Goal: Task Accomplishment & Management: Use online tool/utility

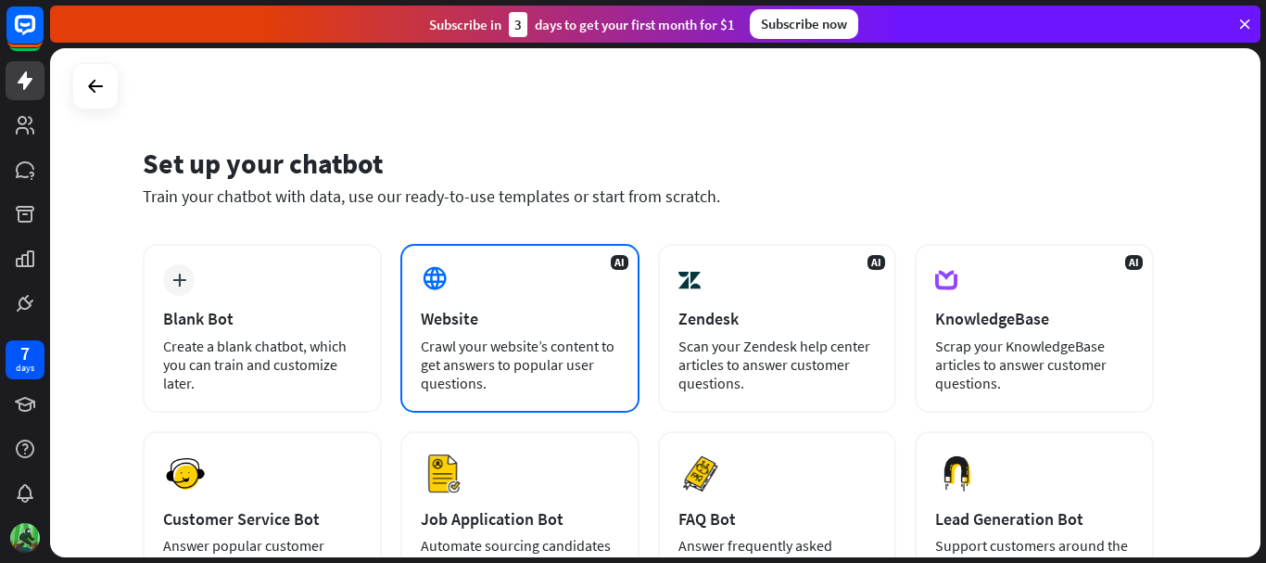
click at [520, 349] on div "Crawl your website’s content to get answers to popular user questions." at bounding box center [520, 364] width 198 height 56
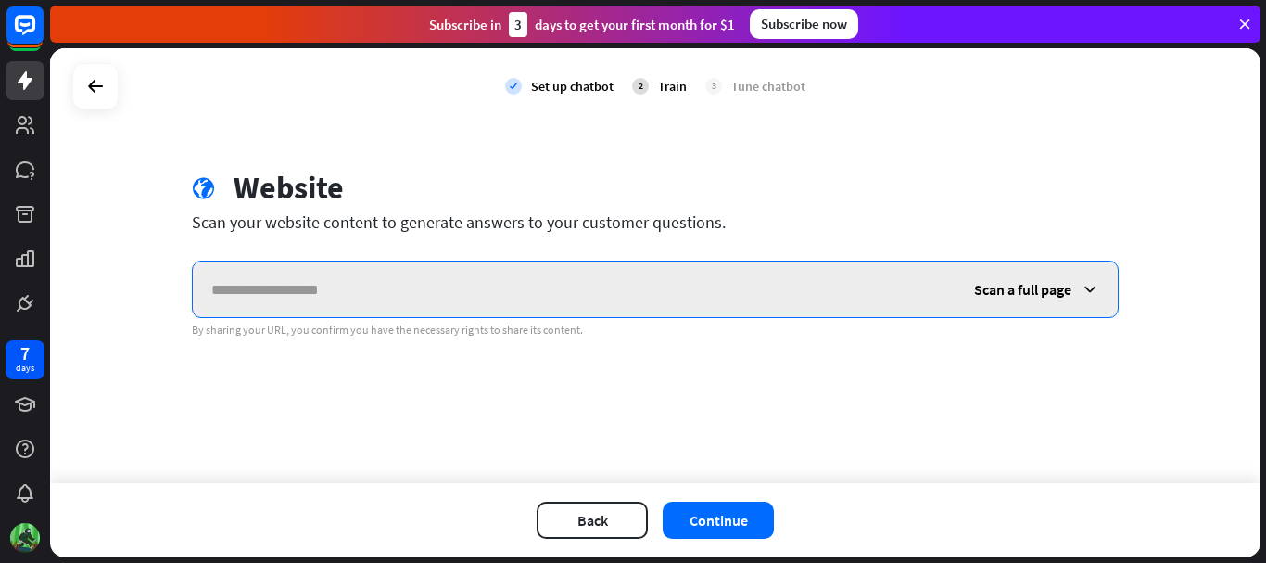
click at [414, 288] on input "text" at bounding box center [574, 289] width 763 height 56
paste input "**********"
type input "**********"
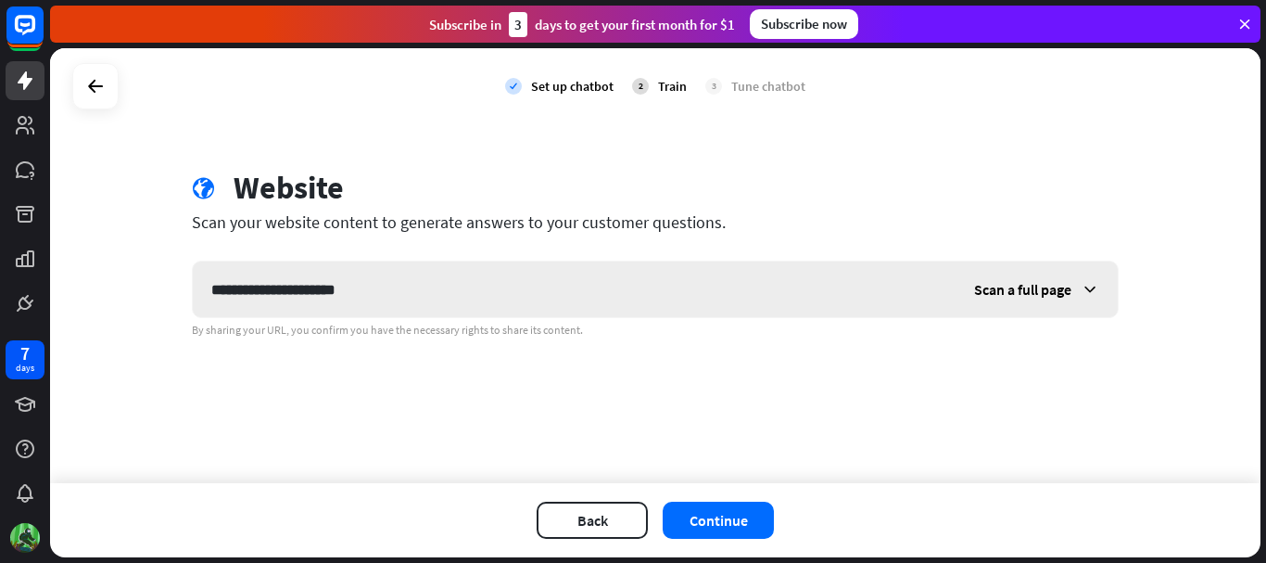
click at [1027, 291] on span "Scan a full page" at bounding box center [1022, 289] width 97 height 19
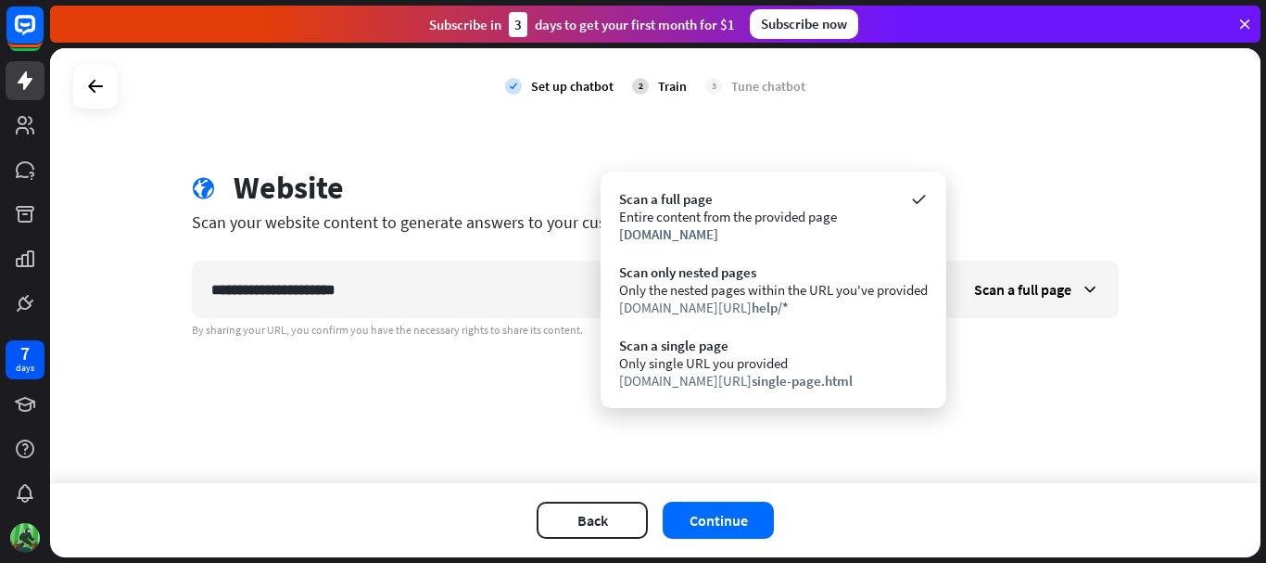
drag, startPoint x: 1057, startPoint y: 441, endPoint x: 1029, endPoint y: 441, distance: 27.8
click at [1056, 441] on div "**********" at bounding box center [655, 265] width 1211 height 435
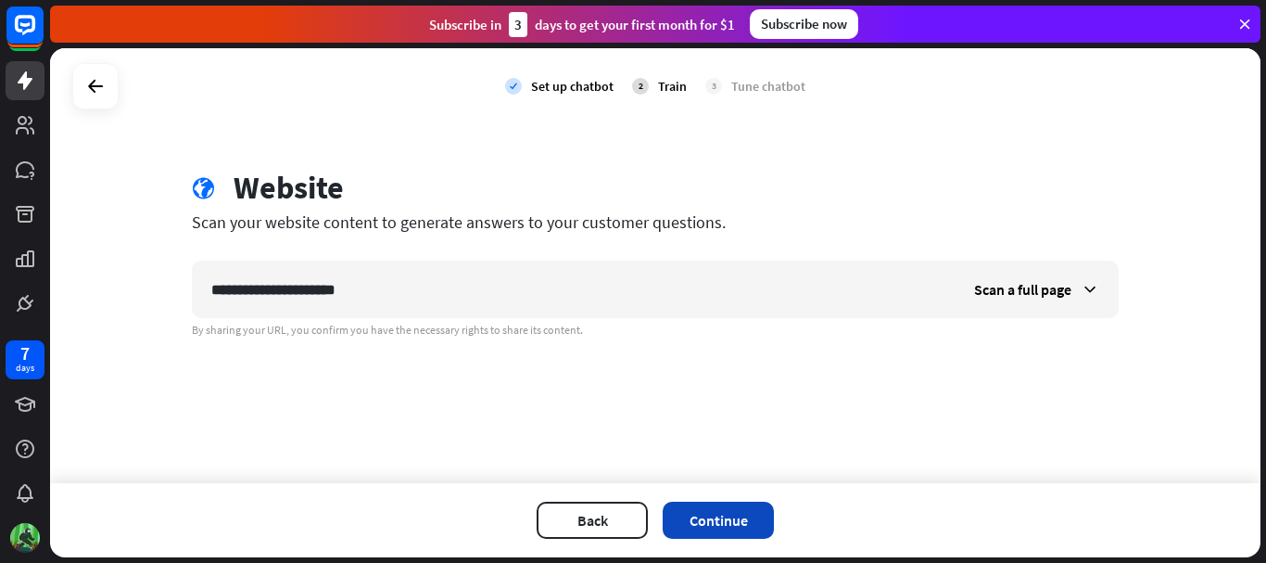
click at [720, 514] on button "Continue" at bounding box center [718, 519] width 111 height 37
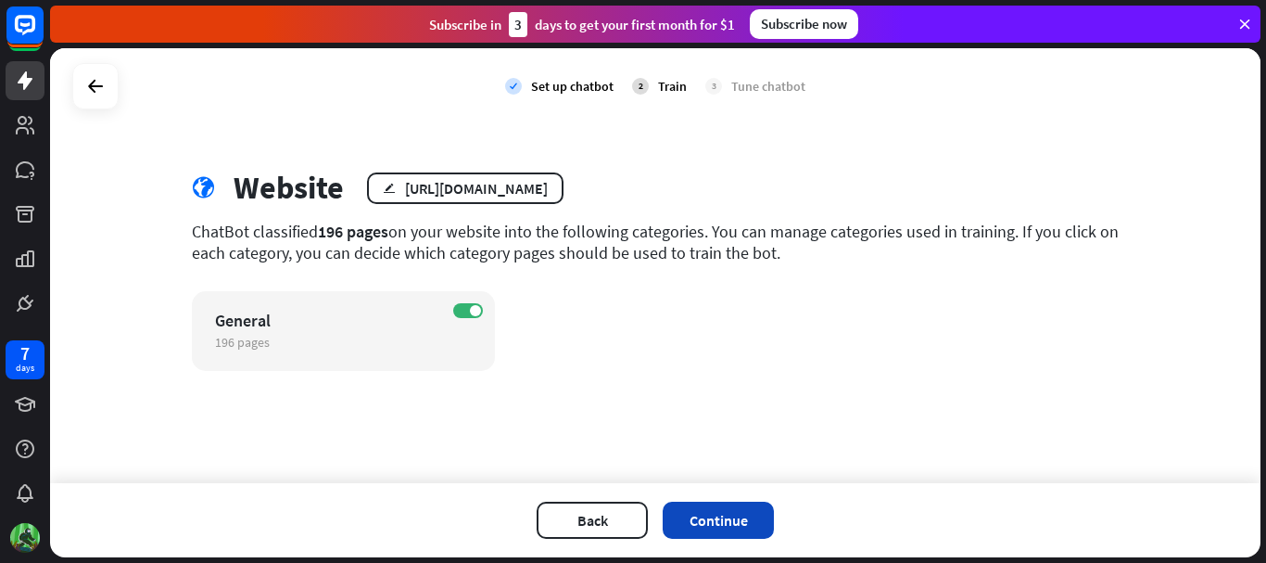
click at [716, 527] on button "Continue" at bounding box center [718, 519] width 111 height 37
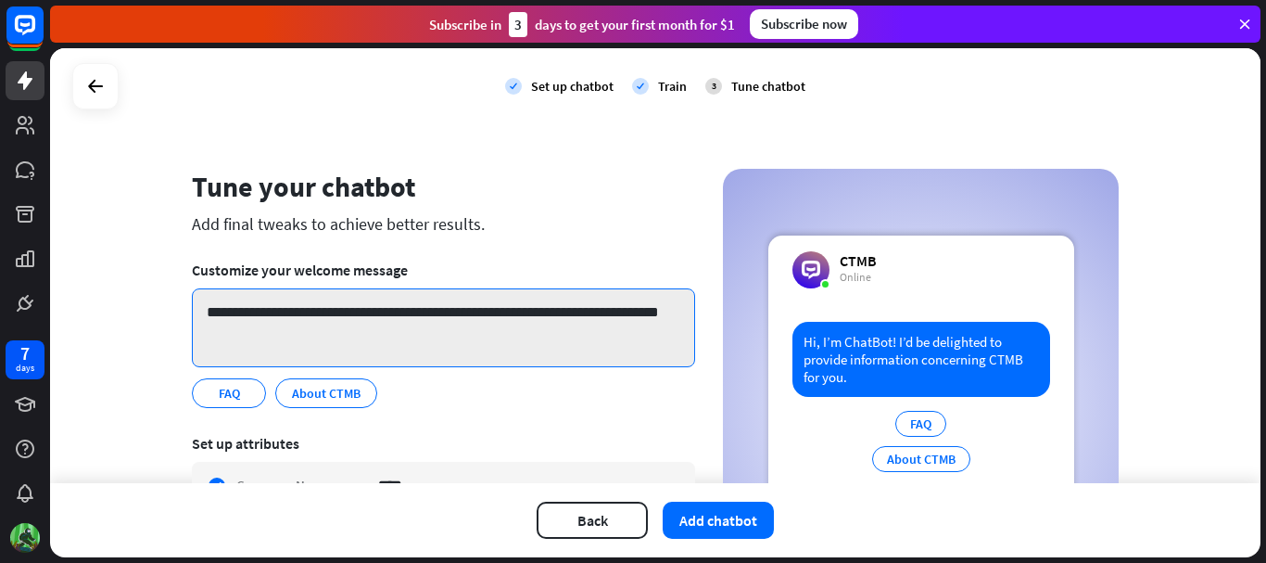
click at [280, 334] on textarea "**********" at bounding box center [443, 327] width 503 height 79
drag, startPoint x: 249, startPoint y: 329, endPoint x: 200, endPoint y: 311, distance: 52.5
click at [200, 311] on textarea "**********" at bounding box center [443, 327] width 503 height 79
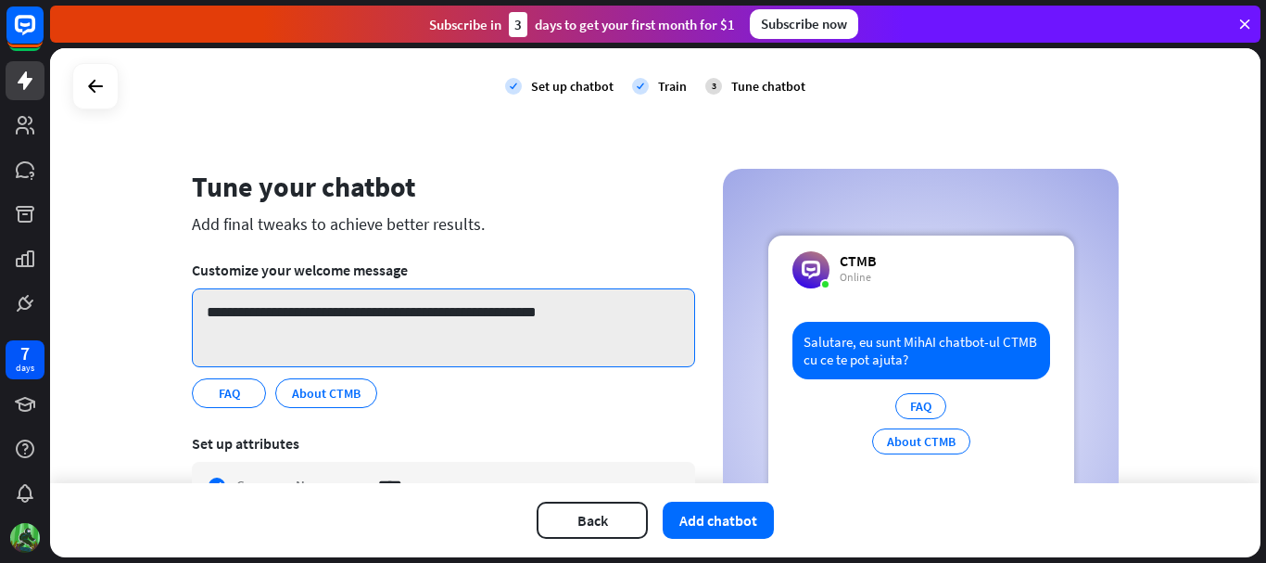
scroll to position [93, 0]
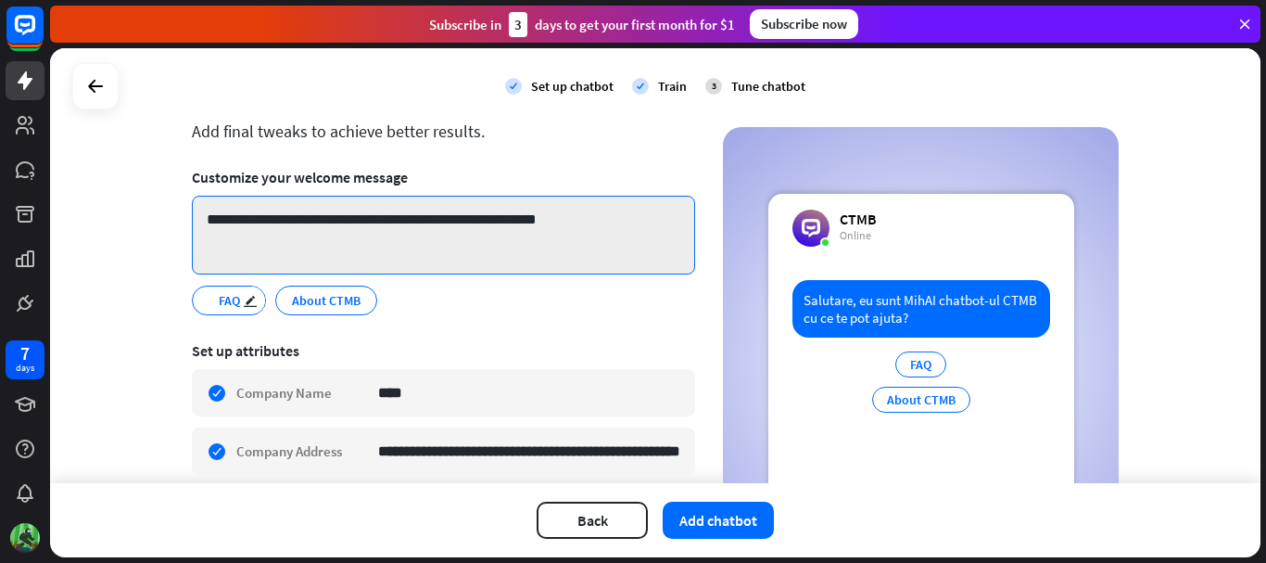
type textarea "**********"
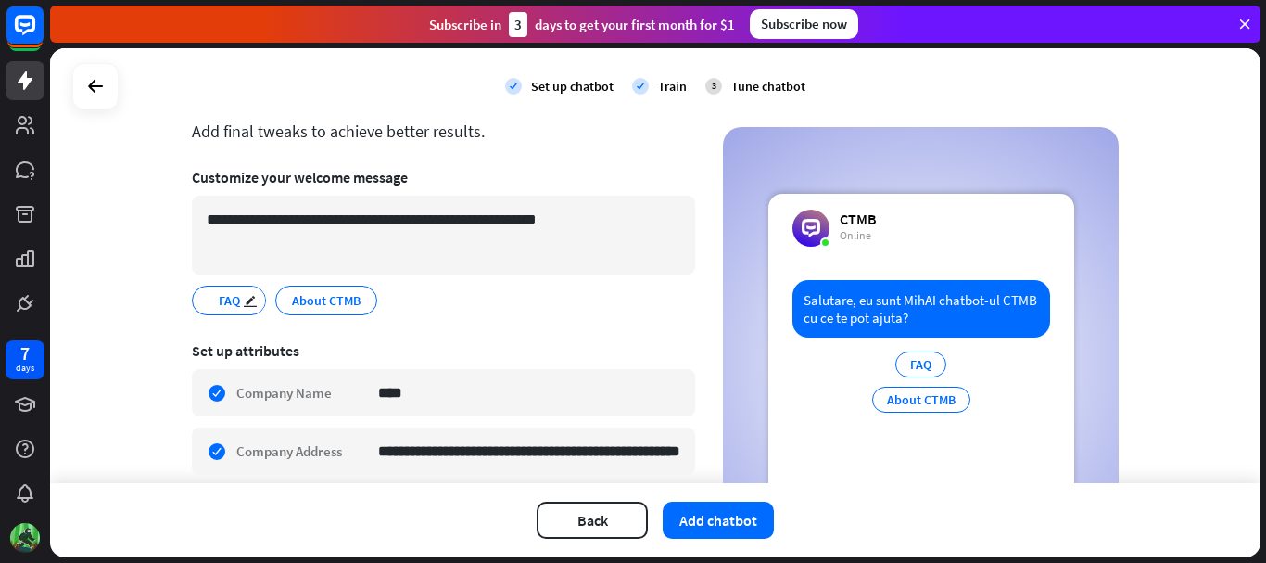
click at [217, 303] on span "FAQ" at bounding box center [229, 300] width 25 height 20
click at [229, 298] on span "FAQ" at bounding box center [229, 300] width 25 height 20
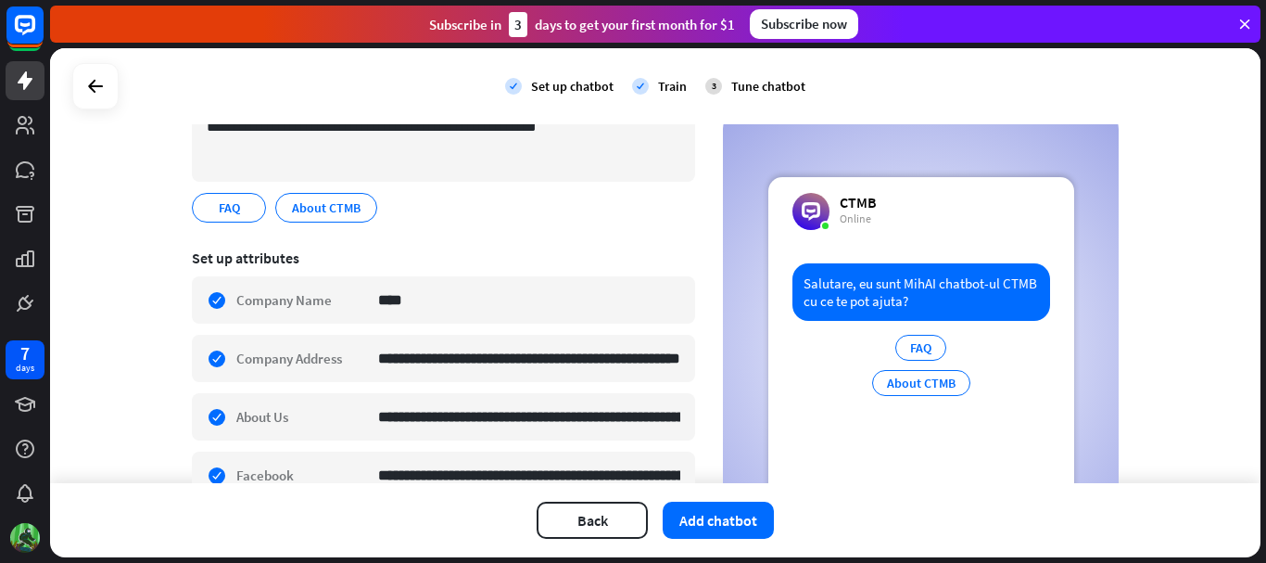
scroll to position [343, 0]
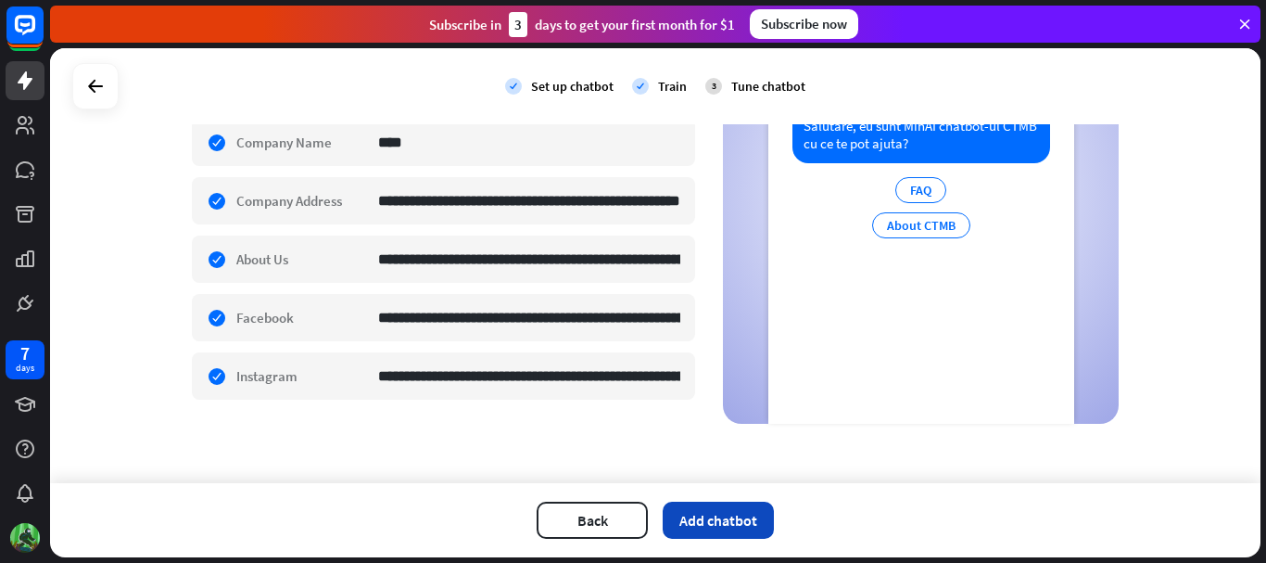
click at [749, 514] on button "Add chatbot" at bounding box center [718, 519] width 111 height 37
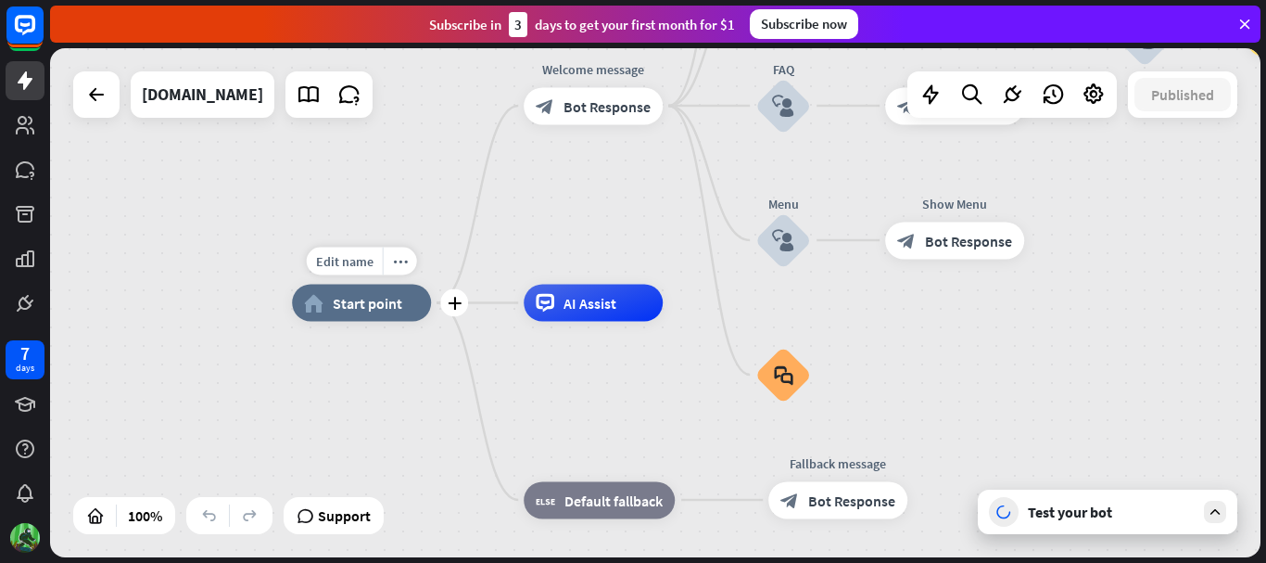
click at [388, 317] on div "home_2 Start point" at bounding box center [361, 303] width 139 height 37
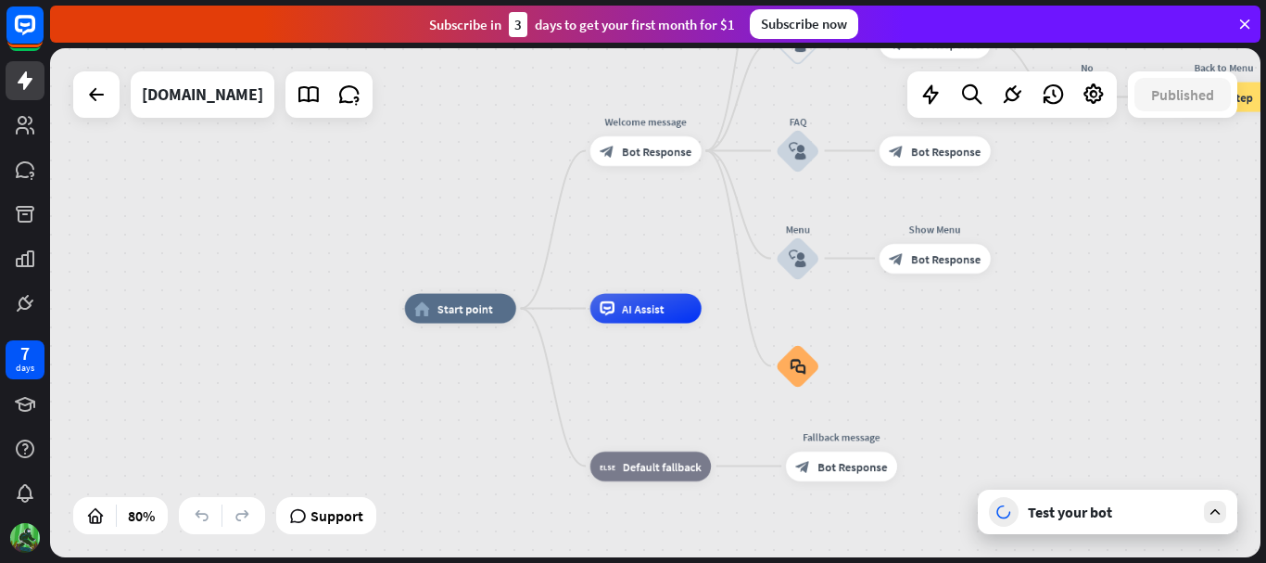
click at [438, 427] on div "home_2 Start point Welcome message block_bot_response Bot Response About us blo…" at bounding box center [889, 512] width 969 height 407
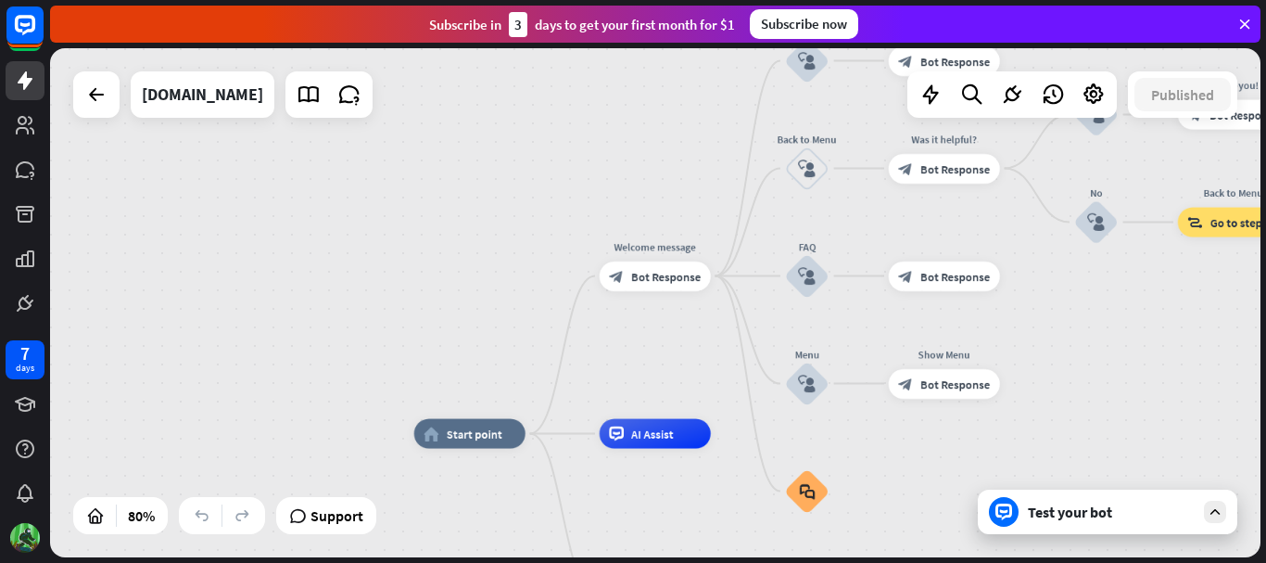
drag, startPoint x: 1174, startPoint y: 337, endPoint x: 1183, endPoint y: 463, distance: 125.5
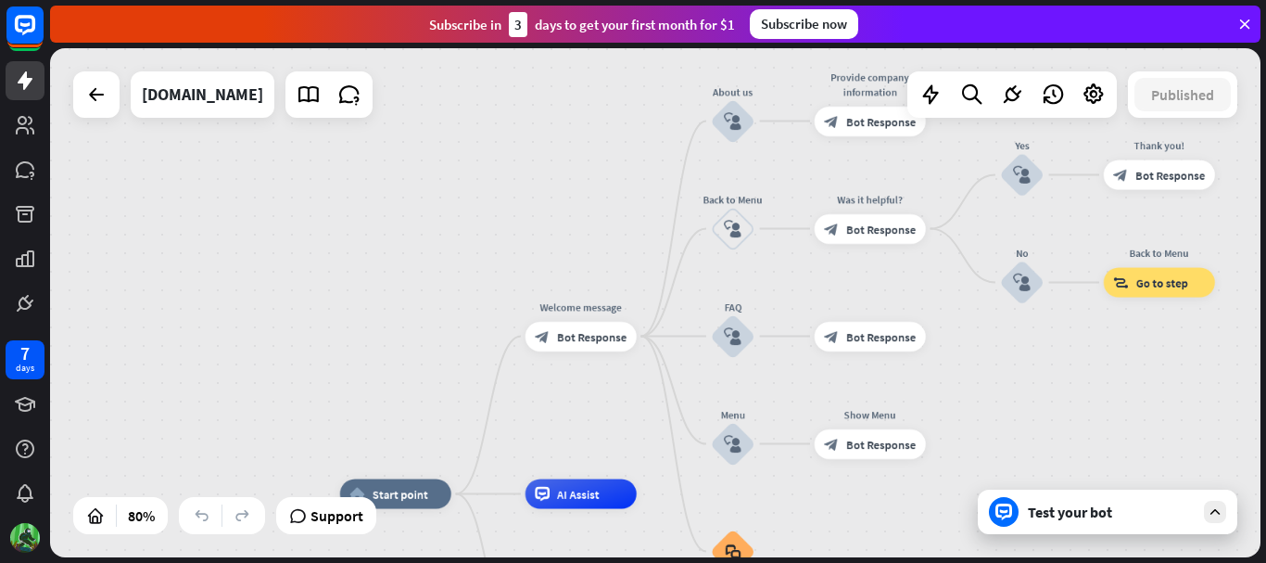
drag, startPoint x: 1166, startPoint y: 383, endPoint x: 1092, endPoint y: 443, distance: 95.5
click at [1092, 443] on div "home_2 Start point Welcome message block_bot_response Bot Response About us blo…" at bounding box center [655, 302] width 1211 height 509
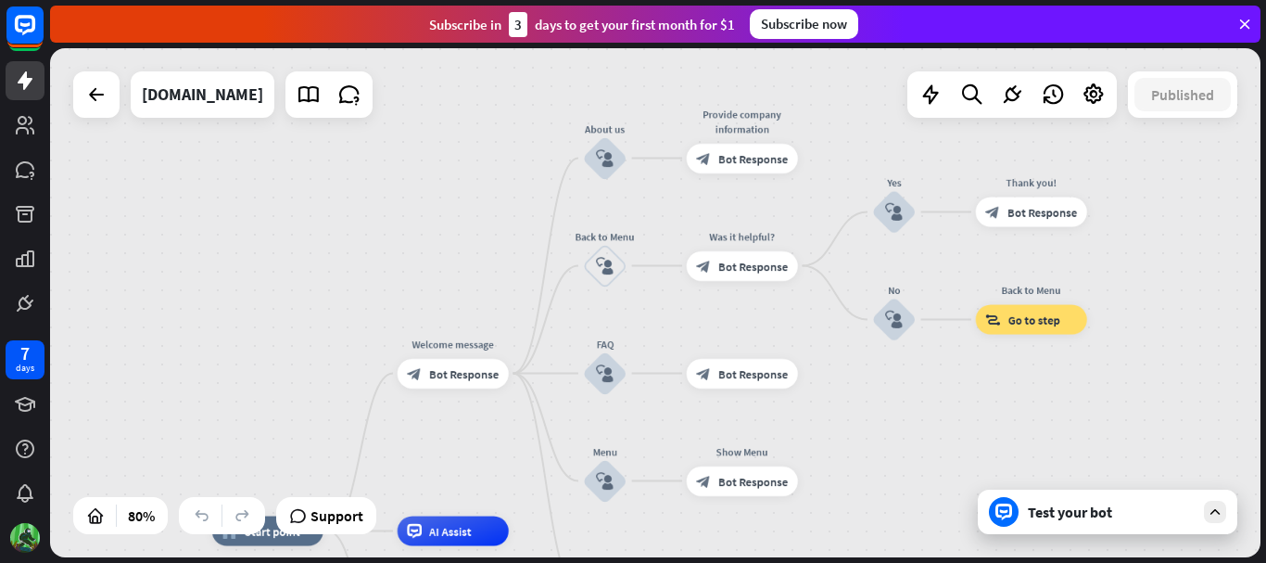
drag, startPoint x: 1107, startPoint y: 378, endPoint x: 979, endPoint y: 415, distance: 133.2
click at [979, 415] on div "home_2 Start point Welcome message block_bot_response Bot Response About us blo…" at bounding box center [655, 302] width 1211 height 509
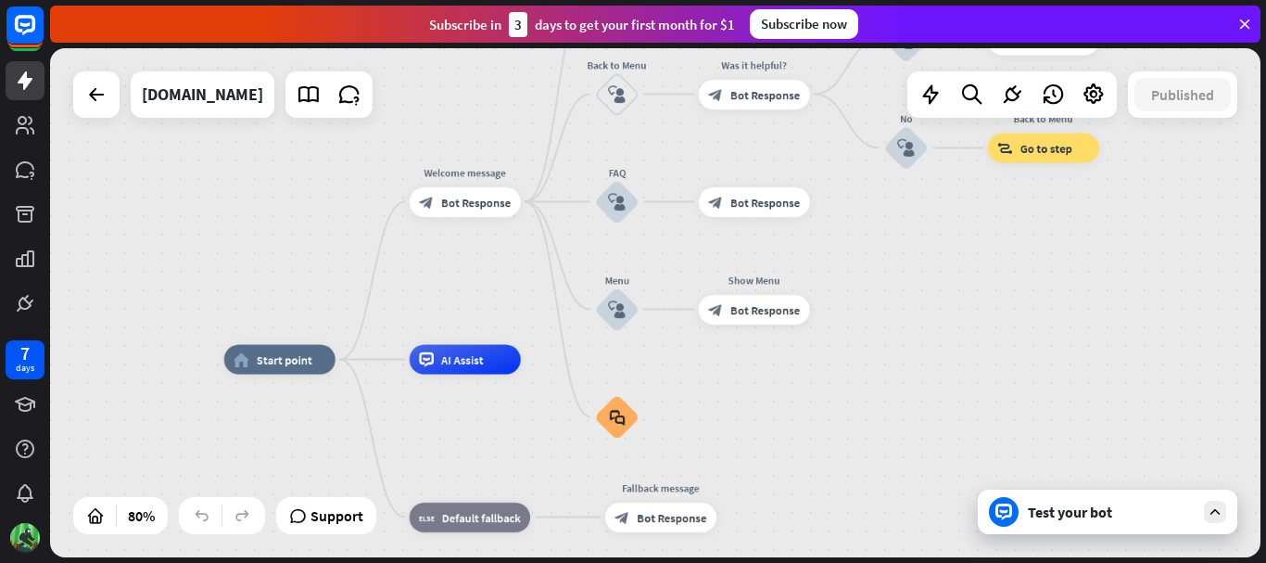
drag, startPoint x: 935, startPoint y: 432, endPoint x: 949, endPoint y: 249, distance: 183.1
click at [949, 252] on div "home_2 Start point Welcome message block_bot_response Bot Response About us blo…" at bounding box center [655, 302] width 1211 height 509
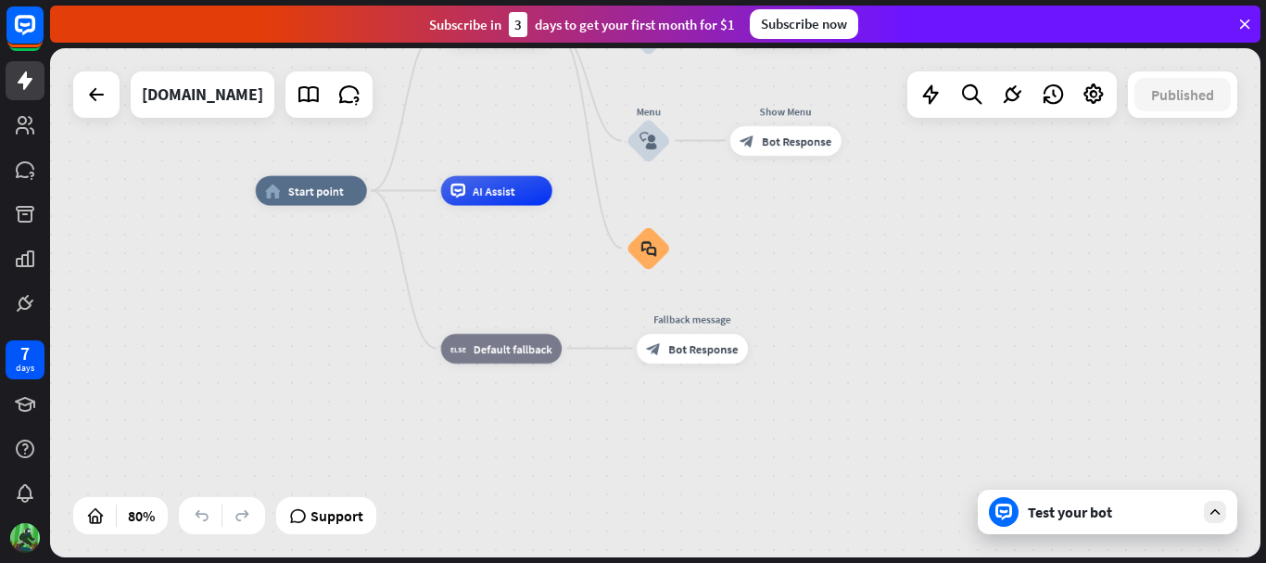
drag, startPoint x: 908, startPoint y: 402, endPoint x: 935, endPoint y: 226, distance: 178.2
click at [935, 226] on div "home_2 Start point Welcome message block_bot_response Bot Response About us blo…" at bounding box center [740, 394] width 969 height 407
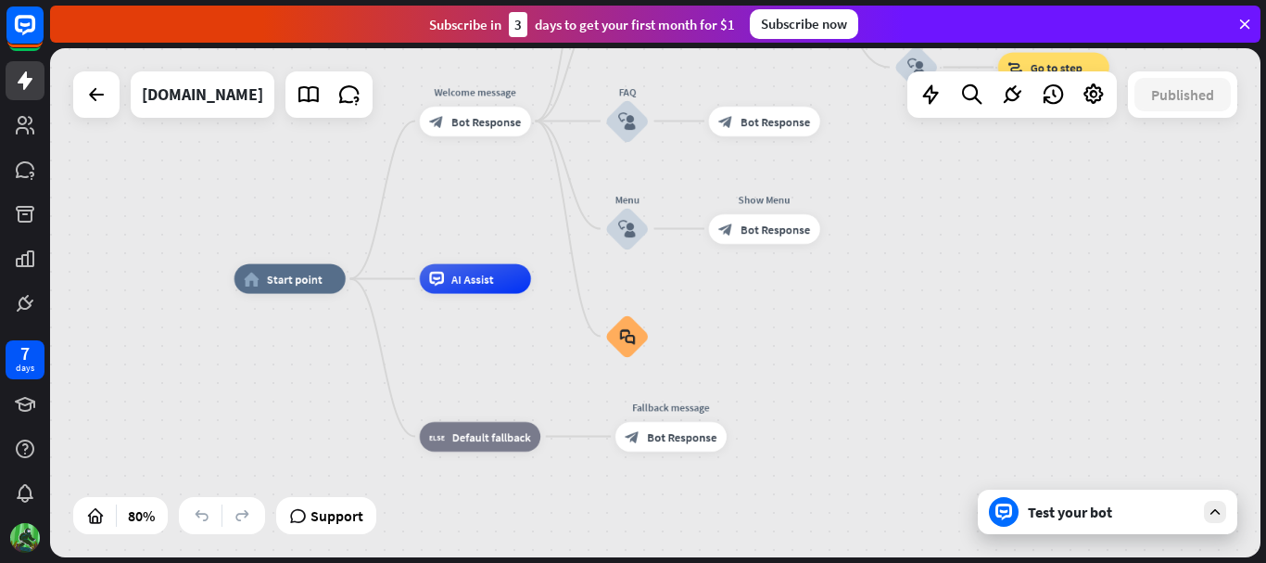
drag, startPoint x: 935, startPoint y: 369, endPoint x: 917, endPoint y: 473, distance: 105.5
click at [917, 473] on div "home_2 Start point Welcome message block_bot_response Bot Response About us blo…" at bounding box center [719, 482] width 969 height 407
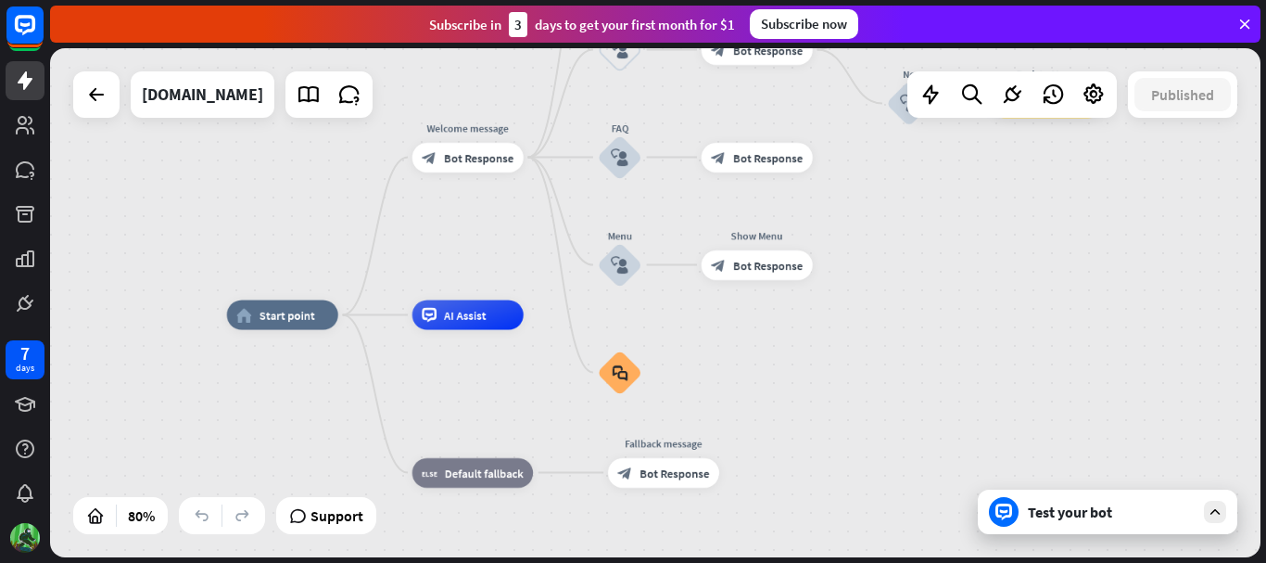
drag, startPoint x: 968, startPoint y: 350, endPoint x: 959, endPoint y: 387, distance: 38.0
click at [959, 387] on div "home_2 Start point Welcome message block_bot_response Bot Response About us blo…" at bounding box center [711, 518] width 969 height 407
click at [616, 266] on icon "block_user_input" at bounding box center [619, 266] width 18 height 18
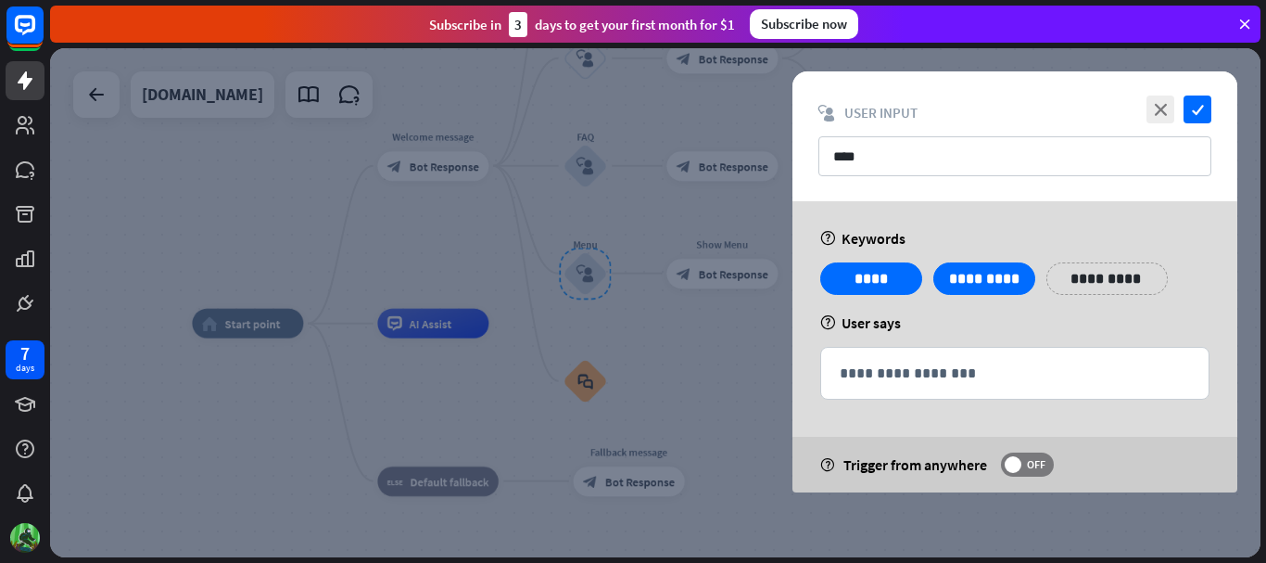
click at [616, 266] on div at bounding box center [655, 302] width 1211 height 509
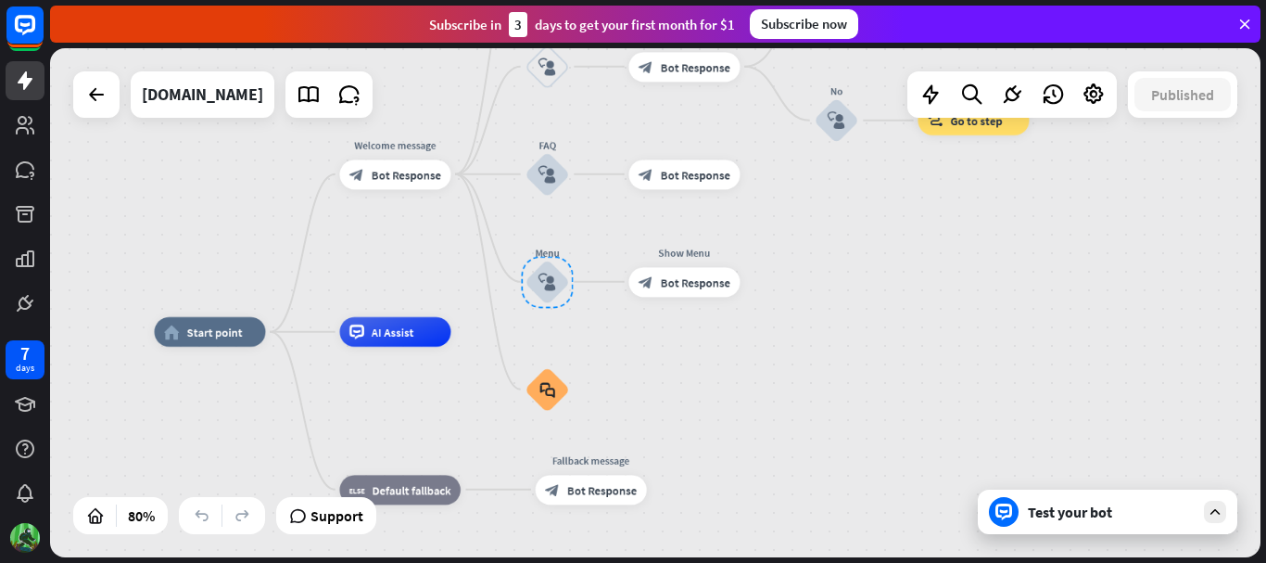
click at [629, 278] on div "Show Menu block_bot_response Bot Response" at bounding box center [684, 282] width 111 height 30
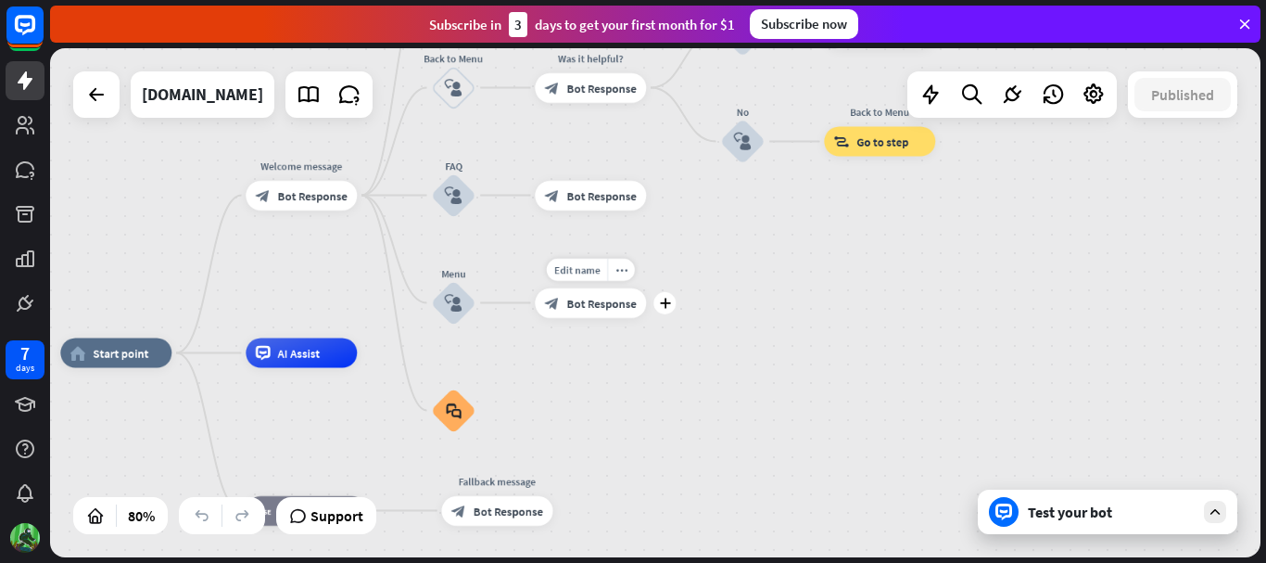
click at [616, 280] on div "more_horiz" at bounding box center [621, 270] width 28 height 22
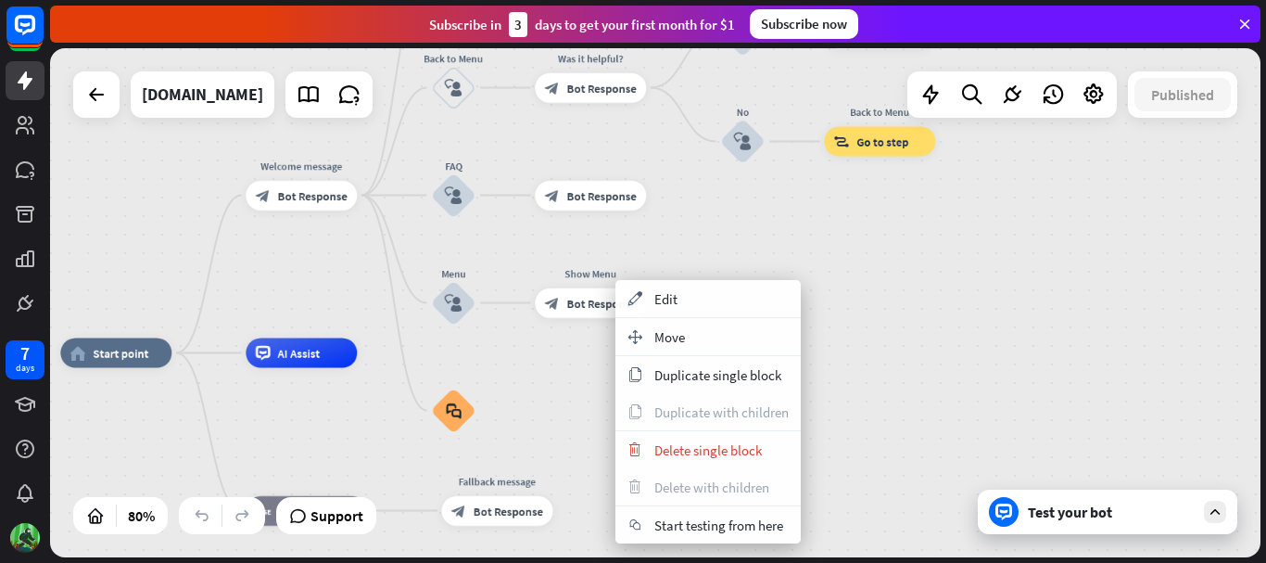
click at [1124, 264] on div "home_2 Start point Welcome message block_bot_response Bot Response About us blo…" at bounding box center [655, 302] width 1211 height 509
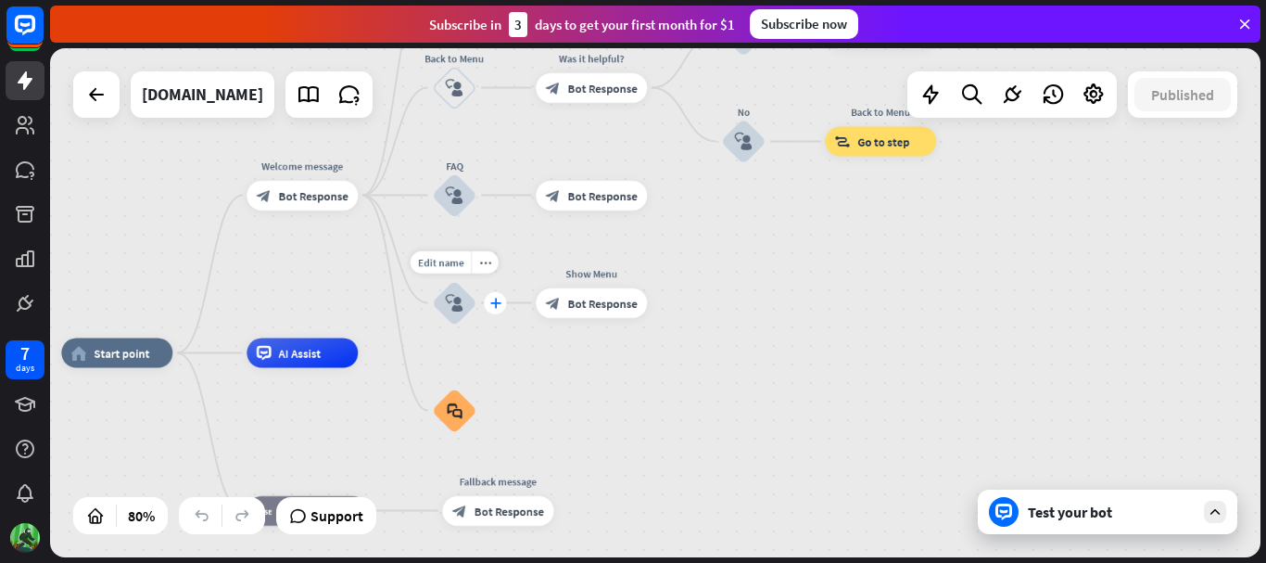
click at [491, 305] on icon "plus" at bounding box center [494, 303] width 11 height 10
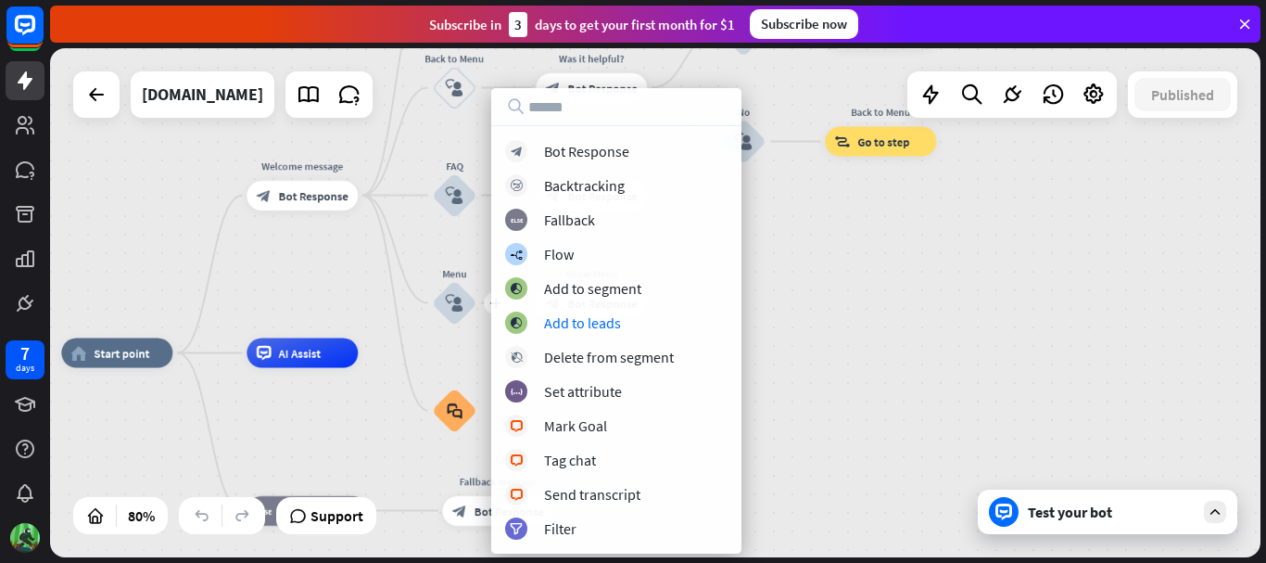
click at [873, 312] on div "home_2 Start point Welcome message block_bot_response Bot Response About us blo…" at bounding box center [655, 302] width 1211 height 509
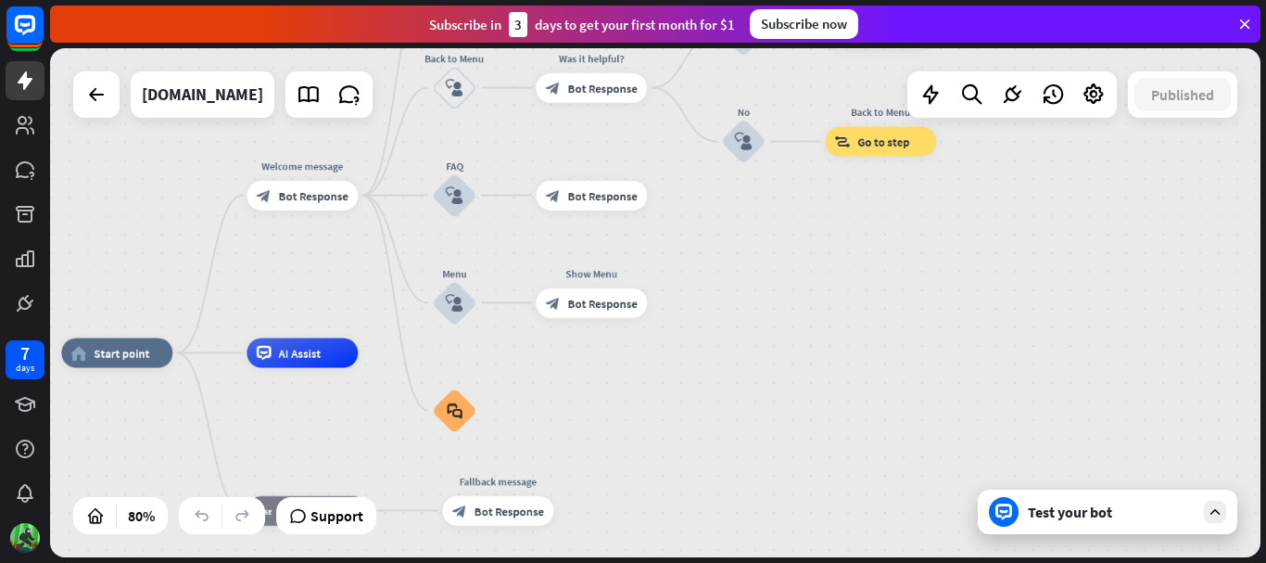
click at [739, 361] on div "home_2 Start point Welcome message block_bot_response Bot Response About us blo…" at bounding box center [545, 556] width 969 height 407
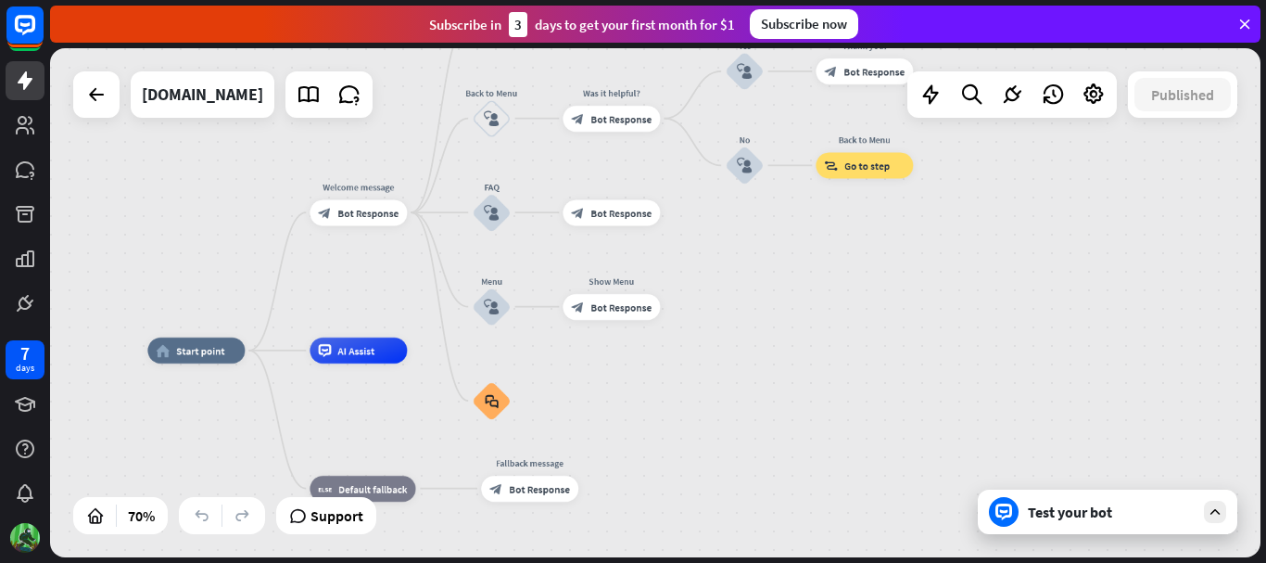
click at [836, 344] on div "home_2 Start point Welcome message block_bot_response Bot Response About us blo…" at bounding box center [655, 302] width 1211 height 509
click at [223, 324] on icon "more_horiz" at bounding box center [223, 321] width 10 height 10
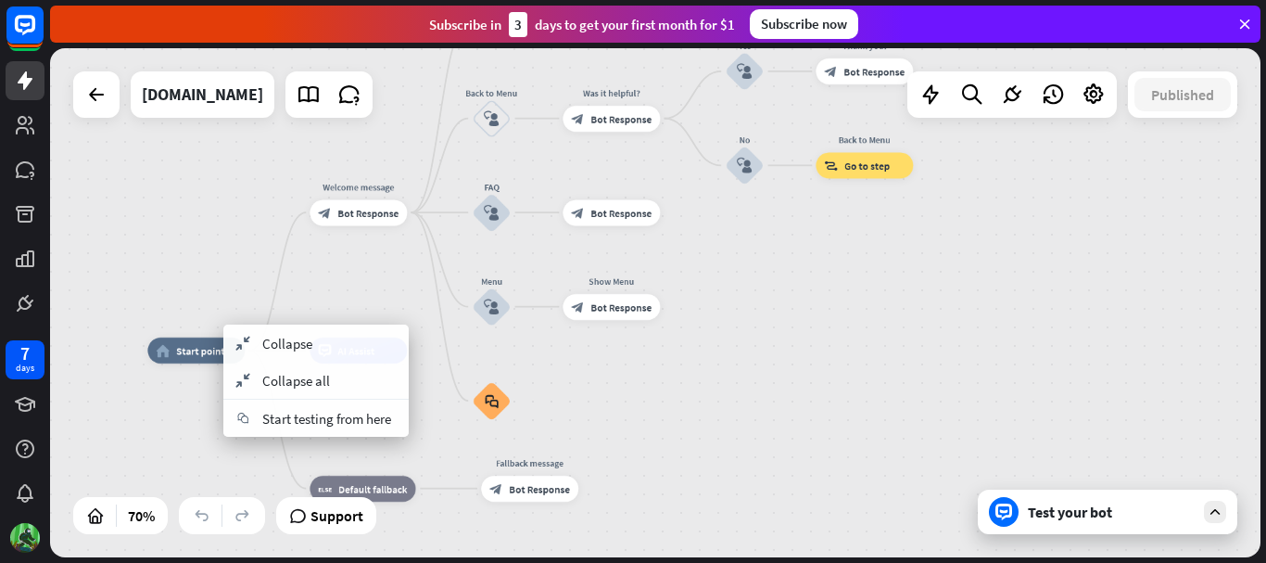
click at [834, 346] on div "home_2 Start point Welcome message block_bot_response Bot Response About us blo…" at bounding box center [655, 302] width 1211 height 509
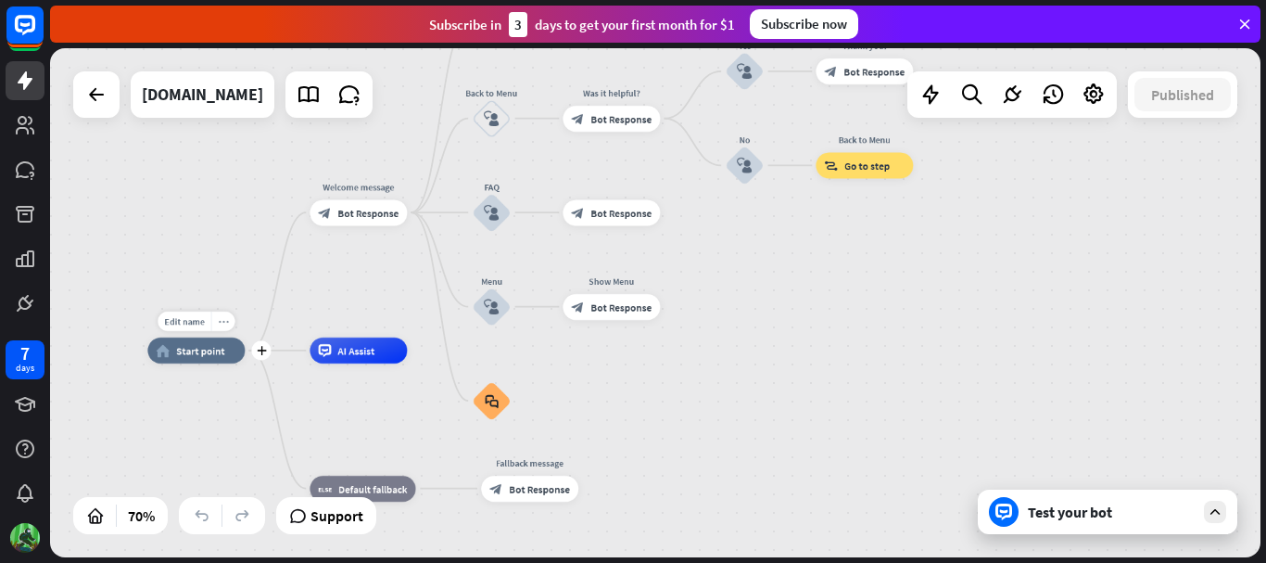
click at [222, 324] on icon "more_horiz" at bounding box center [223, 321] width 10 height 10
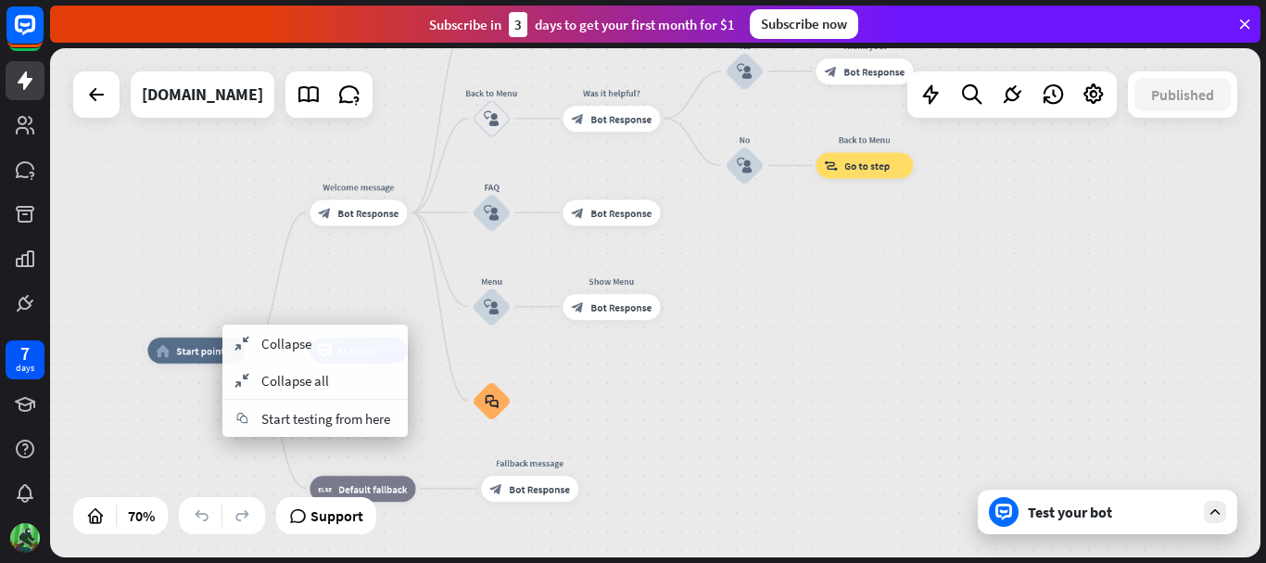
click at [954, 399] on div "home_2 Start point Welcome message block_bot_response Bot Response About us blo…" at bounding box center [570, 528] width 847 height 356
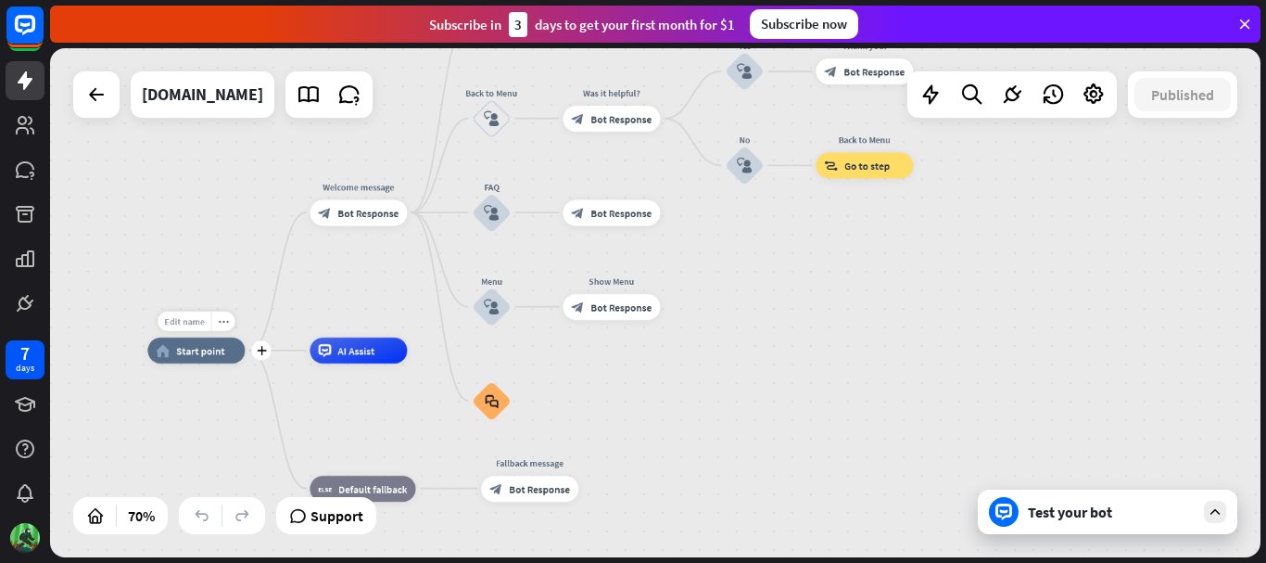
click at [179, 321] on span "Edit name" at bounding box center [184, 321] width 40 height 12
type input "*******"
click at [938, 308] on div "******* home_2 Start point Welcome message block_bot_response Bot Response Abou…" at bounding box center [655, 302] width 1211 height 509
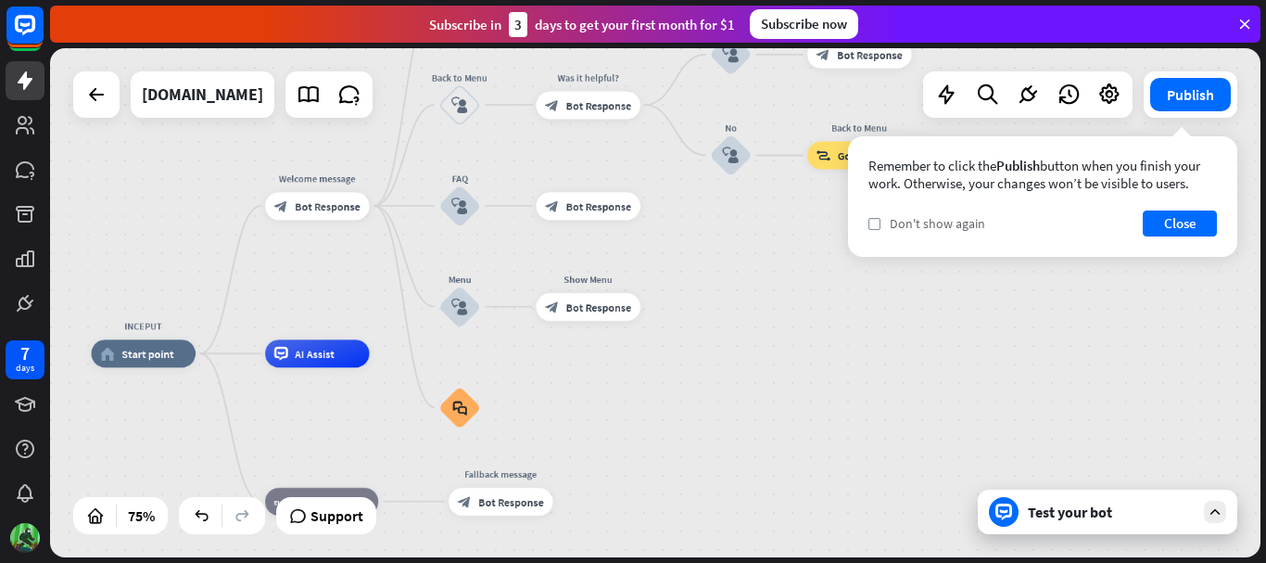
click at [887, 222] on div "check Don't show again" at bounding box center [927, 223] width 117 height 17
click at [1169, 218] on button "Close" at bounding box center [1180, 223] width 74 height 26
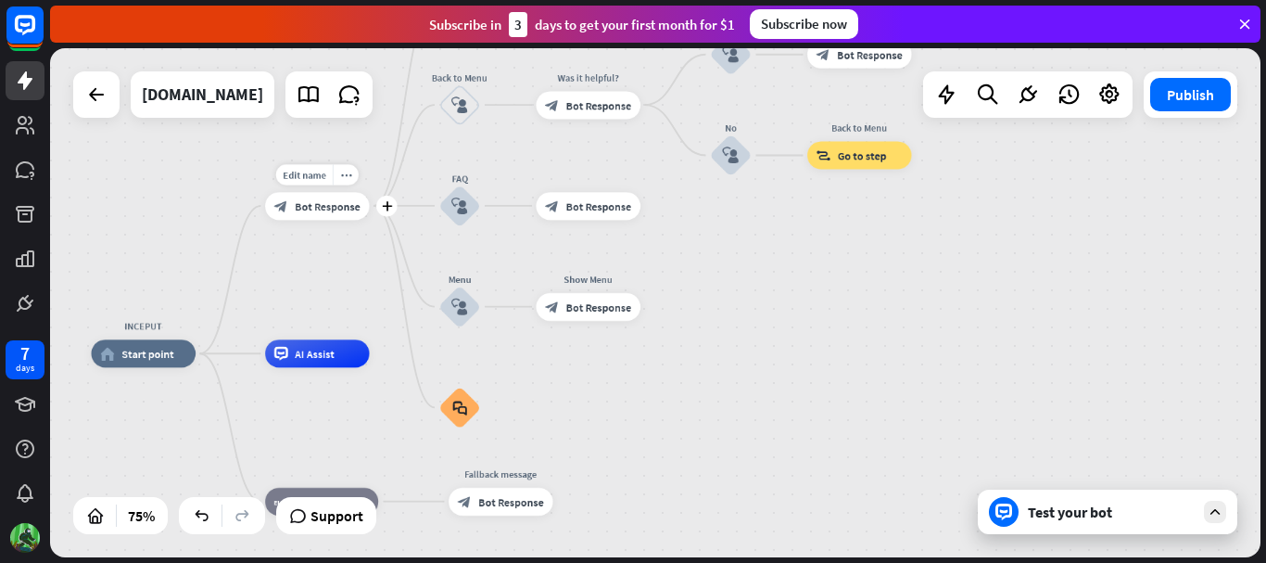
click at [303, 204] on span "Bot Response" at bounding box center [328, 205] width 66 height 14
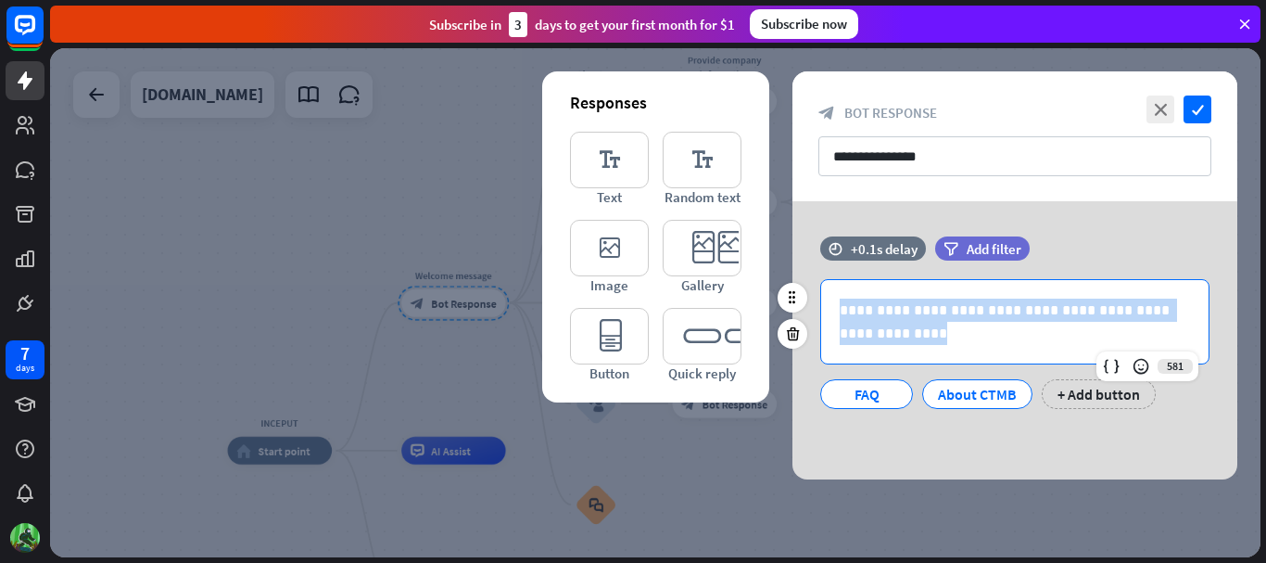
drag, startPoint x: 888, startPoint y: 333, endPoint x: 808, endPoint y: 302, distance: 85.4
click at [808, 302] on div "**********" at bounding box center [1015, 344] width 445 height 130
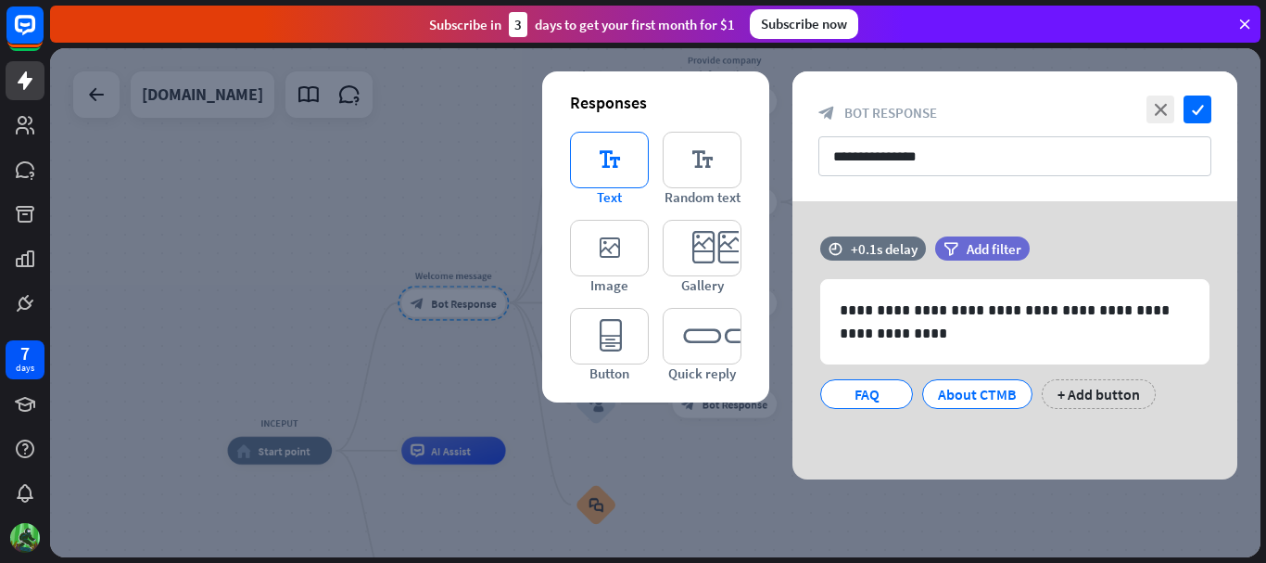
click at [610, 160] on icon "editor_text" at bounding box center [609, 160] width 79 height 57
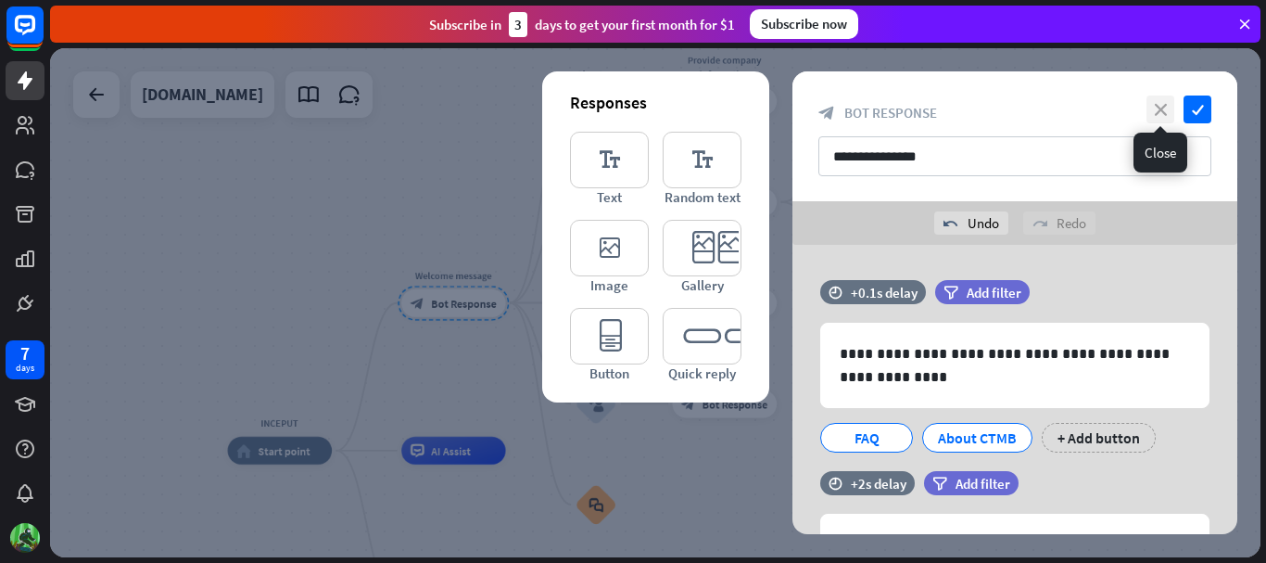
click at [1164, 108] on icon "close" at bounding box center [1161, 109] width 28 height 28
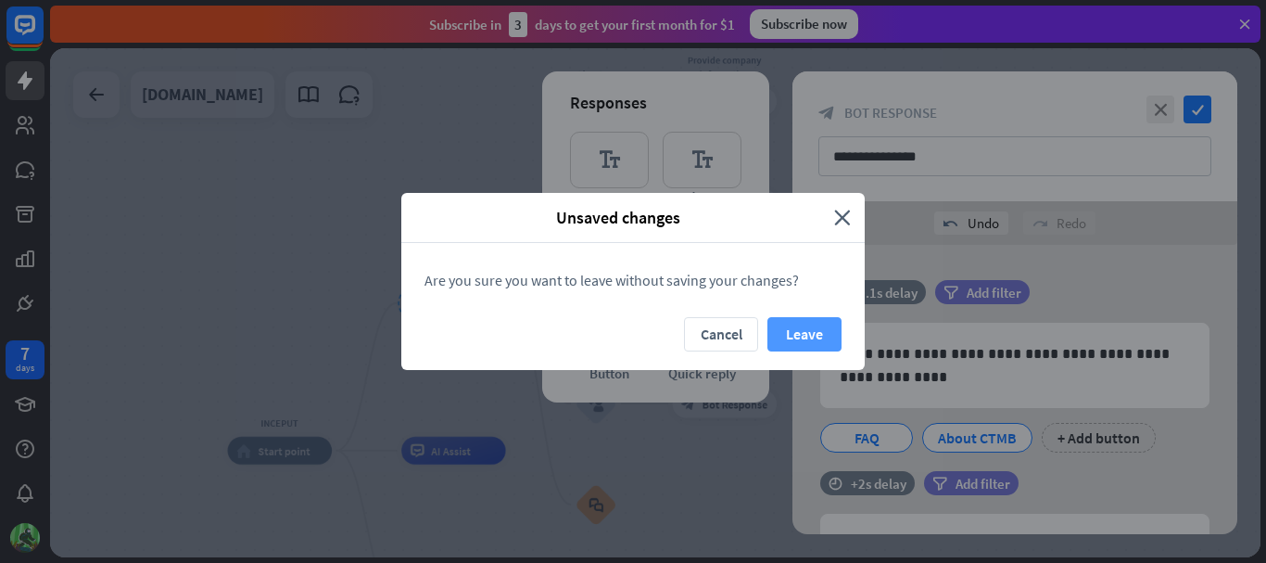
click at [807, 332] on button "Leave" at bounding box center [805, 334] width 74 height 34
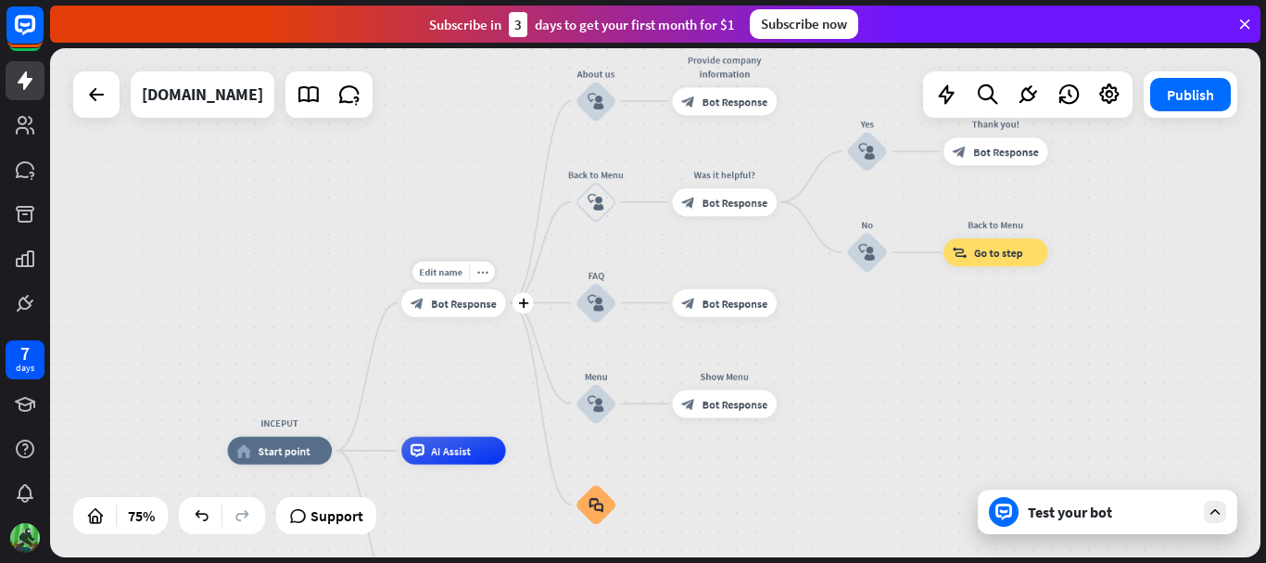
click at [460, 316] on div "Edit name more_horiz plus block_bot_response Bot Response" at bounding box center [453, 302] width 105 height 28
click at [468, 299] on span "Bot Response" at bounding box center [464, 303] width 66 height 14
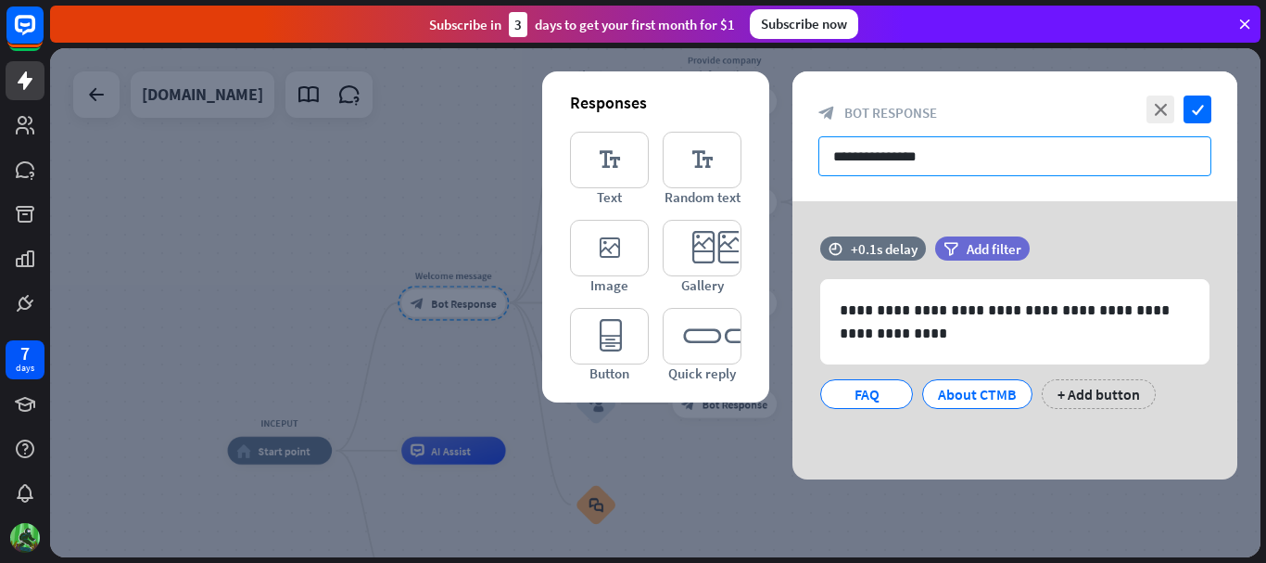
click at [981, 160] on input "**********" at bounding box center [1015, 156] width 393 height 40
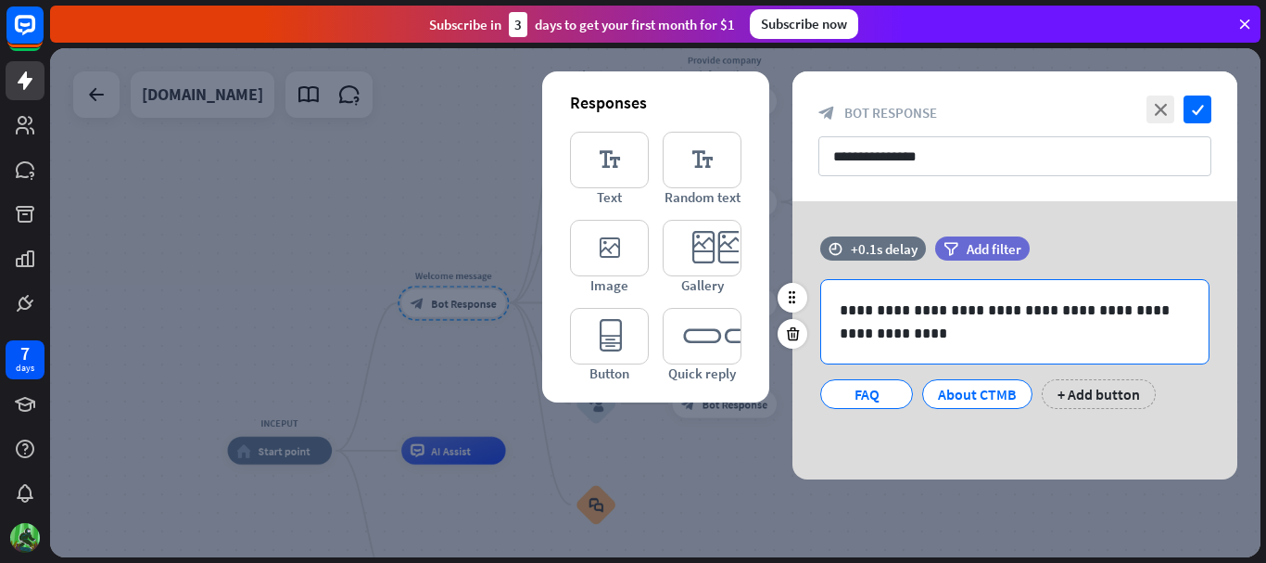
click at [904, 347] on div "**********" at bounding box center [1014, 321] width 387 height 83
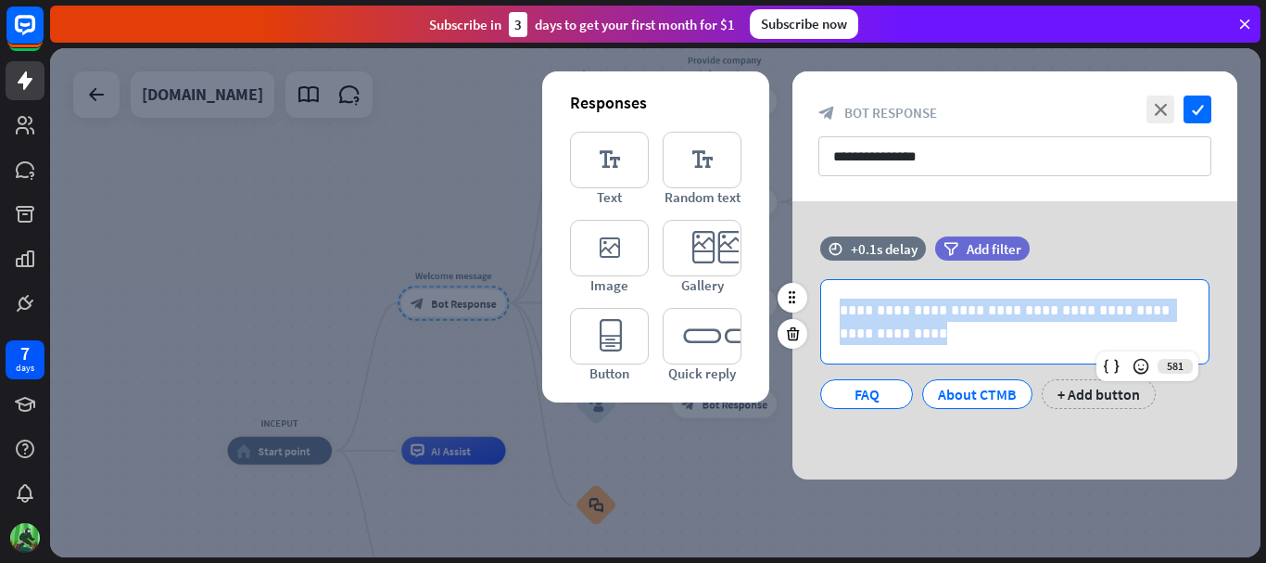
drag, startPoint x: 904, startPoint y: 347, endPoint x: 831, endPoint y: 303, distance: 85.2
click at [831, 303] on div "**********" at bounding box center [1014, 321] width 387 height 83
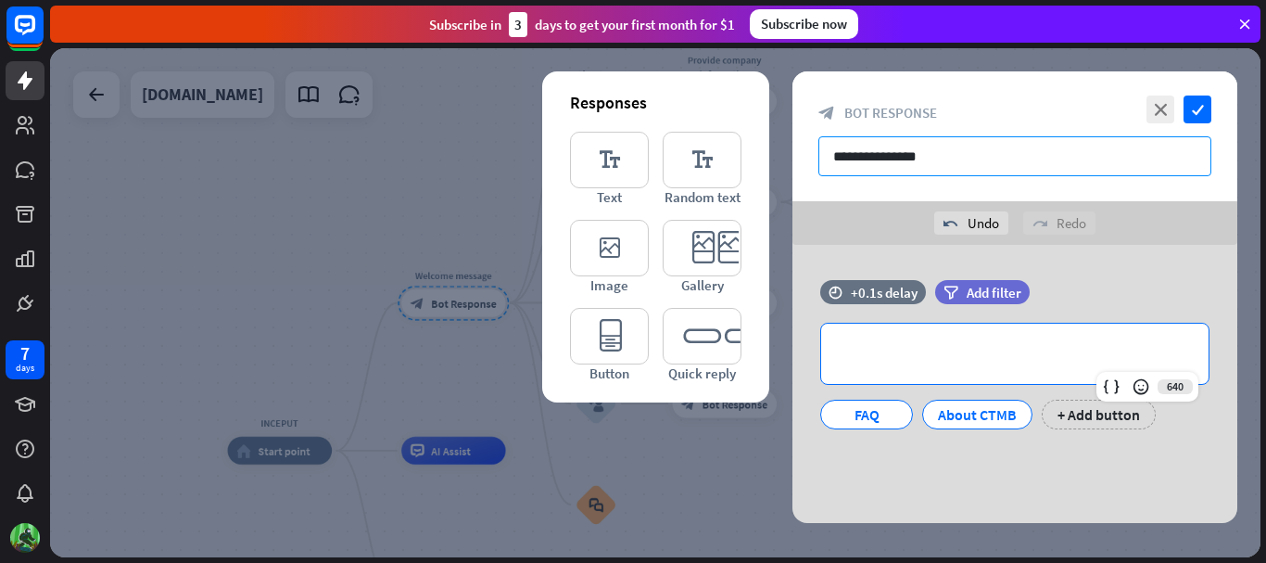
click at [971, 147] on input "**********" at bounding box center [1015, 156] width 393 height 40
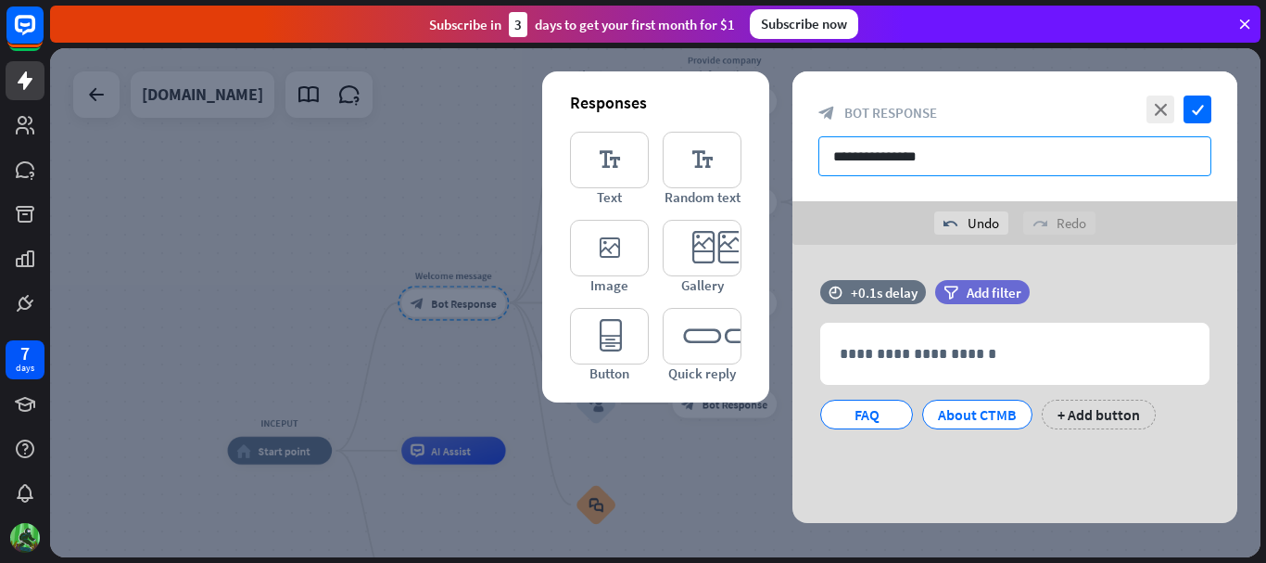
drag, startPoint x: 983, startPoint y: 153, endPoint x: 800, endPoint y: 155, distance: 182.6
click at [800, 155] on div "**********" at bounding box center [1015, 136] width 445 height 130
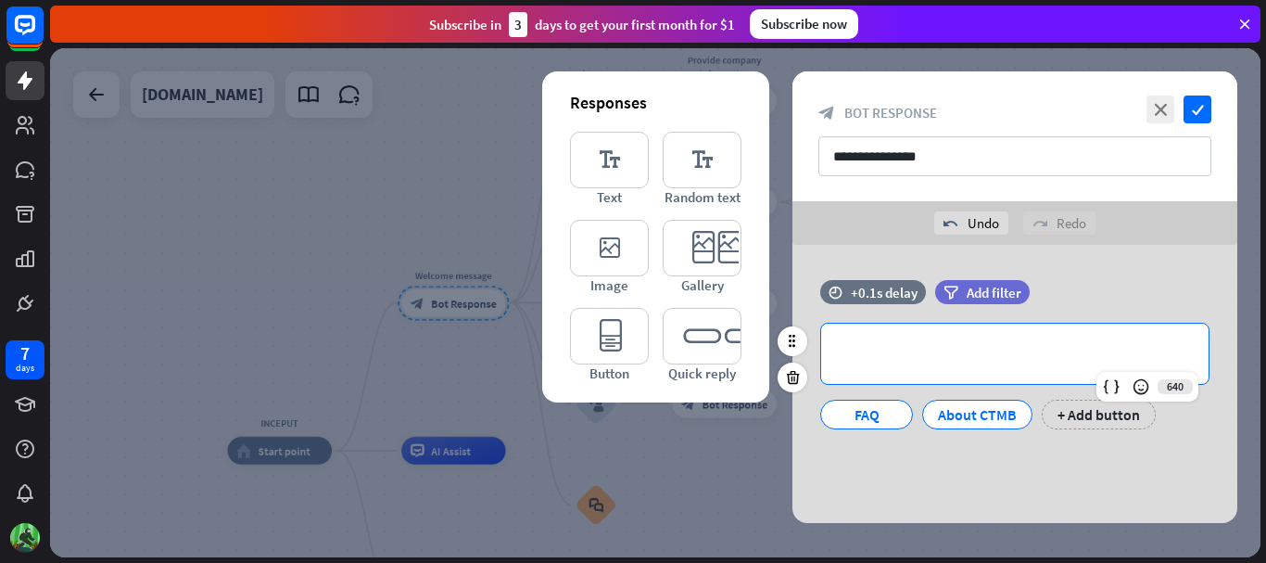
click at [947, 349] on p "**********" at bounding box center [1015, 353] width 350 height 23
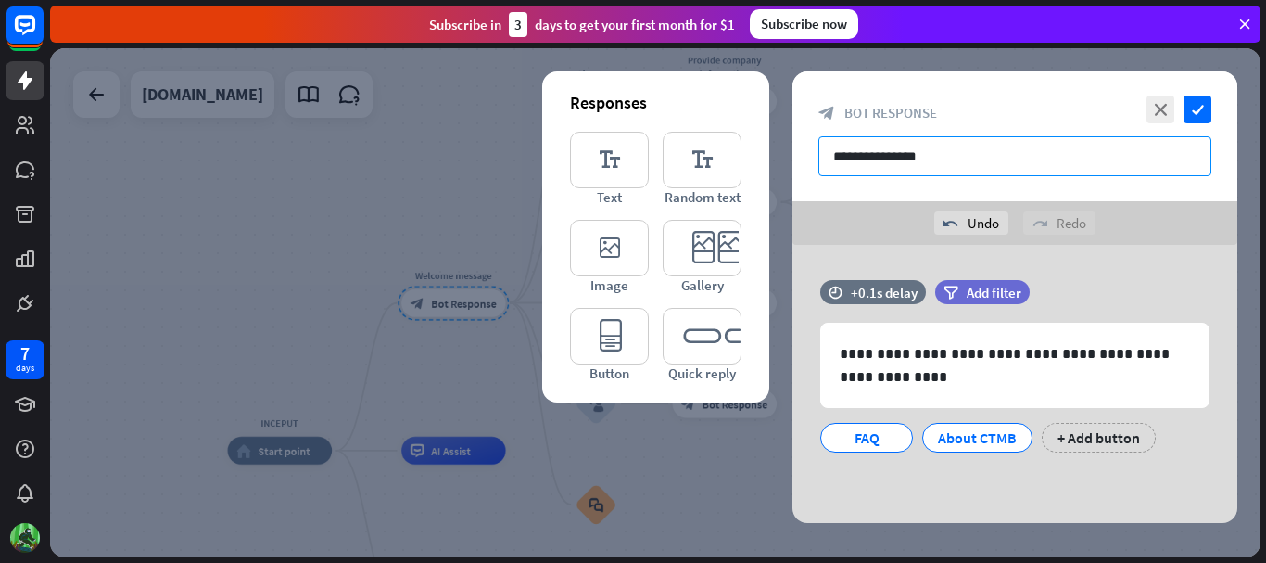
click at [971, 160] on input "**********" at bounding box center [1015, 156] width 393 height 40
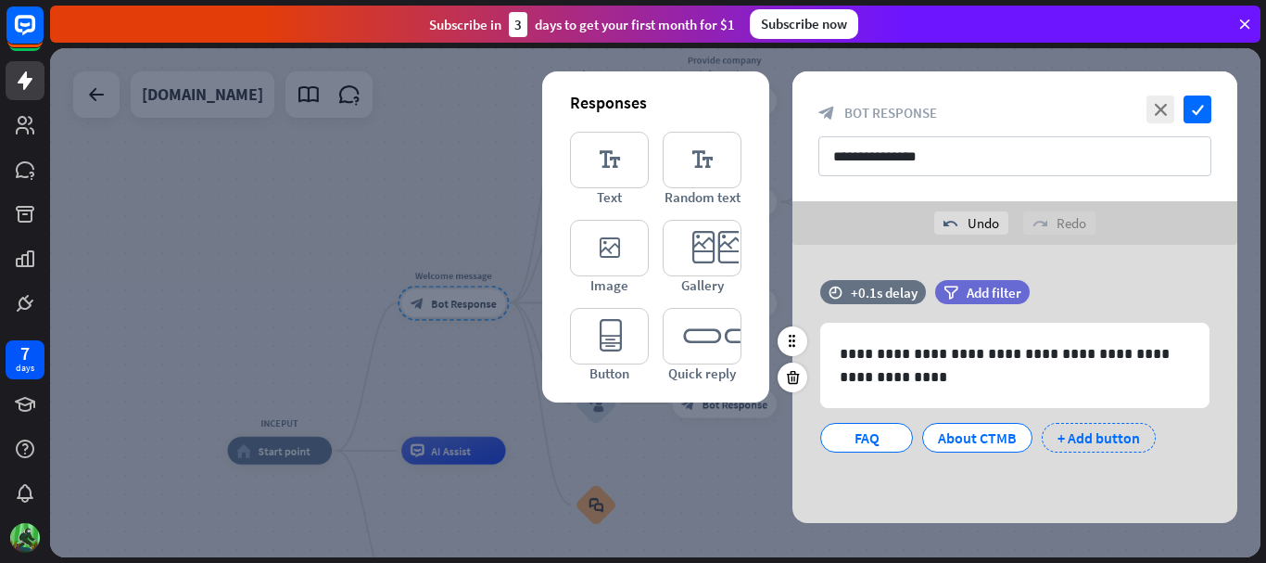
click at [1080, 438] on div "+ Add button" at bounding box center [1099, 438] width 114 height 30
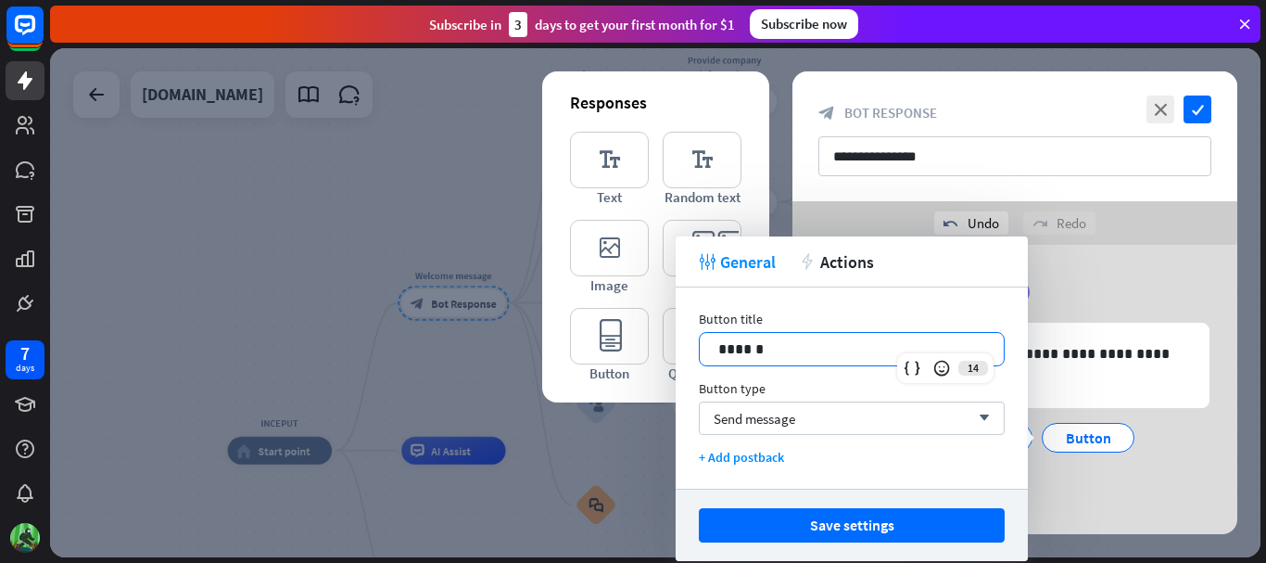
click at [764, 349] on p "******" at bounding box center [851, 348] width 267 height 23
drag, startPoint x: 789, startPoint y: 350, endPoint x: 699, endPoint y: 344, distance: 90.1
click at [699, 344] on div "******" at bounding box center [852, 349] width 306 height 34
click at [802, 349] on p "****" at bounding box center [851, 348] width 267 height 23
click at [820, 409] on div "Send message arrow_down" at bounding box center [852, 417] width 306 height 33
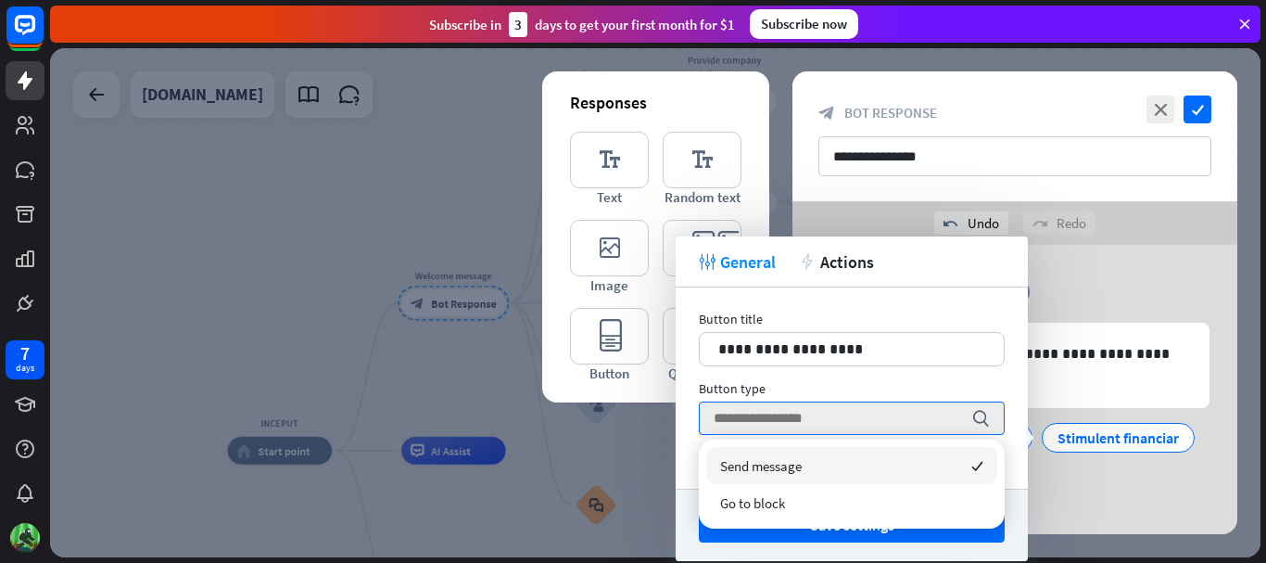
click at [790, 459] on span "Send message" at bounding box center [761, 466] width 82 height 18
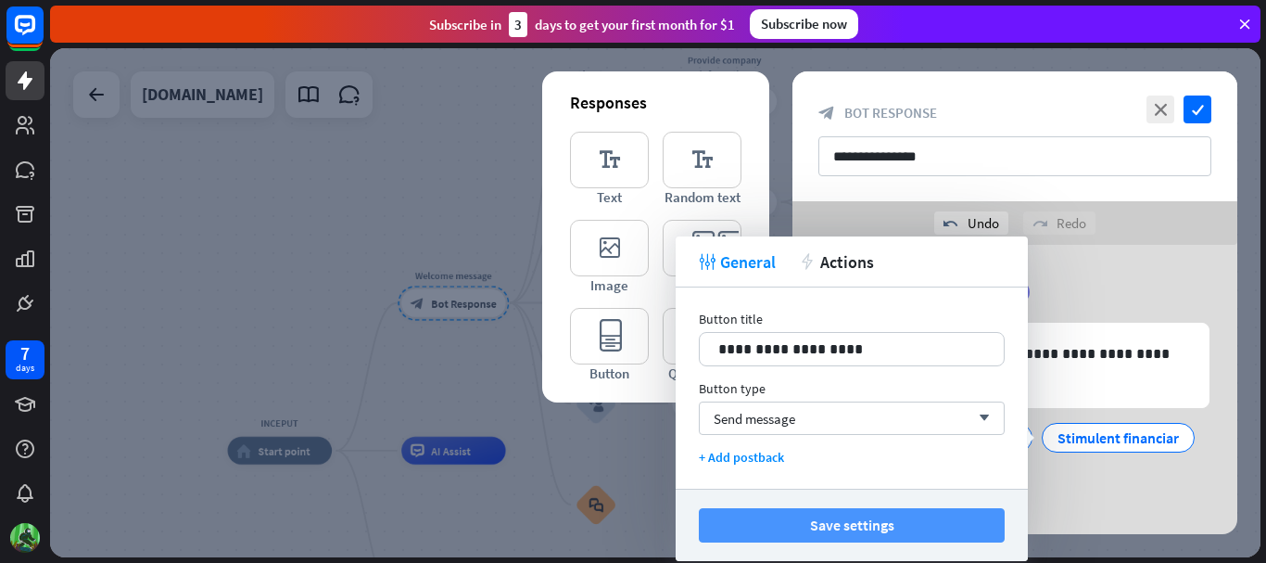
click at [839, 524] on button "Save settings" at bounding box center [852, 525] width 306 height 34
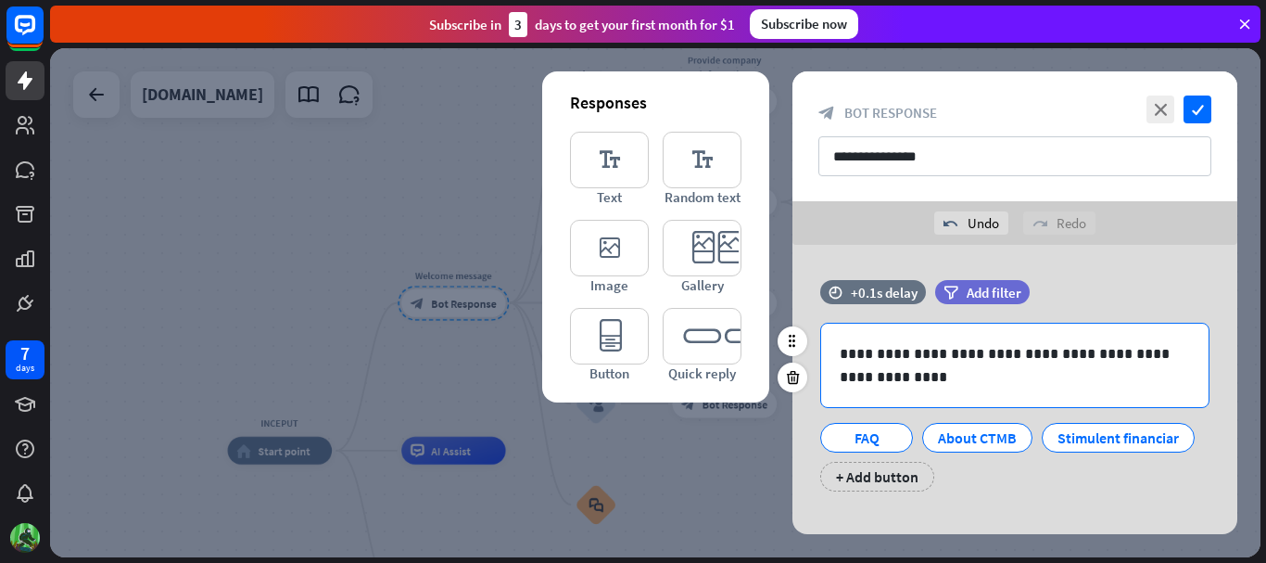
scroll to position [22, 0]
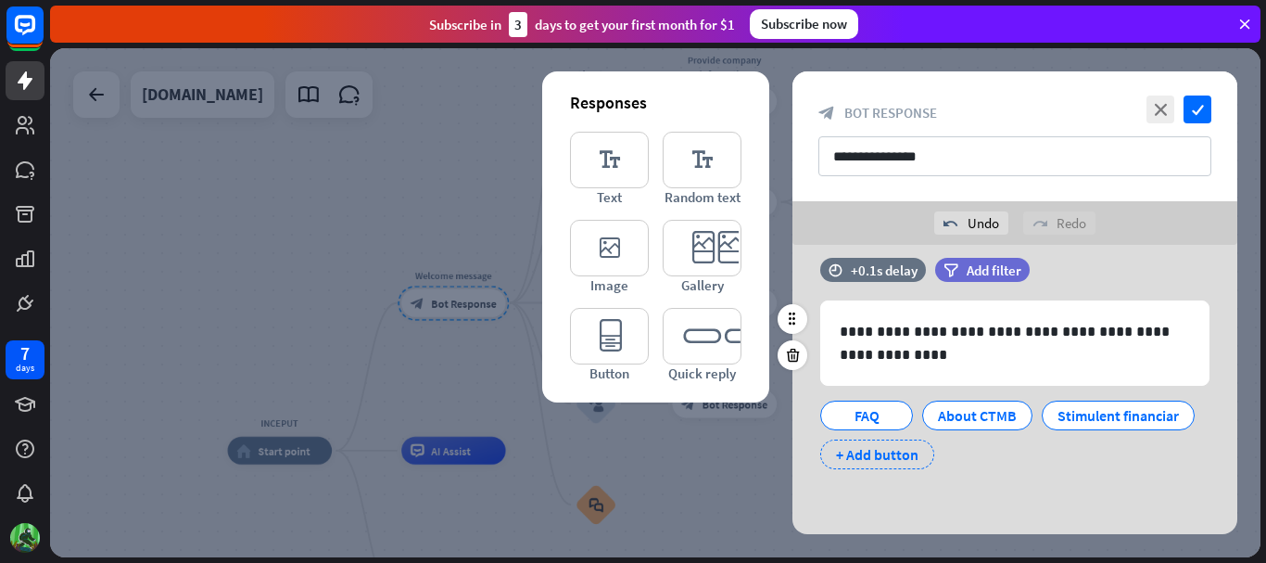
click at [863, 453] on div "+ Add button" at bounding box center [877, 454] width 114 height 30
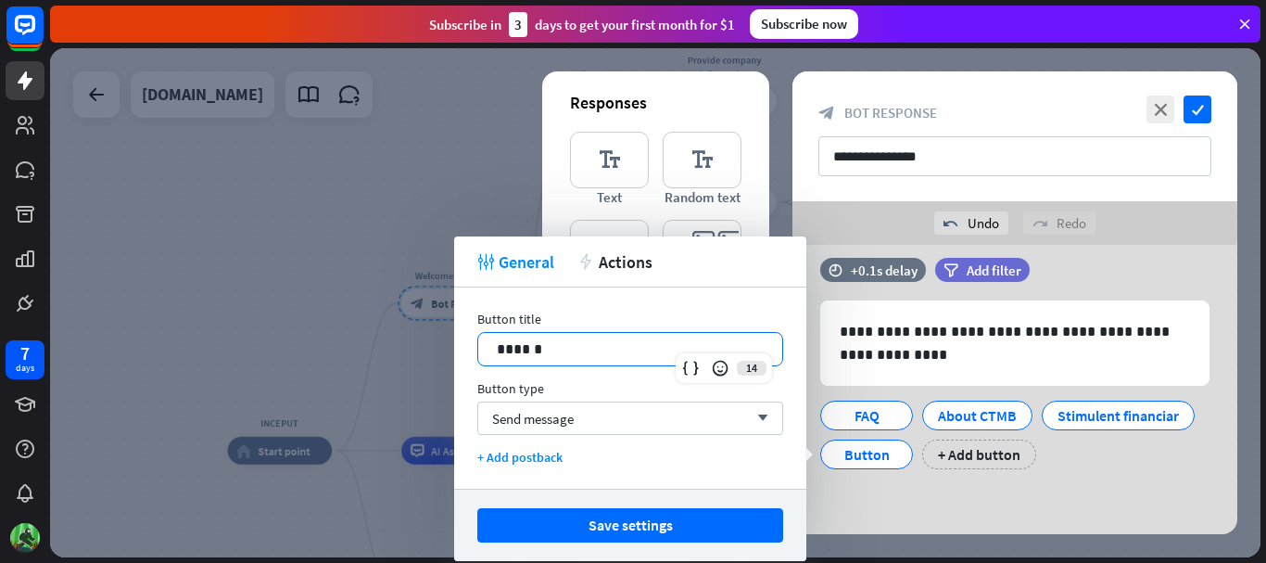
click at [577, 350] on p "******" at bounding box center [630, 348] width 267 height 23
drag, startPoint x: 577, startPoint y: 350, endPoint x: 478, endPoint y: 347, distance: 99.3
click at [478, 347] on div "******" at bounding box center [630, 349] width 304 height 32
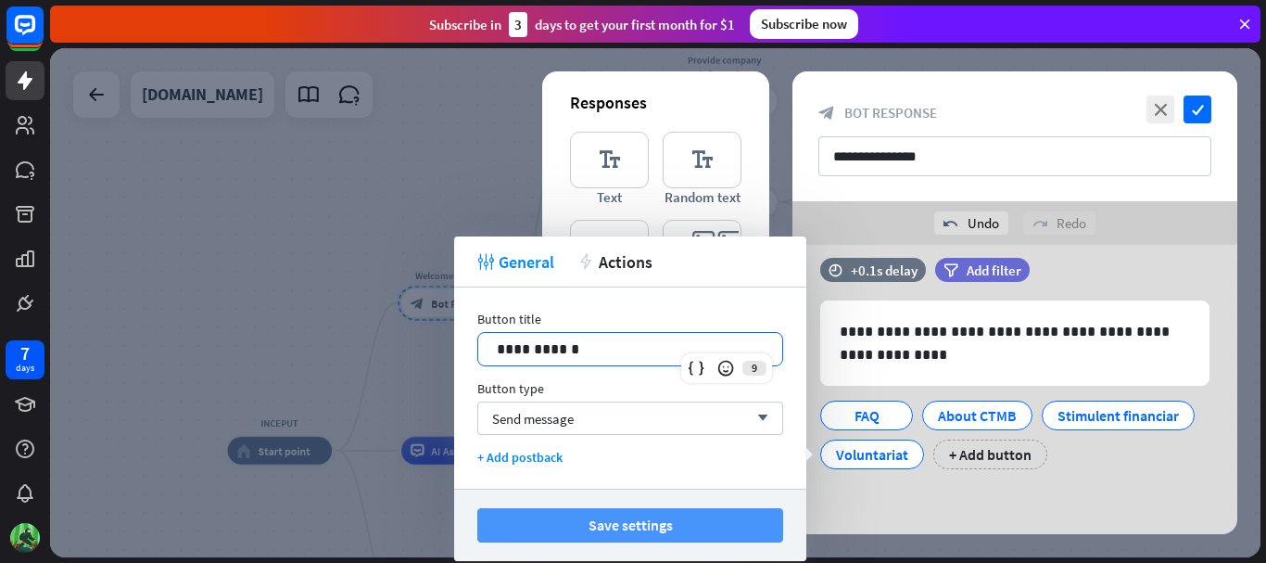
click at [618, 531] on button "Save settings" at bounding box center [630, 525] width 306 height 34
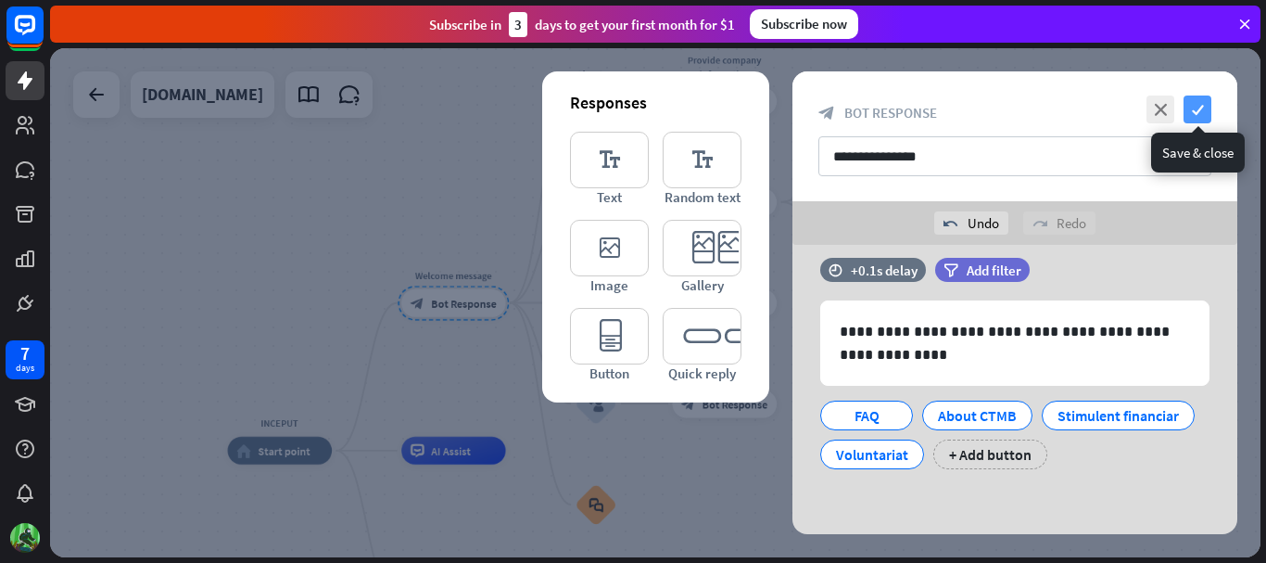
click at [1202, 110] on icon "check" at bounding box center [1198, 109] width 28 height 28
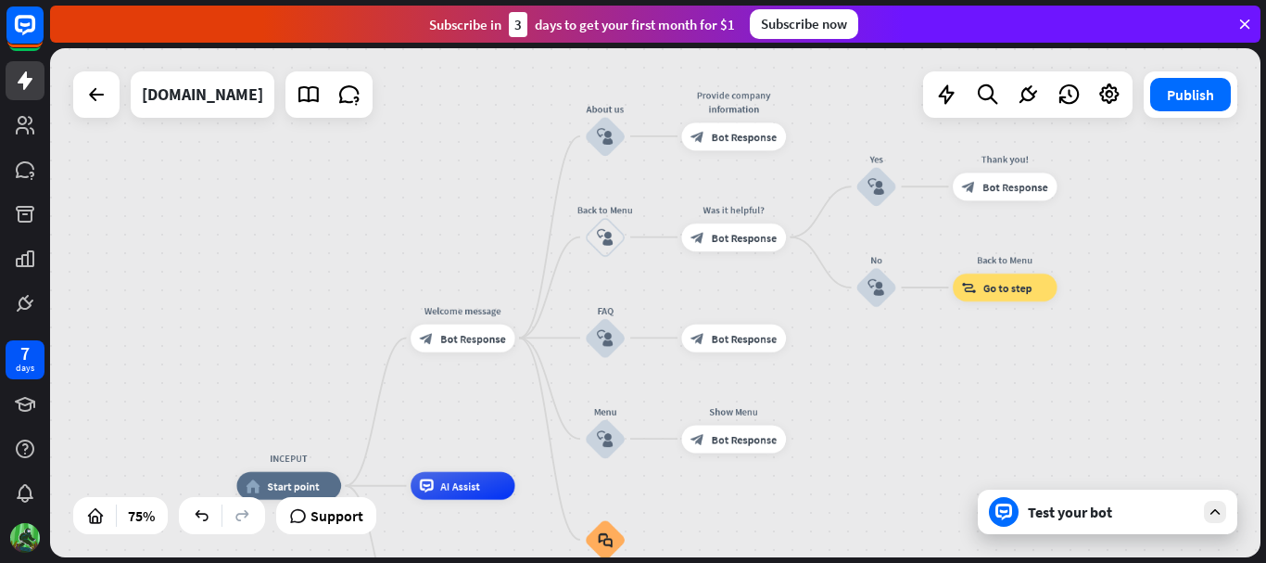
drag, startPoint x: 850, startPoint y: 331, endPoint x: 859, endPoint y: 366, distance: 36.4
click at [859, 366] on div "INCEPUT home_2 Start point Welcome message block_bot_response Bot Response Abou…" at bounding box center [655, 302] width 1211 height 509
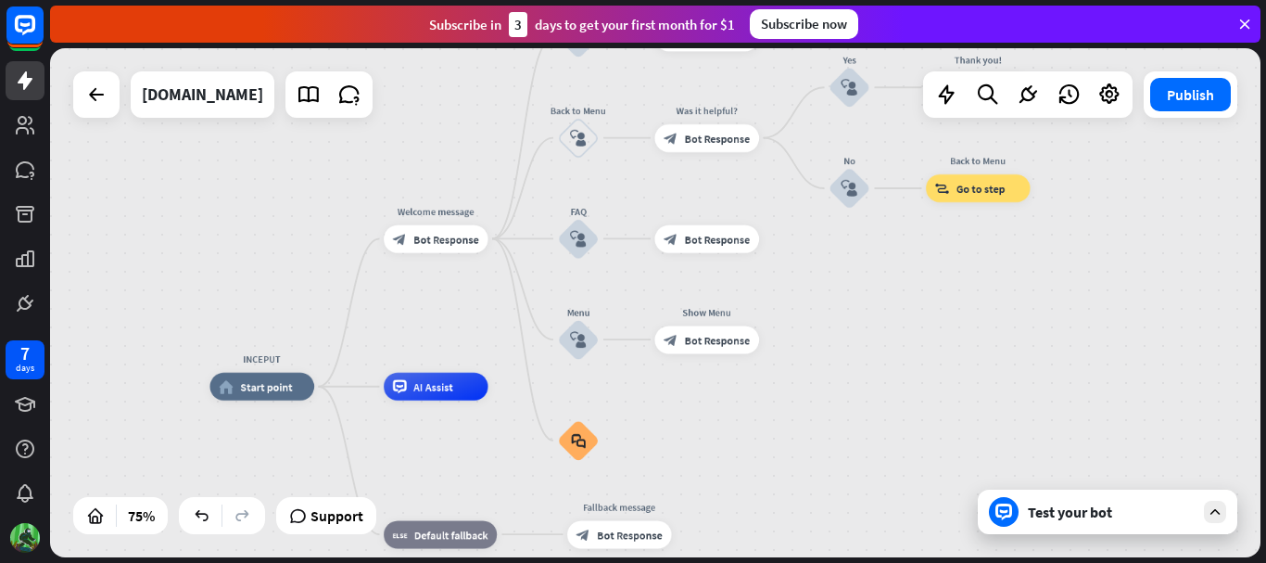
drag, startPoint x: 890, startPoint y: 404, endPoint x: 863, endPoint y: 305, distance: 102.8
click at [863, 305] on div "INCEPUT home_2 Start point Welcome message block_bot_response Bot Response Abou…" at bounding box center [655, 302] width 1211 height 509
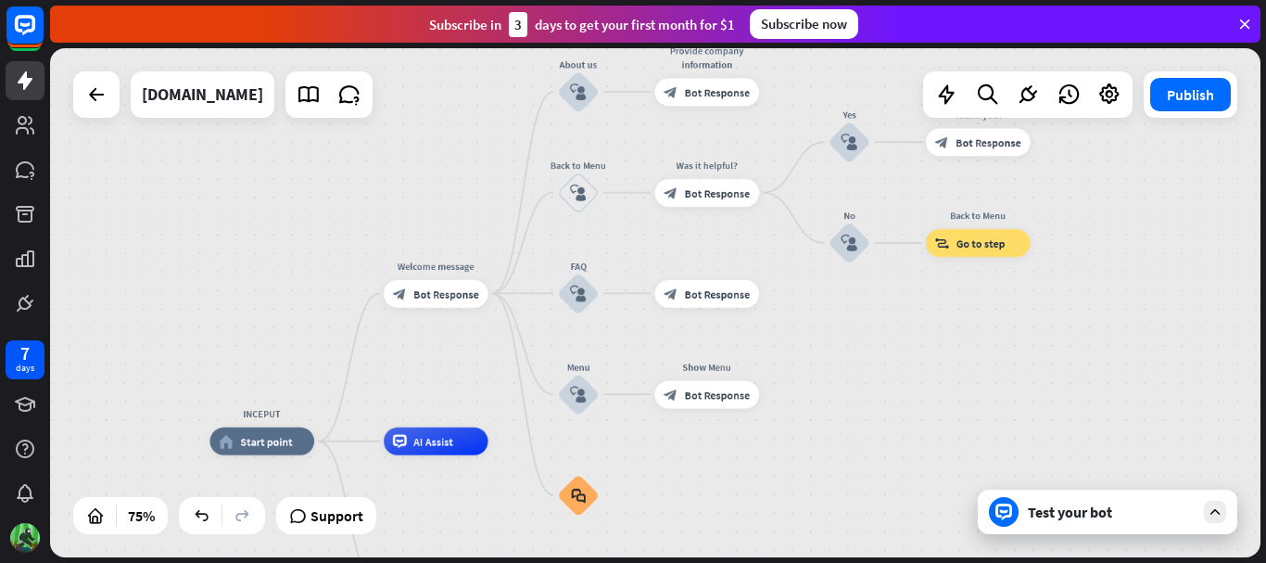
drag, startPoint x: 839, startPoint y: 349, endPoint x: 839, endPoint y: 403, distance: 54.7
click at [839, 403] on div "INCEPUT home_2 Start point Welcome message block_bot_response Bot Response Abou…" at bounding box center [655, 302] width 1211 height 509
click at [442, 297] on span "Bot Response" at bounding box center [446, 293] width 66 height 14
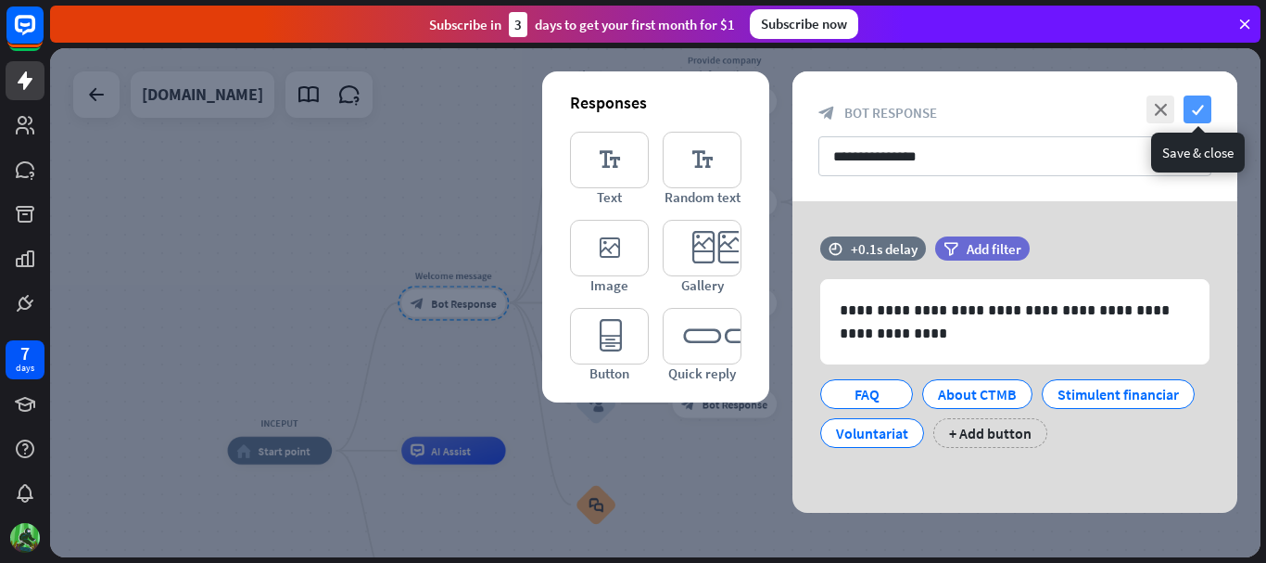
click at [1206, 108] on icon "check" at bounding box center [1198, 109] width 28 height 28
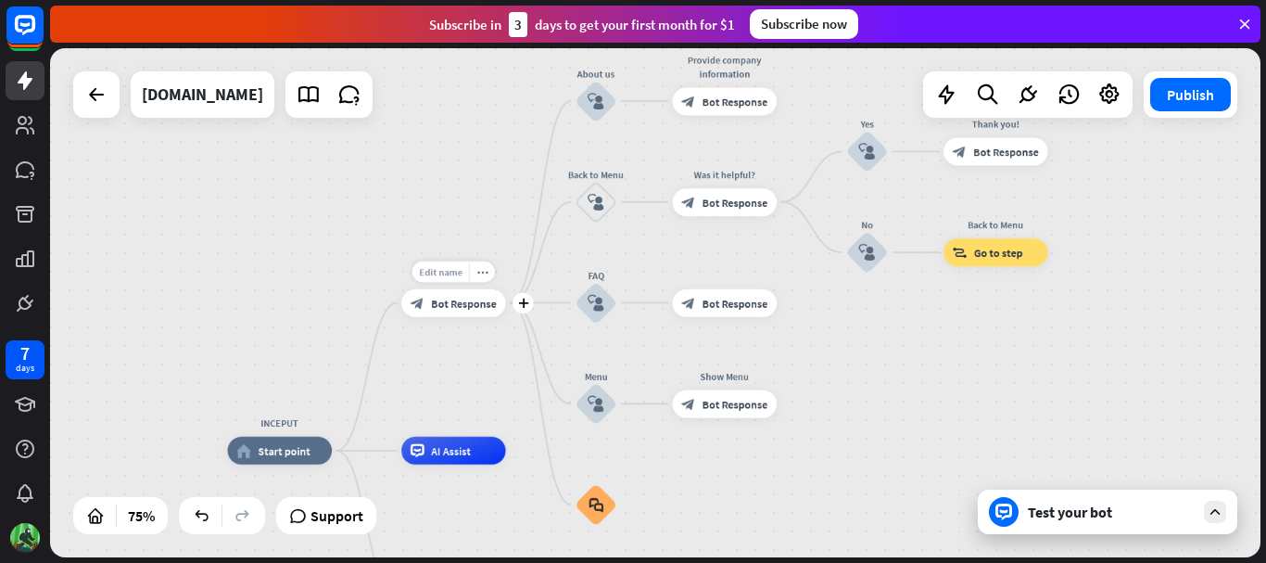
click at [450, 272] on span "Edit name" at bounding box center [441, 271] width 44 height 13
drag, startPoint x: 495, startPoint y: 269, endPoint x: 360, endPoint y: 271, distance: 135.3
click at [360, 271] on div "**********" at bounding box center [655, 302] width 1211 height 509
type input "*********"
click at [892, 373] on div "INCEPUT home_2 Start point ********* block_bot_response Bot Response About us b…" at bounding box center [655, 302] width 1211 height 509
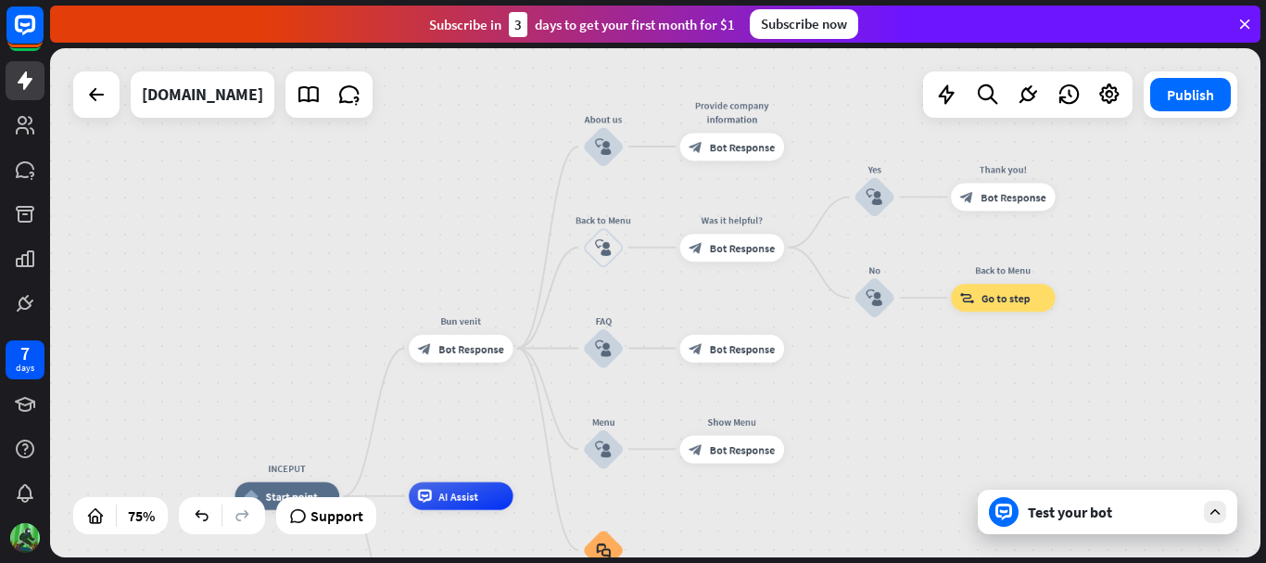
drag, startPoint x: 910, startPoint y: 371, endPoint x: 918, endPoint y: 416, distance: 46.0
click at [918, 416] on div "INCEPUT home_2 Start point Bun venit block_bot_response Bot Response About us b…" at bounding box center [655, 302] width 1211 height 509
click at [598, 108] on span "Edit name" at bounding box center [591, 108] width 44 height 13
drag, startPoint x: 633, startPoint y: 108, endPoint x: 553, endPoint y: 106, distance: 79.8
click at [553, 106] on div "INCEPUT home_2 Start point Bun venit block_bot_response Bot Response ******** b…" at bounding box center [655, 302] width 1211 height 509
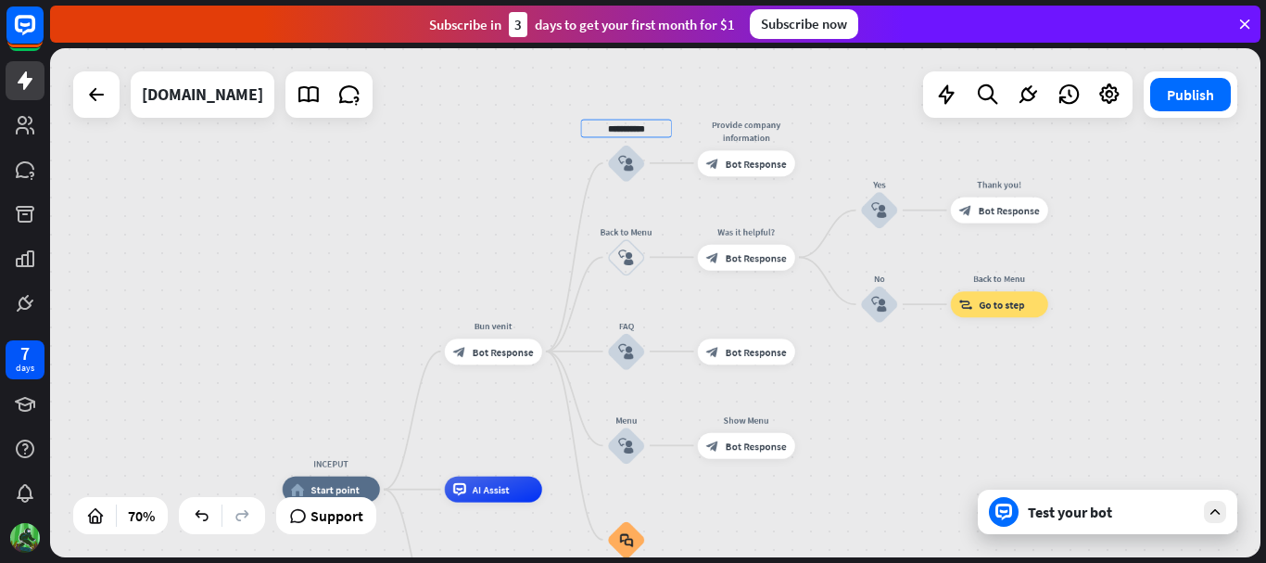
type input "**********"
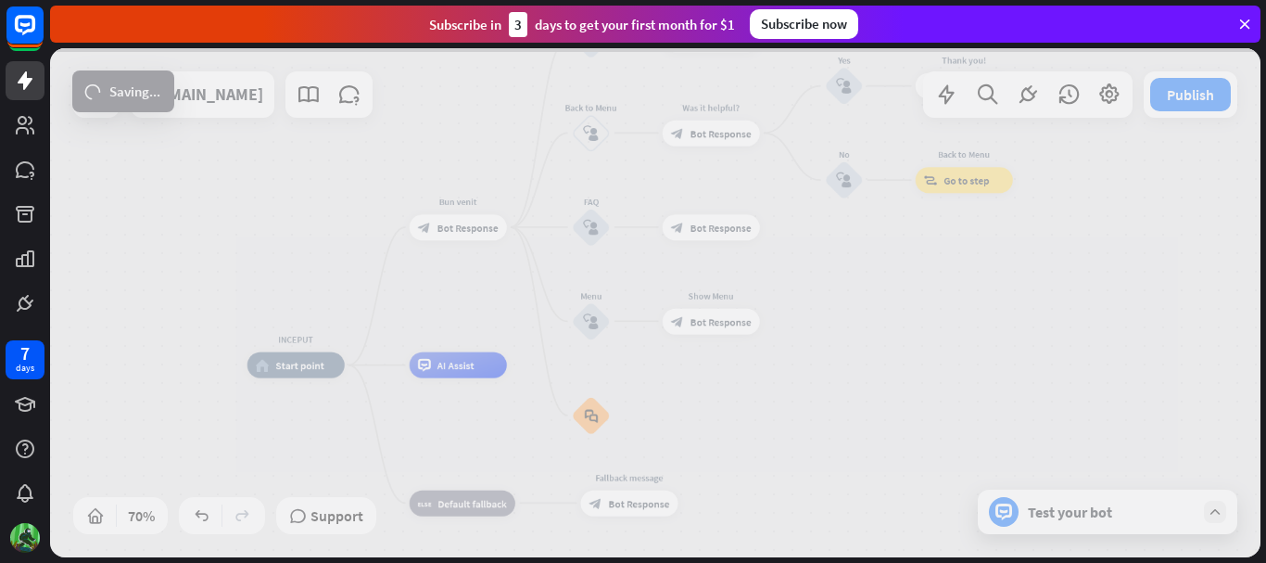
drag, startPoint x: 832, startPoint y: 419, endPoint x: 780, endPoint y: 249, distance: 177.7
click at [780, 249] on div "**********" at bounding box center [655, 302] width 1211 height 509
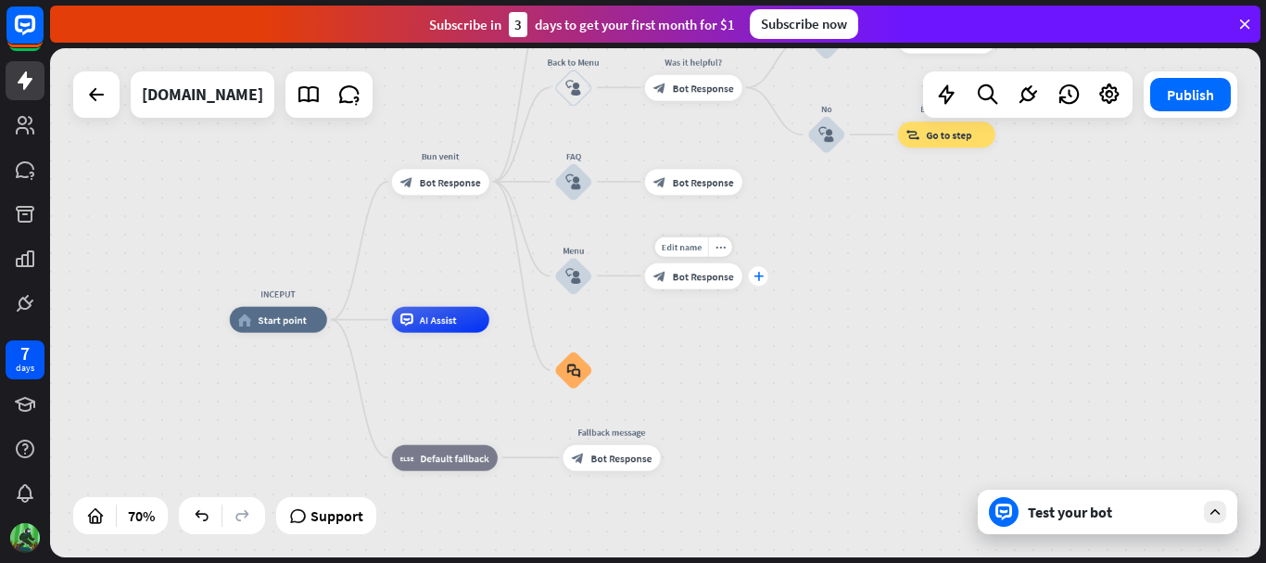
click at [757, 272] on icon "plus" at bounding box center [759, 276] width 10 height 9
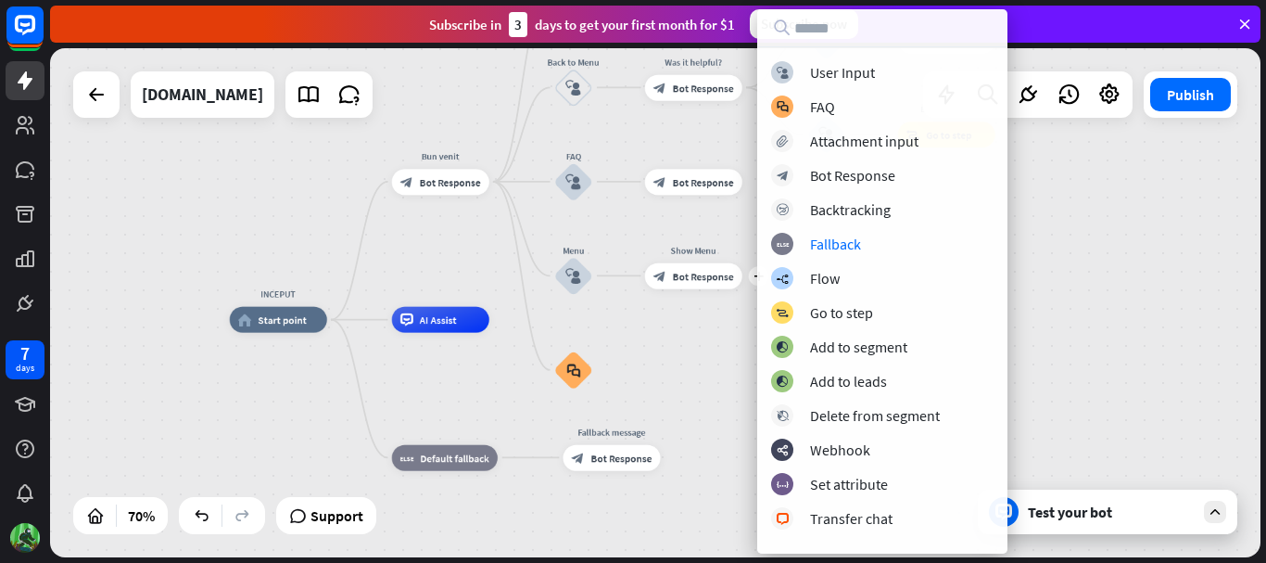
click at [1066, 232] on div "INCEPUT home_2 Start point Bun venit block_bot_response Bot Response Despre CTM…" at bounding box center [655, 302] width 1211 height 509
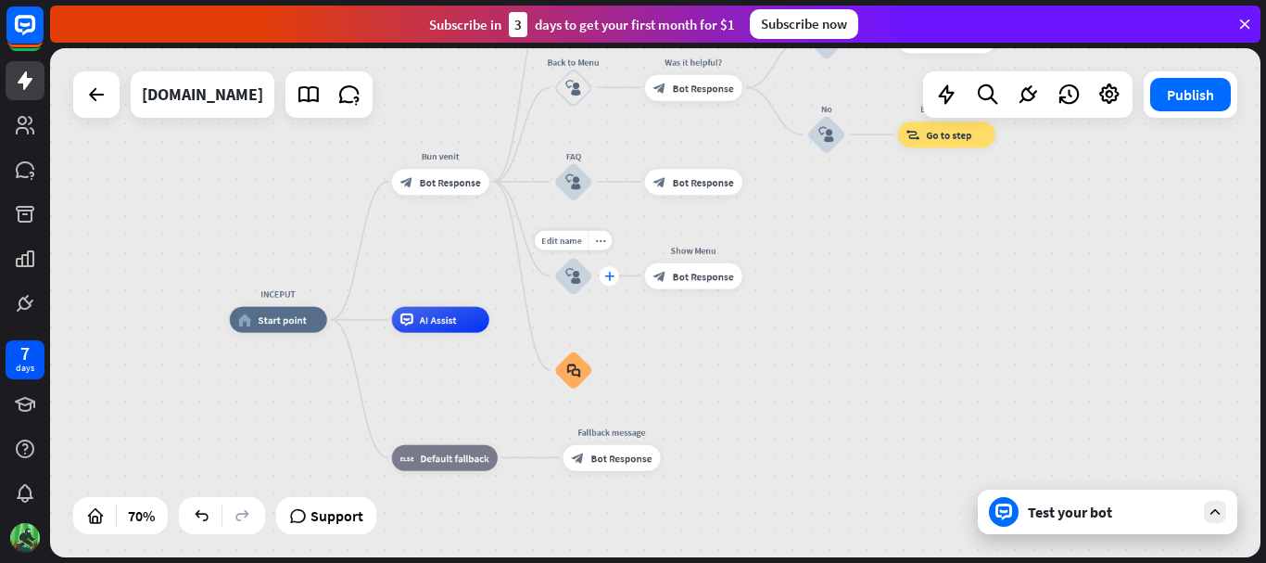
click at [613, 276] on icon "plus" at bounding box center [609, 276] width 10 height 9
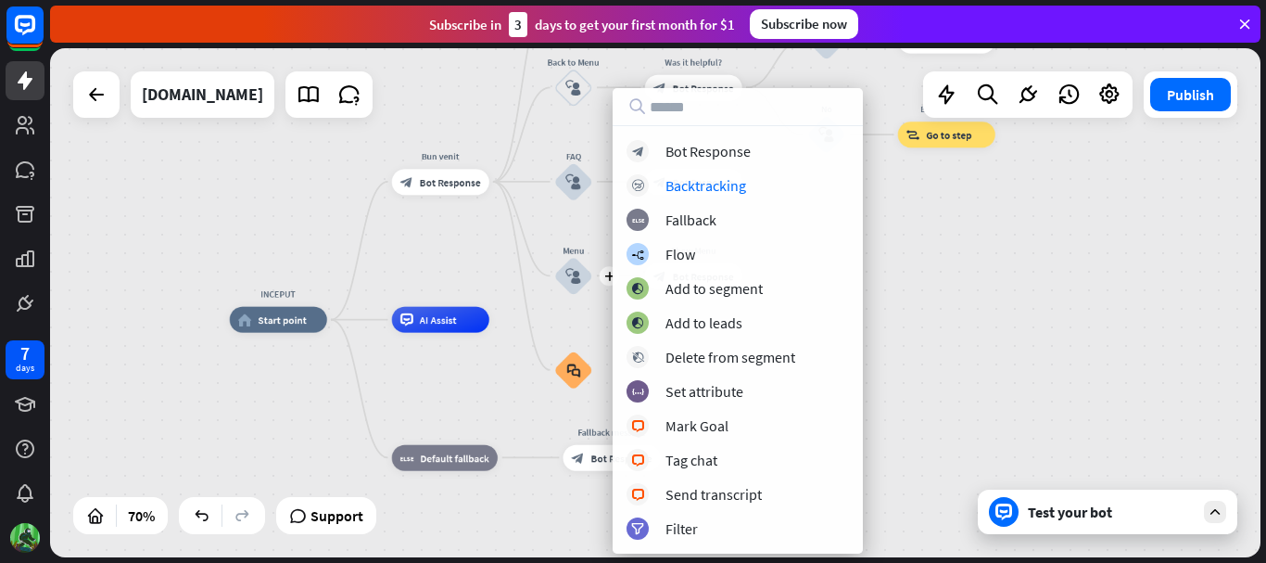
click at [959, 247] on div "INCEPUT home_2 Start point Bun venit block_bot_response Bot Response Despre CTM…" at bounding box center [655, 302] width 1211 height 509
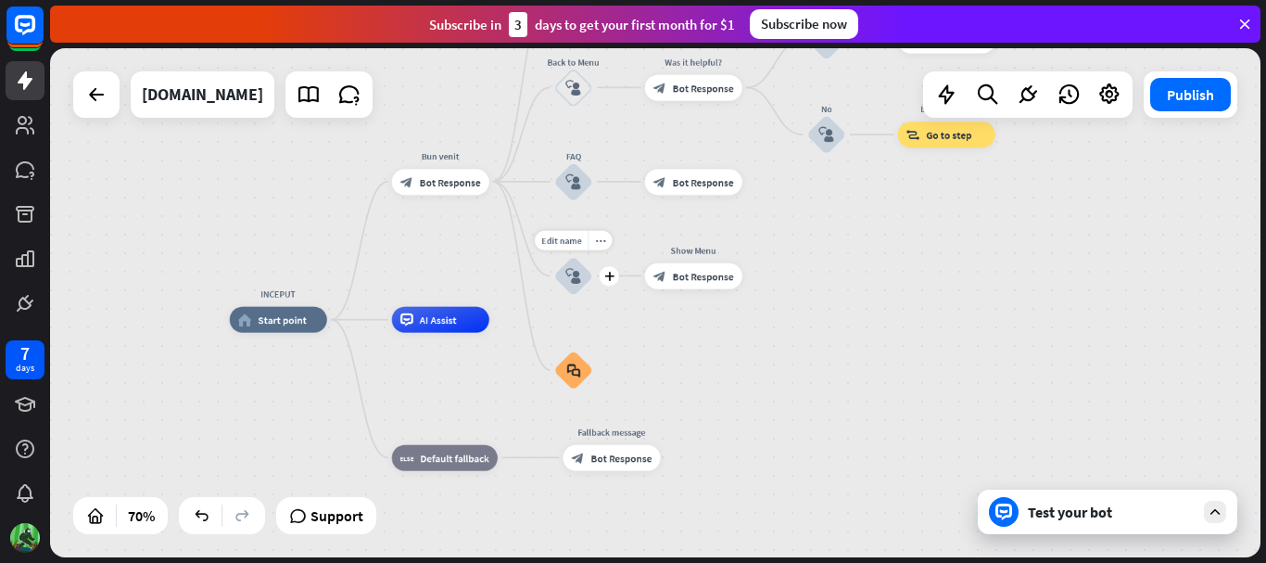
click at [575, 281] on icon "block_user_input" at bounding box center [573, 276] width 16 height 16
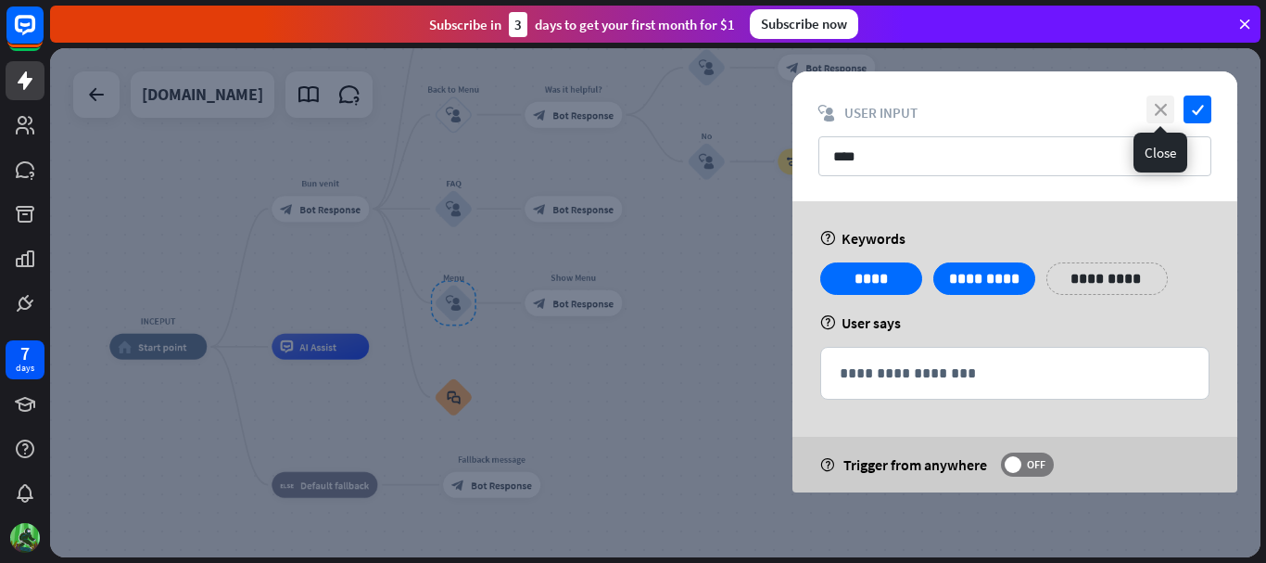
click at [1161, 108] on icon "close" at bounding box center [1161, 109] width 28 height 28
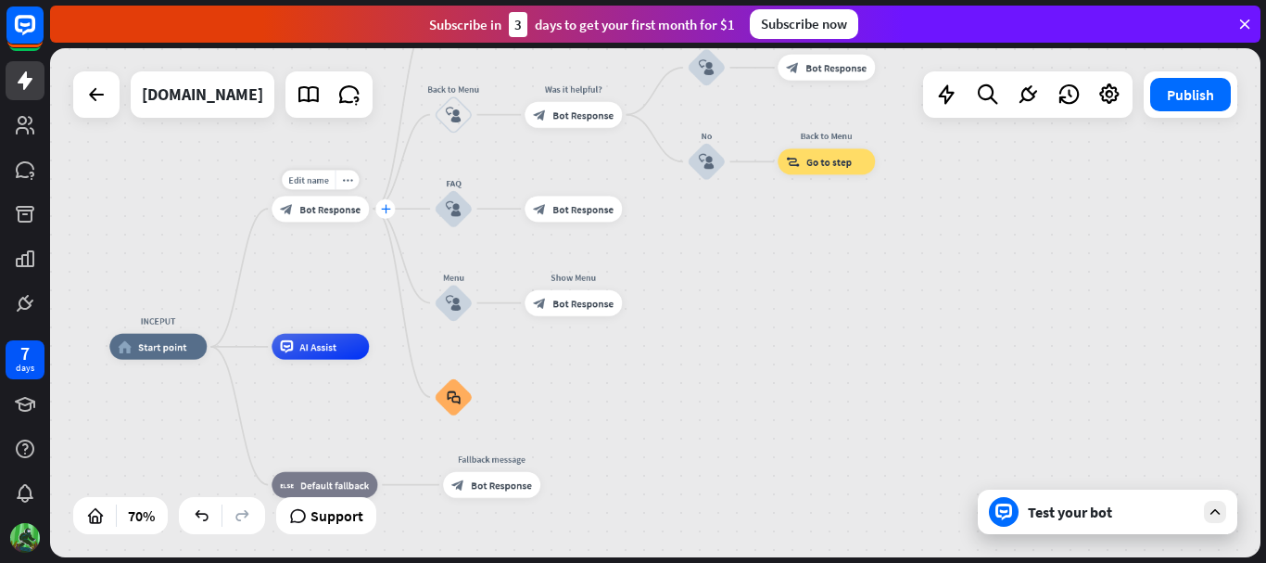
click at [387, 209] on icon "plus" at bounding box center [386, 208] width 10 height 9
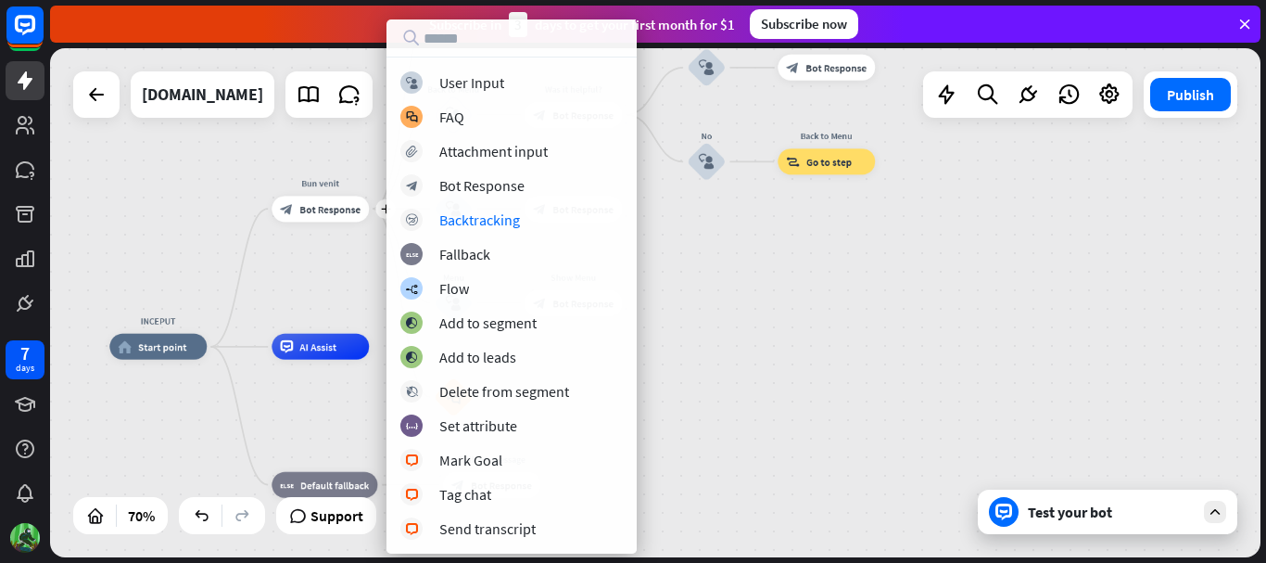
click at [981, 295] on div "INCEPUT home_2 Start point plus Bun venit block_bot_response Bot Response Despr…" at bounding box center [655, 302] width 1211 height 509
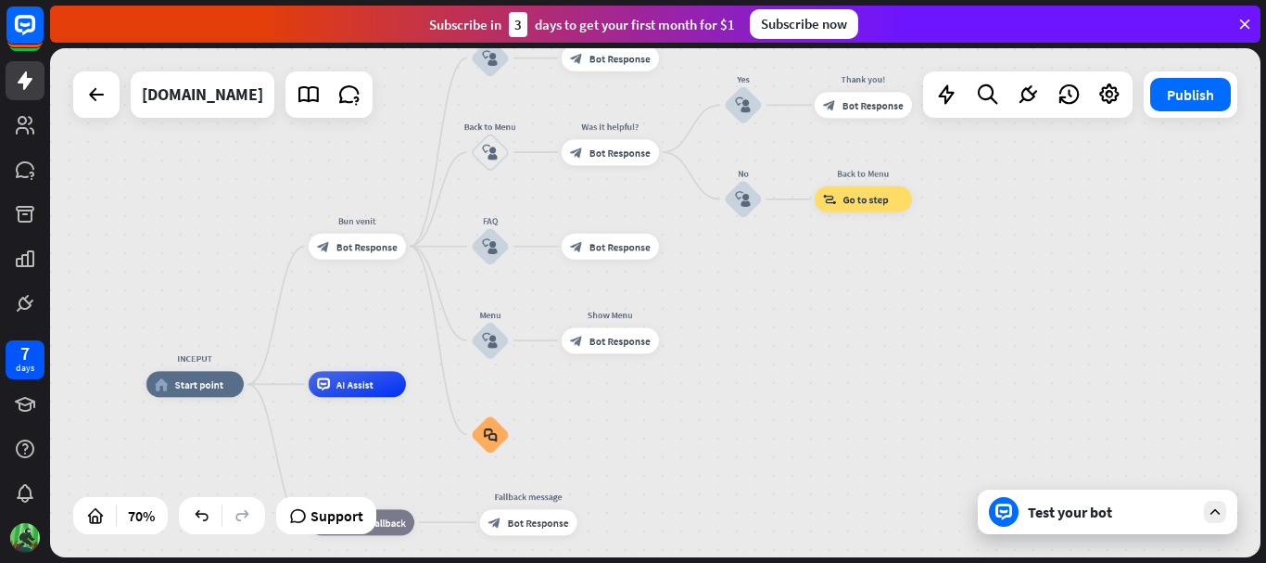
drag, startPoint x: 704, startPoint y: 293, endPoint x: 741, endPoint y: 330, distance: 52.4
click at [741, 330] on div "INCEPUT home_2 Start point Bun venit block_bot_response Bot Response Despre CTM…" at bounding box center [655, 302] width 1211 height 509
click at [493, 435] on icon "block_faq" at bounding box center [491, 434] width 14 height 14
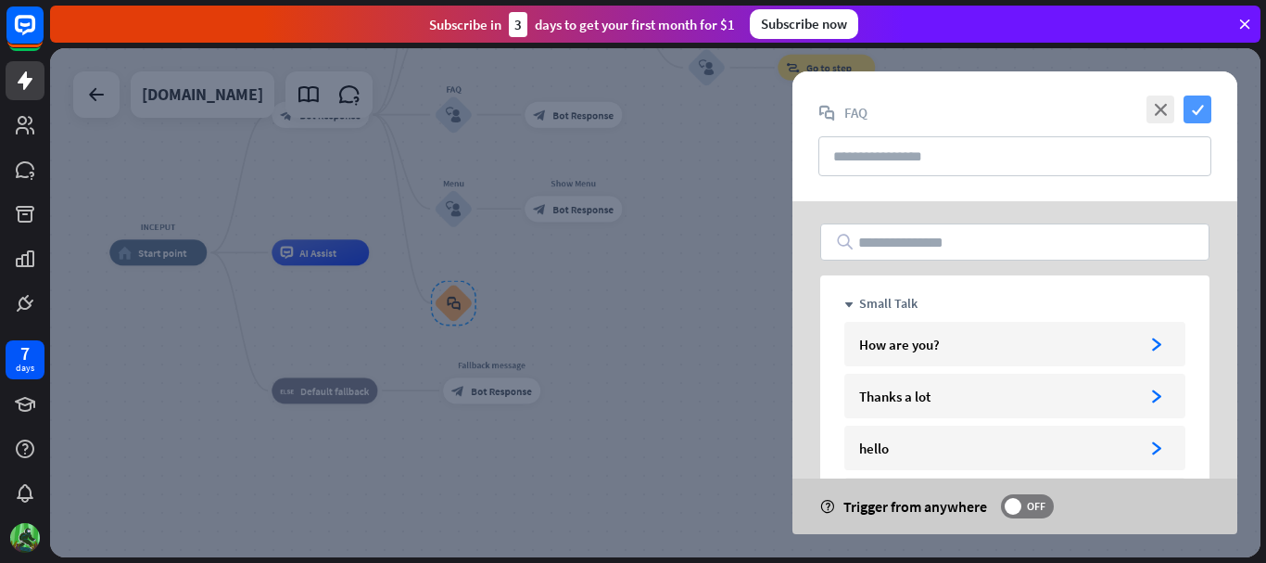
click at [1204, 102] on icon "check" at bounding box center [1198, 109] width 28 height 28
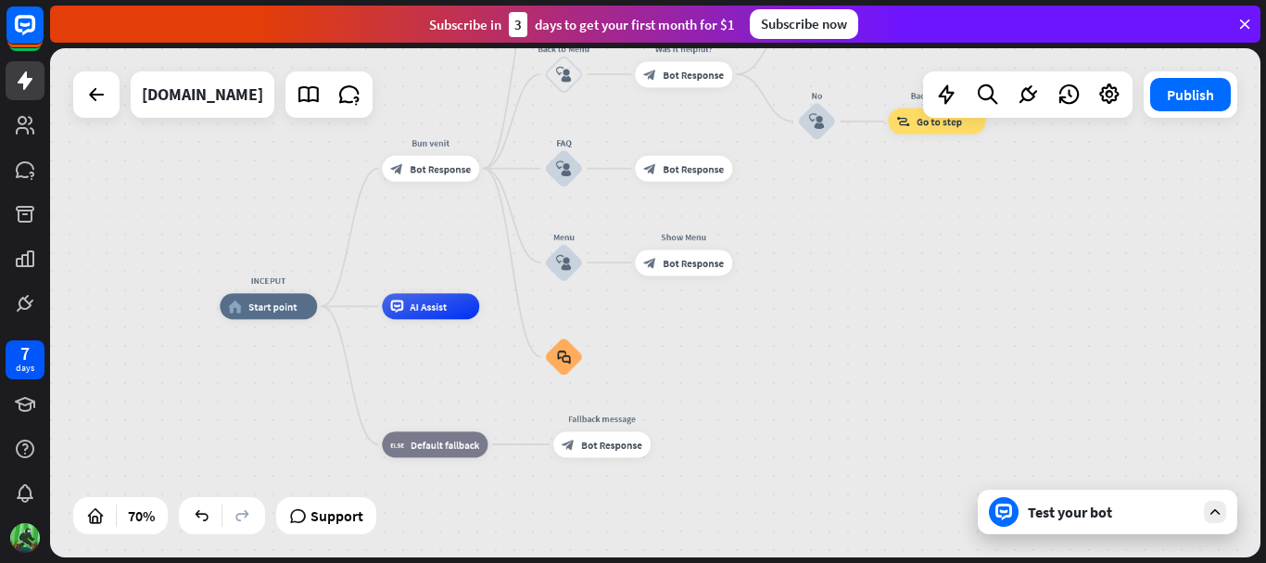
drag, startPoint x: 730, startPoint y: 324, endPoint x: 840, endPoint y: 378, distance: 122.7
click at [840, 378] on div "INCEPUT home_2 Start point Bun venit block_bot_response Bot Response Despre CTM…" at bounding box center [643, 484] width 847 height 356
click at [452, 179] on div "block_bot_response Bot Response" at bounding box center [430, 169] width 97 height 26
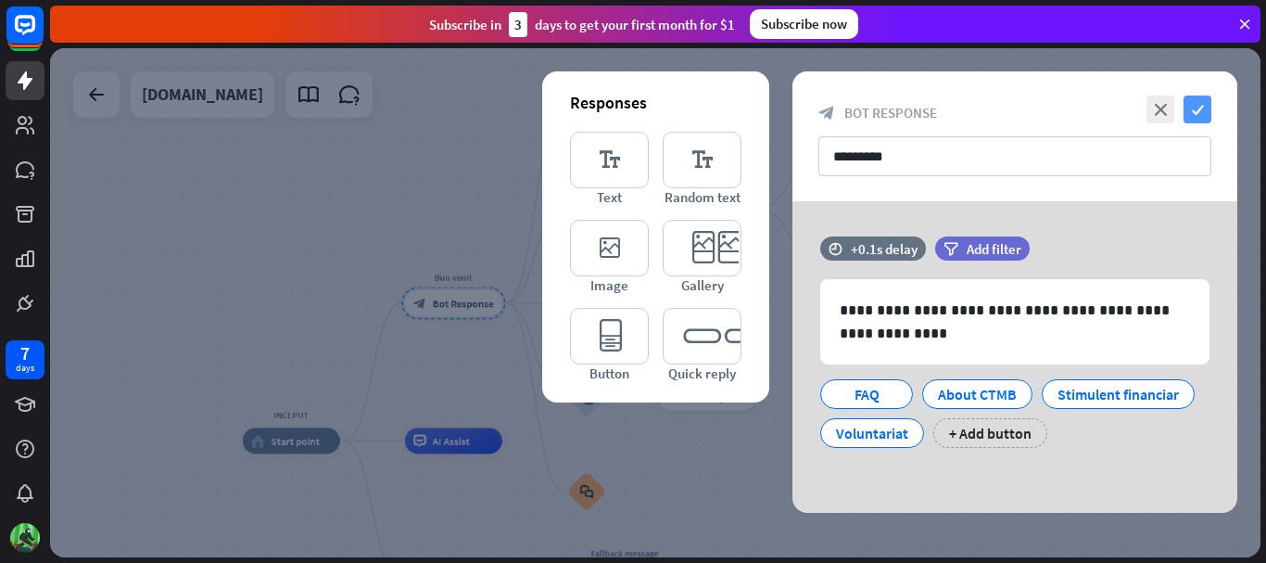
click at [1201, 113] on icon "check" at bounding box center [1198, 109] width 28 height 28
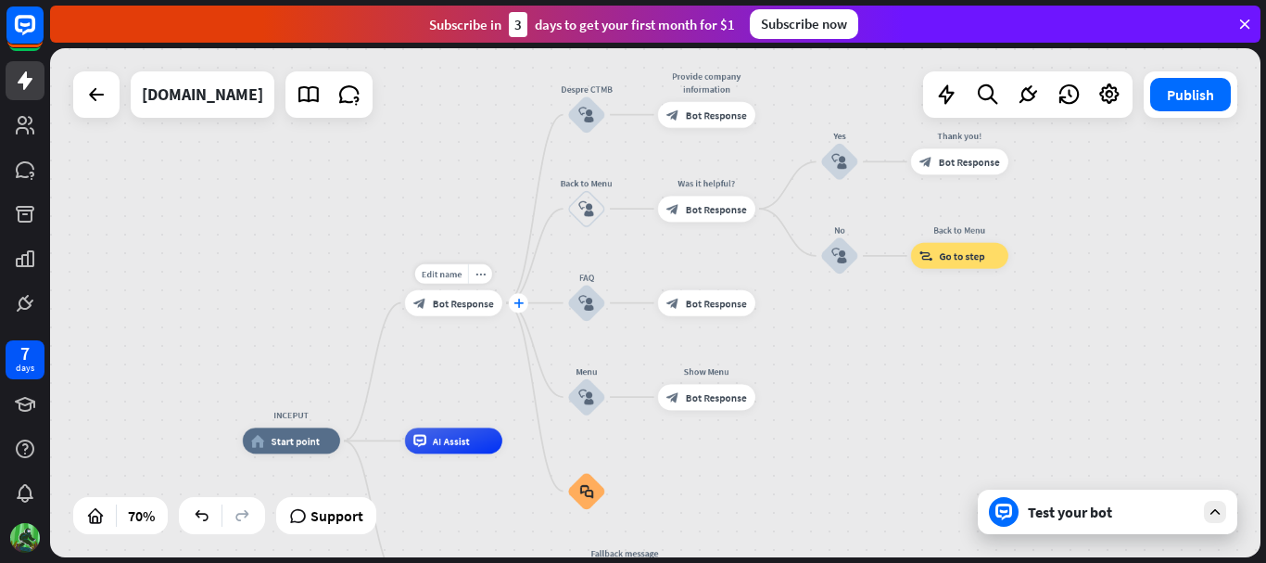
click at [524, 299] on div "plus" at bounding box center [518, 302] width 19 height 19
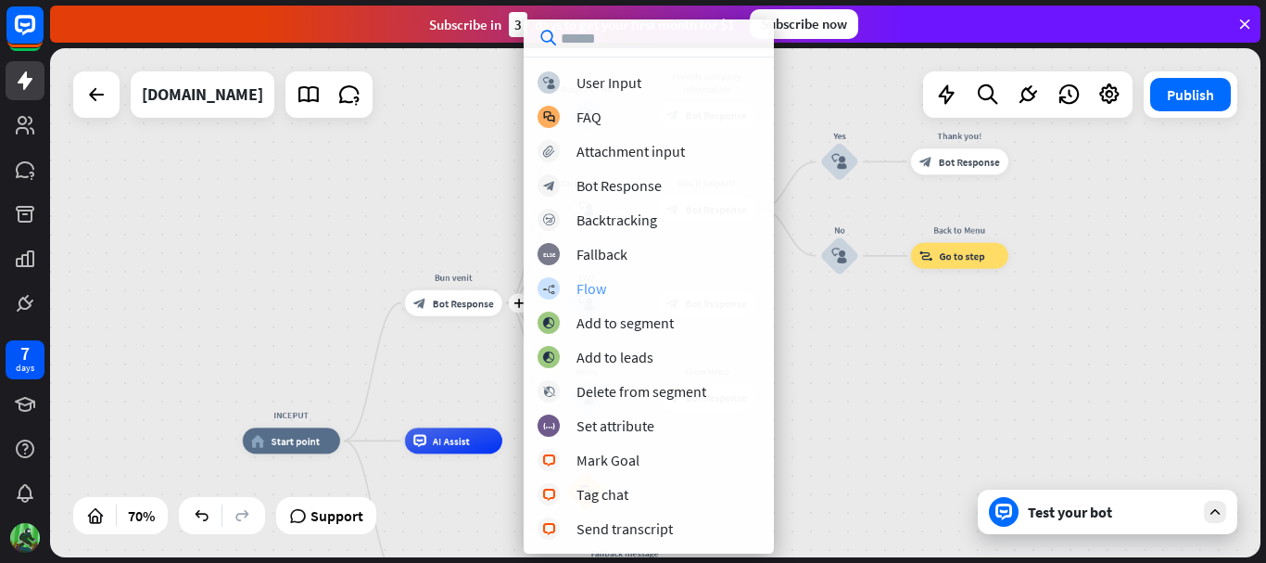
click at [594, 290] on div "Flow" at bounding box center [592, 288] width 30 height 19
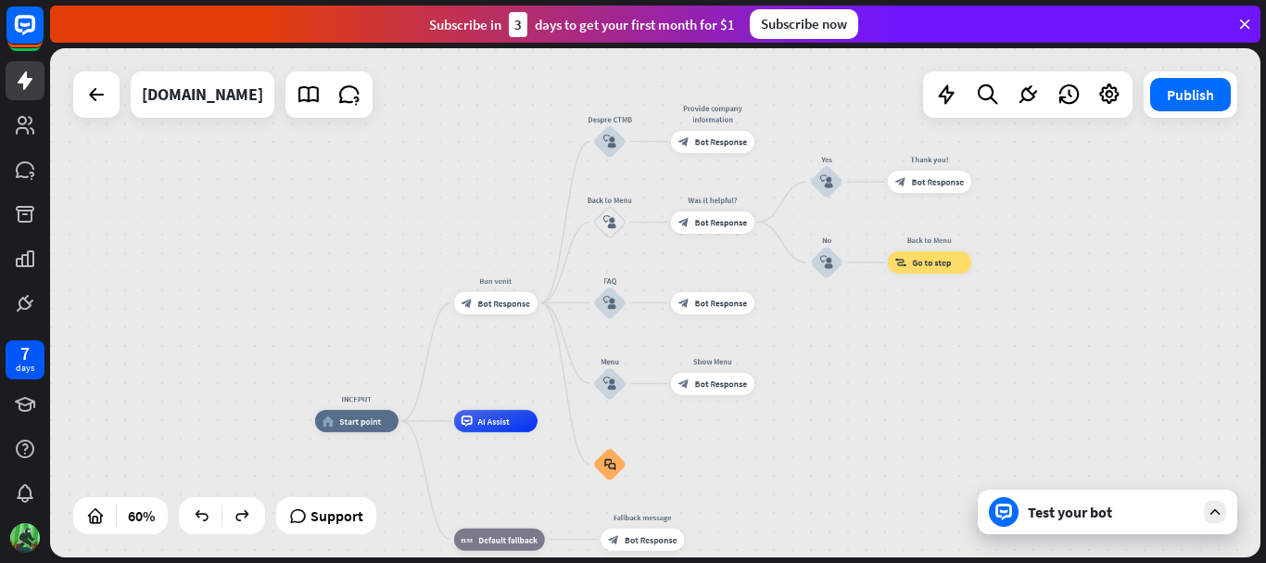
click at [815, 447] on div "INCEPUT home_2 Start point Bun venit block_bot_response Bot Response Despre CTM…" at bounding box center [678, 573] width 727 height 305
click at [538, 311] on div "Edit name more_horiz plus block_bot_response Bot Response" at bounding box center [495, 302] width 83 height 22
click at [549, 304] on icon "plus" at bounding box center [551, 301] width 8 height 7
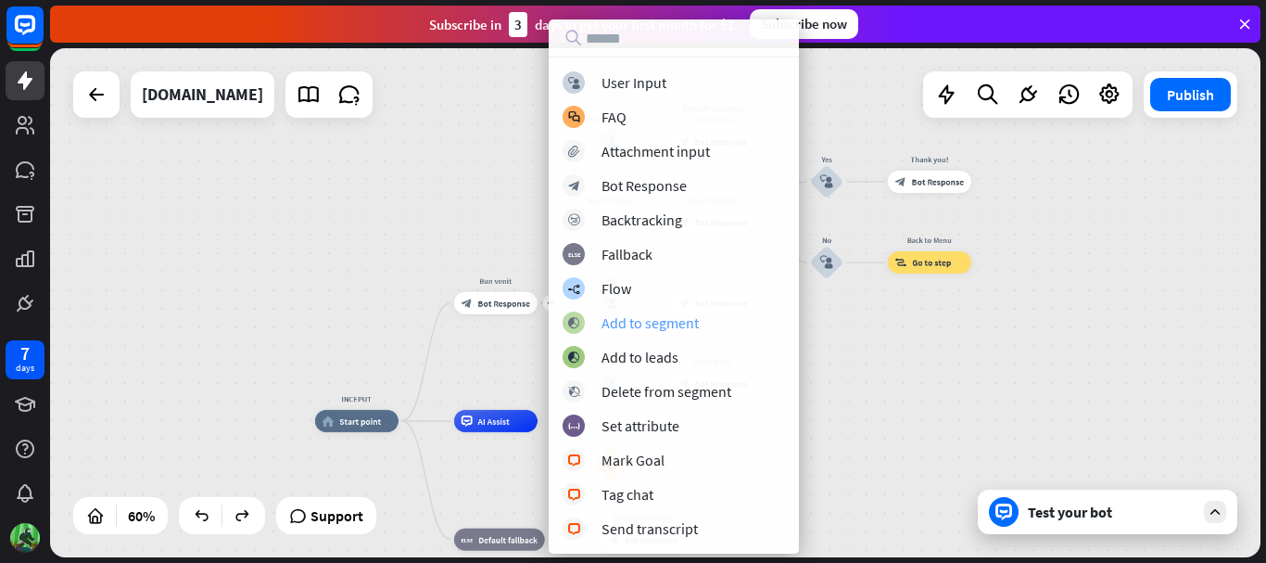
click at [668, 322] on div "Add to segment" at bounding box center [650, 322] width 97 height 19
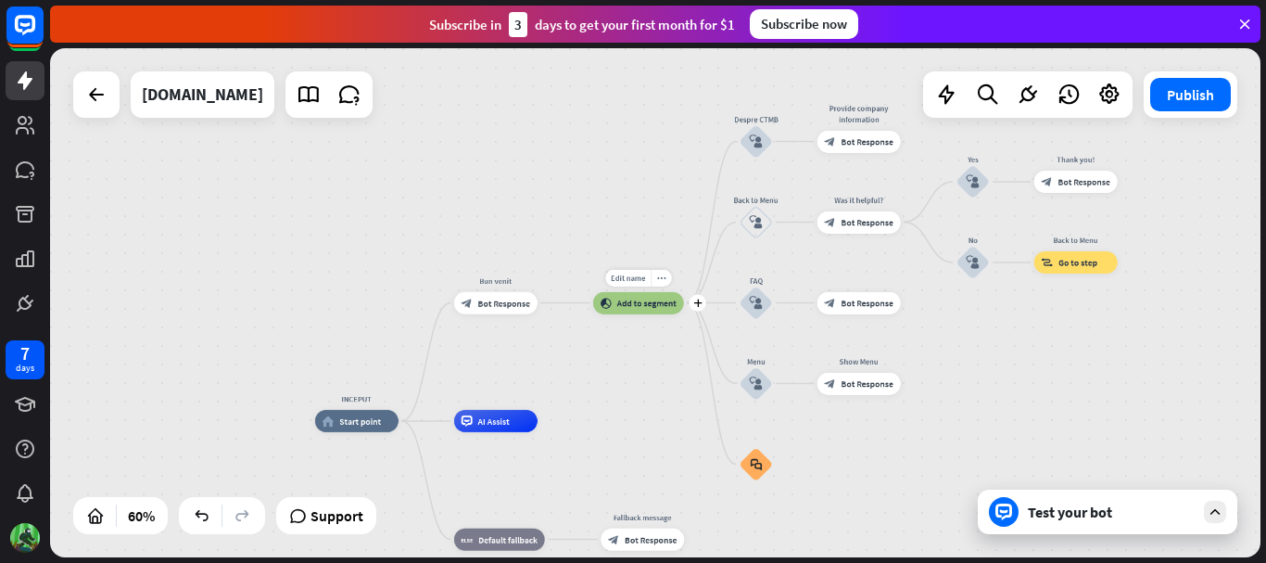
click at [654, 301] on span "Add to segment" at bounding box center [646, 302] width 59 height 11
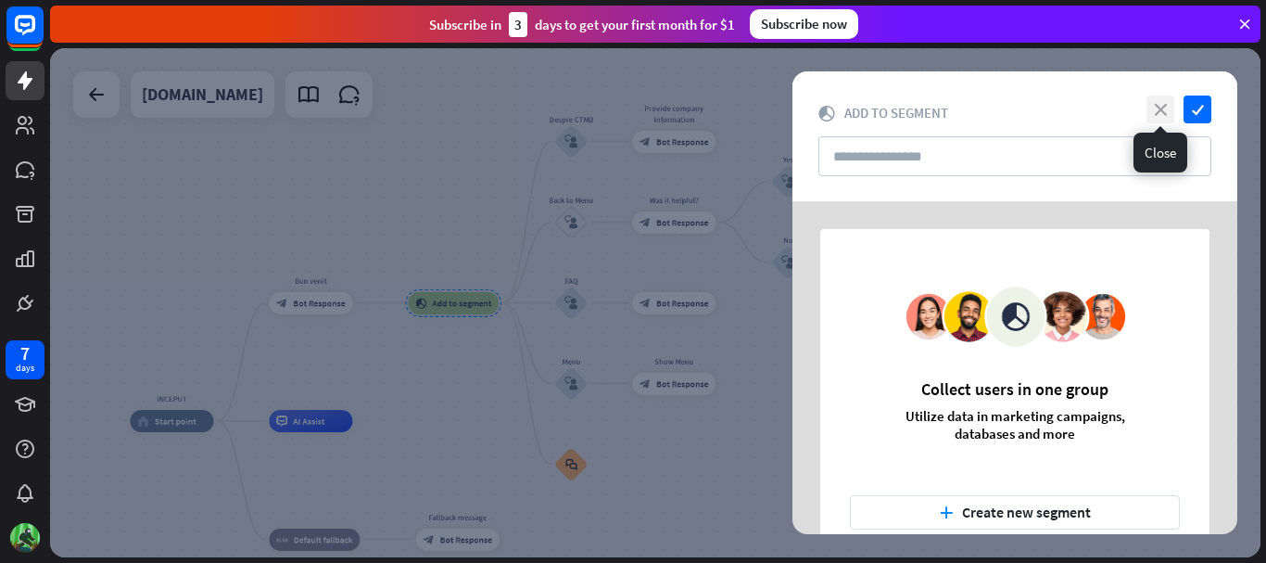
click at [1162, 106] on icon "close" at bounding box center [1161, 109] width 28 height 28
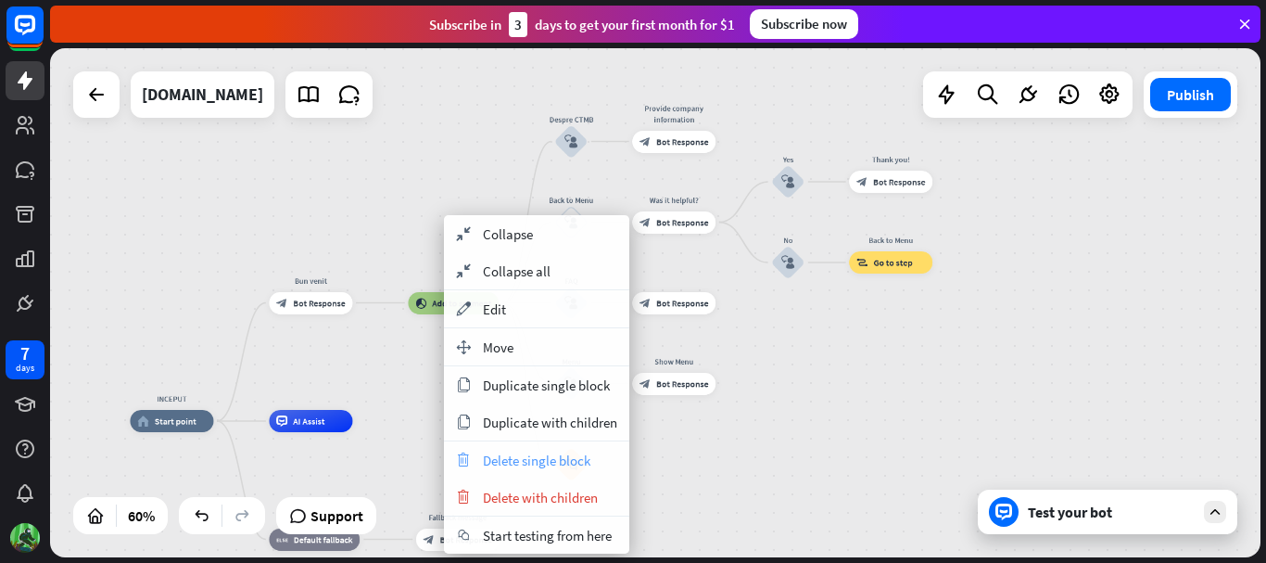
click at [501, 453] on span "Delete single block" at bounding box center [537, 460] width 108 height 18
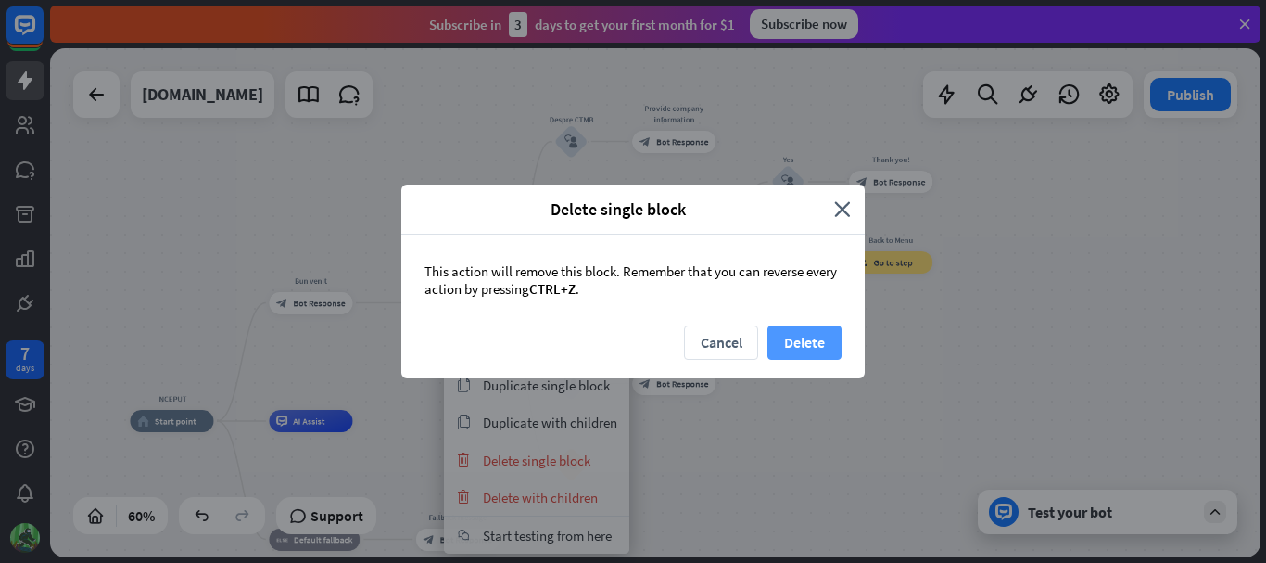
click at [802, 346] on button "Delete" at bounding box center [805, 342] width 74 height 34
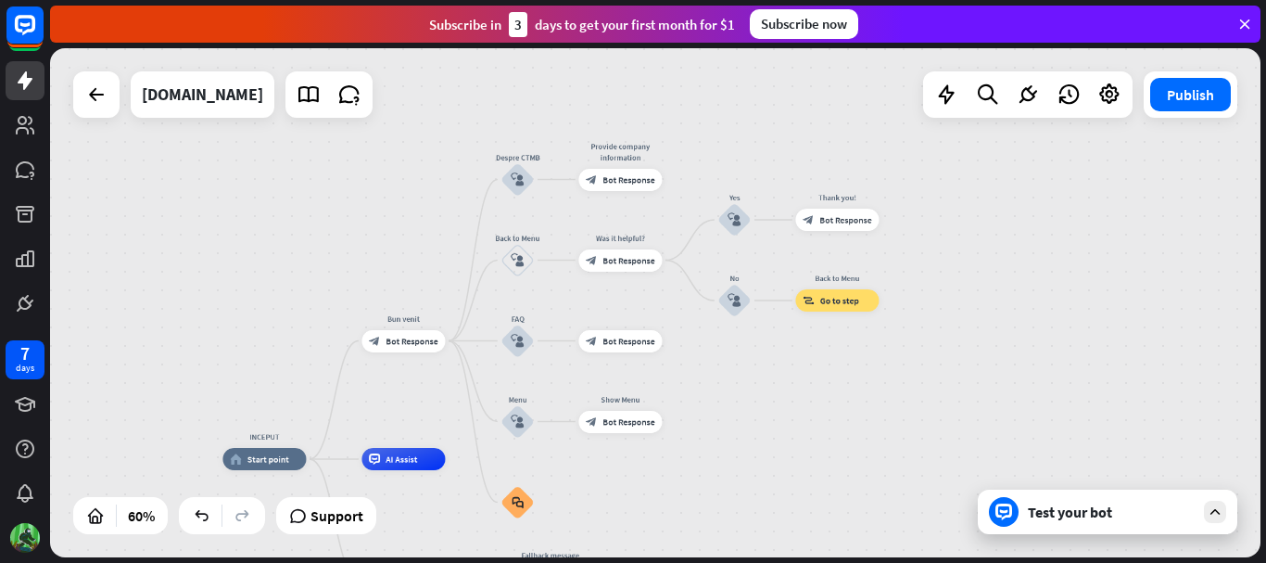
drag, startPoint x: 733, startPoint y: 378, endPoint x: 826, endPoint y: 416, distance: 100.2
click at [826, 416] on div "INCEPUT home_2 Start point Bun venit block_bot_response Bot Response Despre CTM…" at bounding box center [655, 302] width 1211 height 509
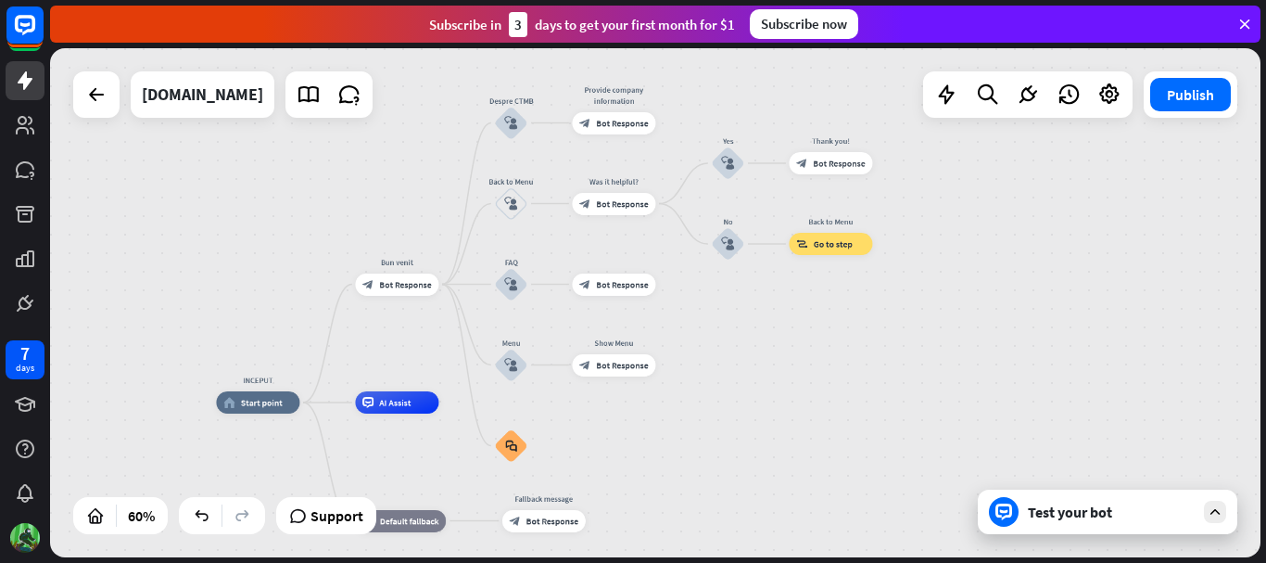
drag, startPoint x: 797, startPoint y: 387, endPoint x: 791, endPoint y: 331, distance: 56.9
click at [791, 331] on div "INCEPUT home_2 Start point Bun venit block_bot_response Bot Response Despre CTM…" at bounding box center [655, 302] width 1211 height 509
click at [514, 366] on icon "block_user_input" at bounding box center [510, 364] width 13 height 13
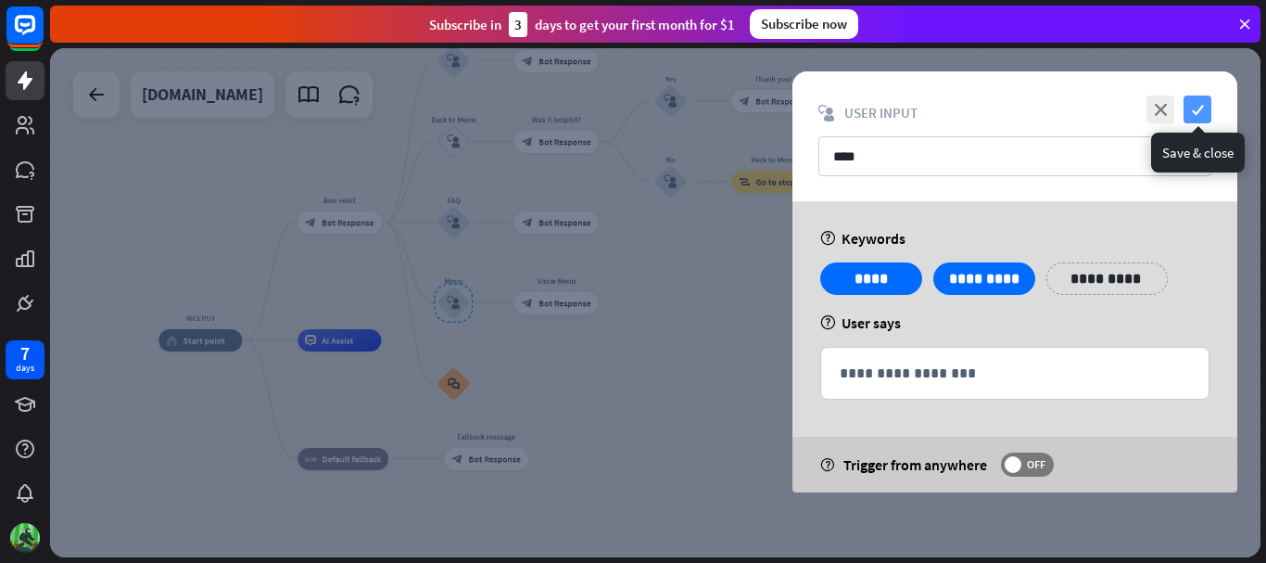
click at [1201, 108] on icon "check" at bounding box center [1198, 109] width 28 height 28
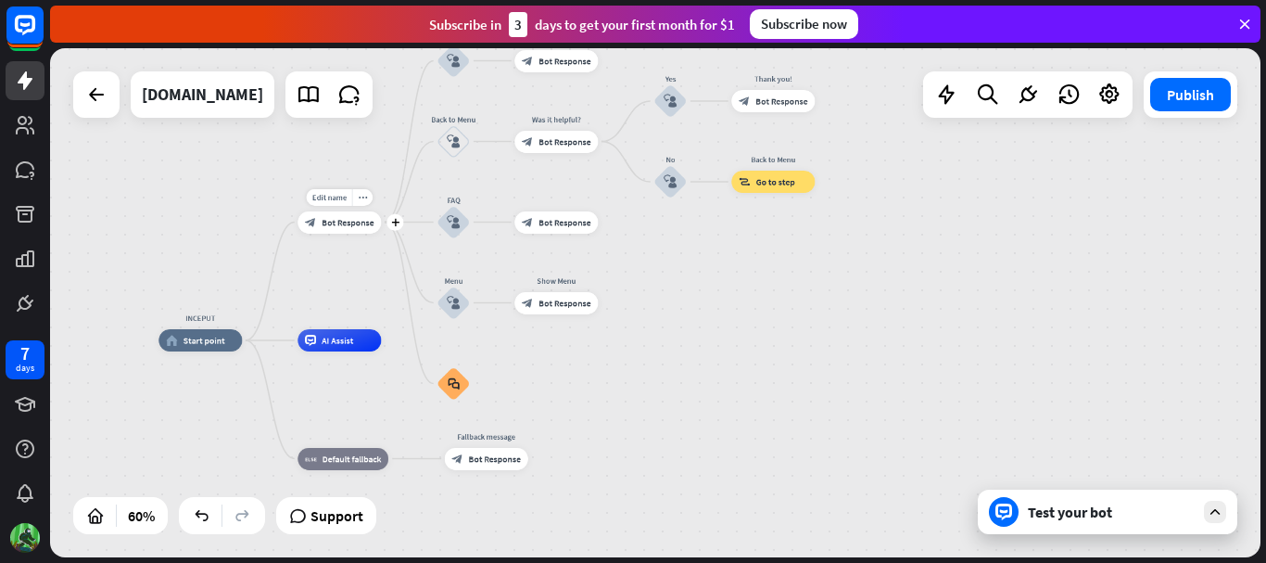
click at [353, 227] on span "Bot Response" at bounding box center [348, 222] width 52 height 11
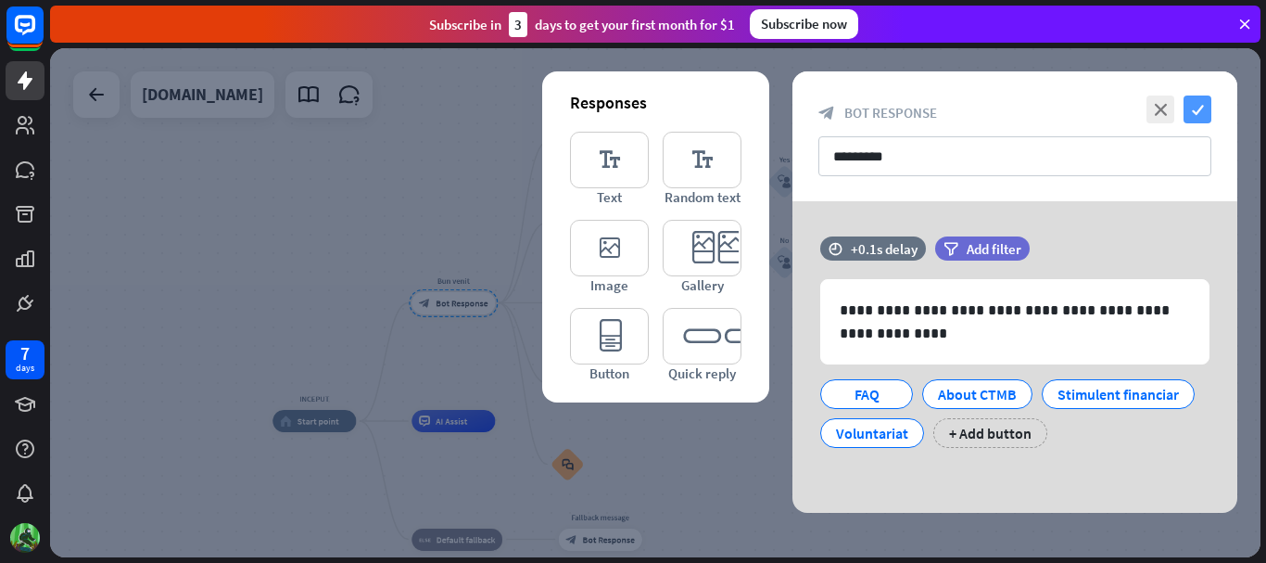
click at [1195, 108] on icon "check" at bounding box center [1198, 109] width 28 height 28
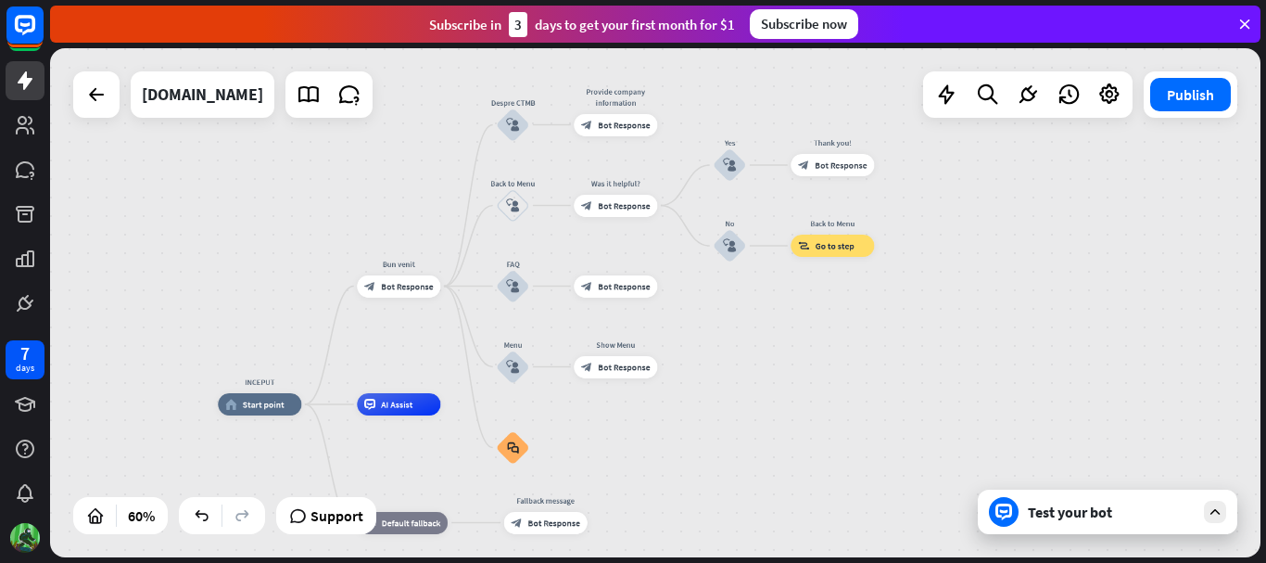
drag, startPoint x: 827, startPoint y: 384, endPoint x: 770, endPoint y: 365, distance: 59.5
click at [770, 365] on div "INCEPUT home_2 Start point Bun venit block_bot_response Bot Response Despre CTM…" at bounding box center [655, 302] width 1211 height 509
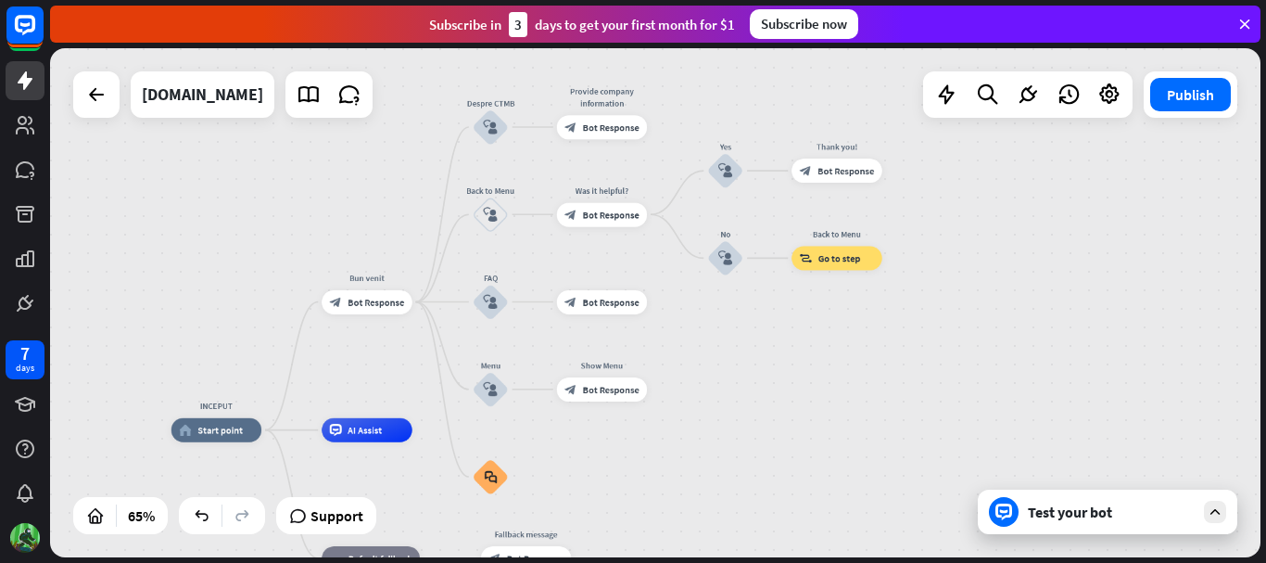
drag, startPoint x: 759, startPoint y: 384, endPoint x: 762, endPoint y: 410, distance: 26.1
click at [762, 410] on div "INCEPUT home_2 Start point Bun venit block_bot_response Bot Response Despre CTM…" at bounding box center [655, 302] width 1211 height 509
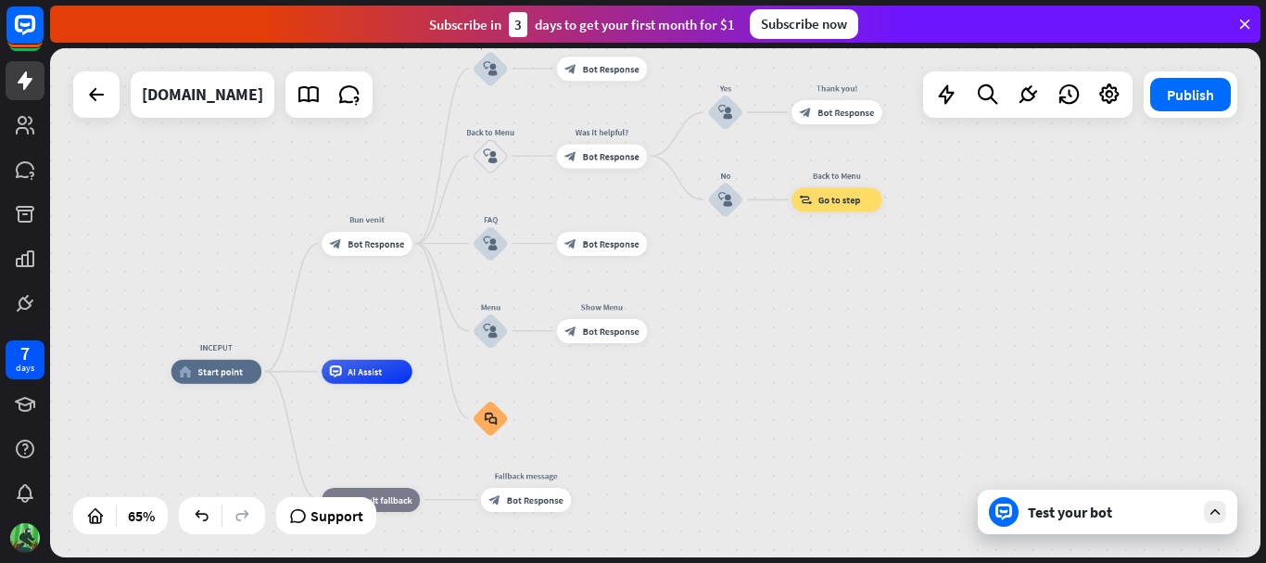
drag, startPoint x: 777, startPoint y: 387, endPoint x: 777, endPoint y: 328, distance: 58.4
click at [777, 328] on div "INCEPUT home_2 Start point Bun venit block_bot_response Bot Response Despre CTM…" at bounding box center [655, 302] width 1211 height 509
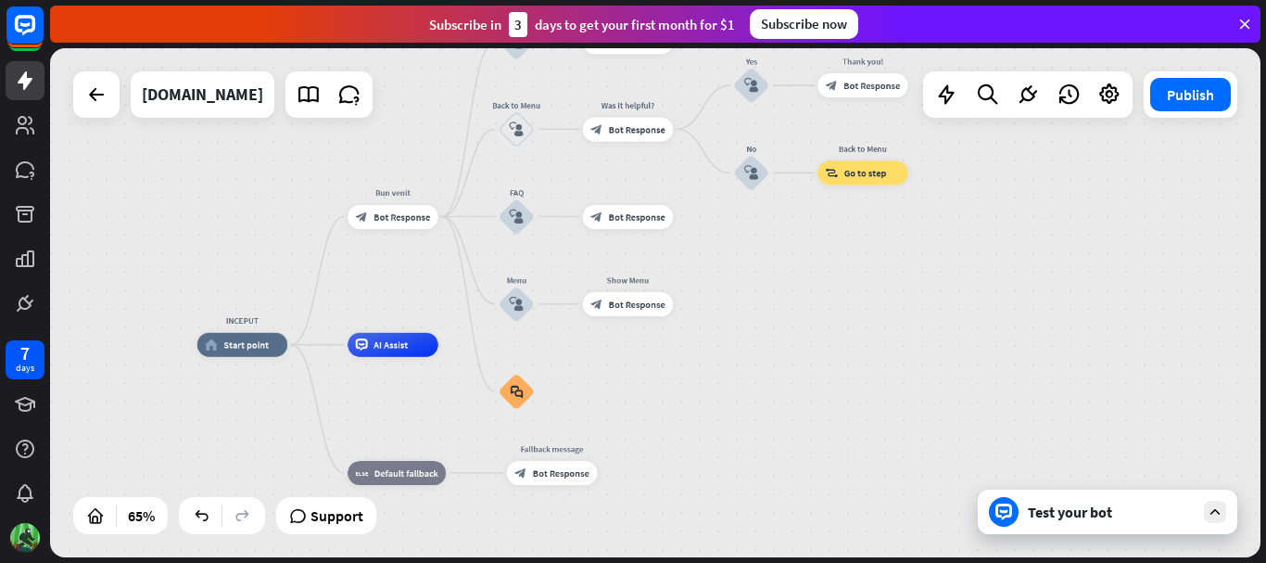
drag, startPoint x: 732, startPoint y: 410, endPoint x: 758, endPoint y: 383, distance: 37.4
click at [758, 383] on div "INCEPUT home_2 Start point Bun venit block_bot_response Bot Response Despre CTM…" at bounding box center [590, 510] width 787 height 331
click at [521, 404] on div "block_faq" at bounding box center [517, 392] width 36 height 36
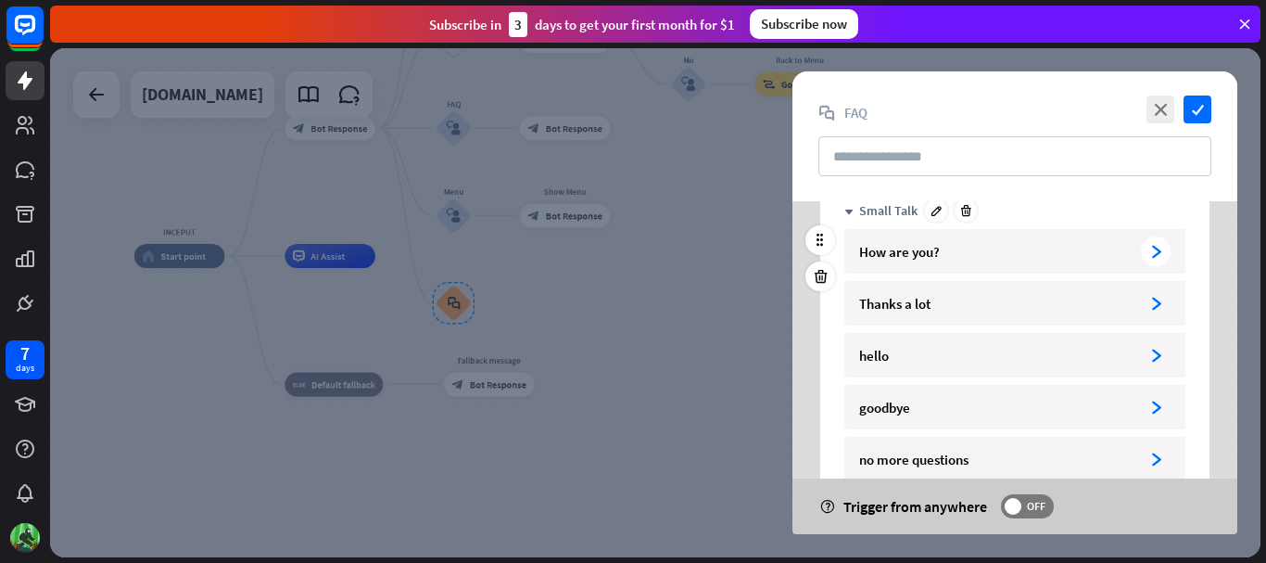
scroll to position [185, 0]
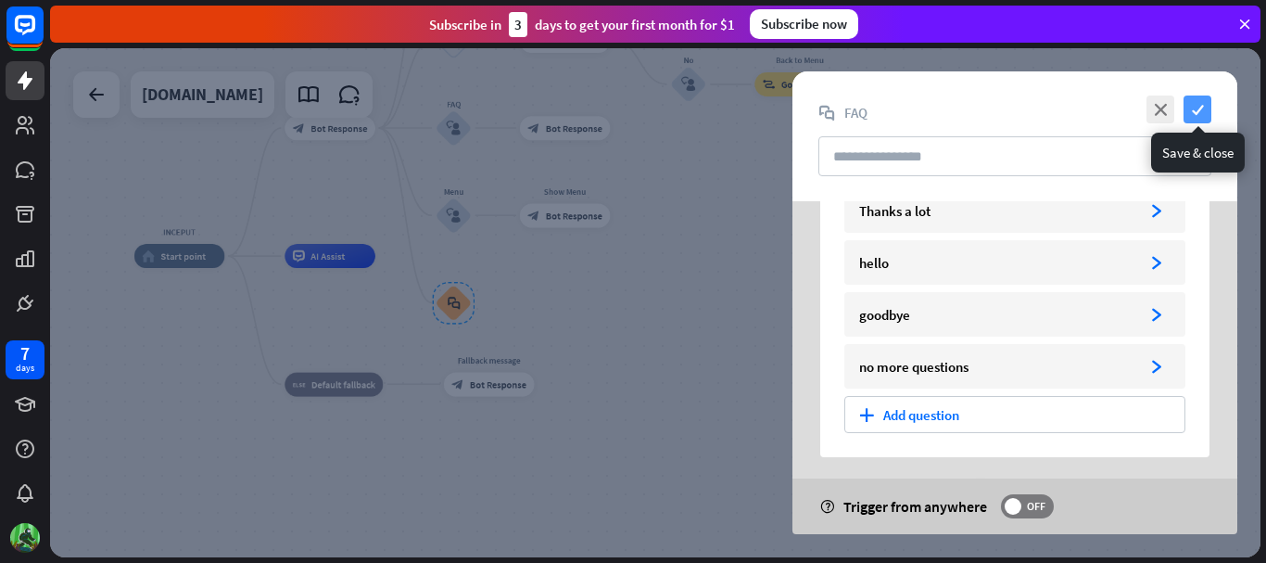
click at [1201, 111] on icon "check" at bounding box center [1198, 109] width 28 height 28
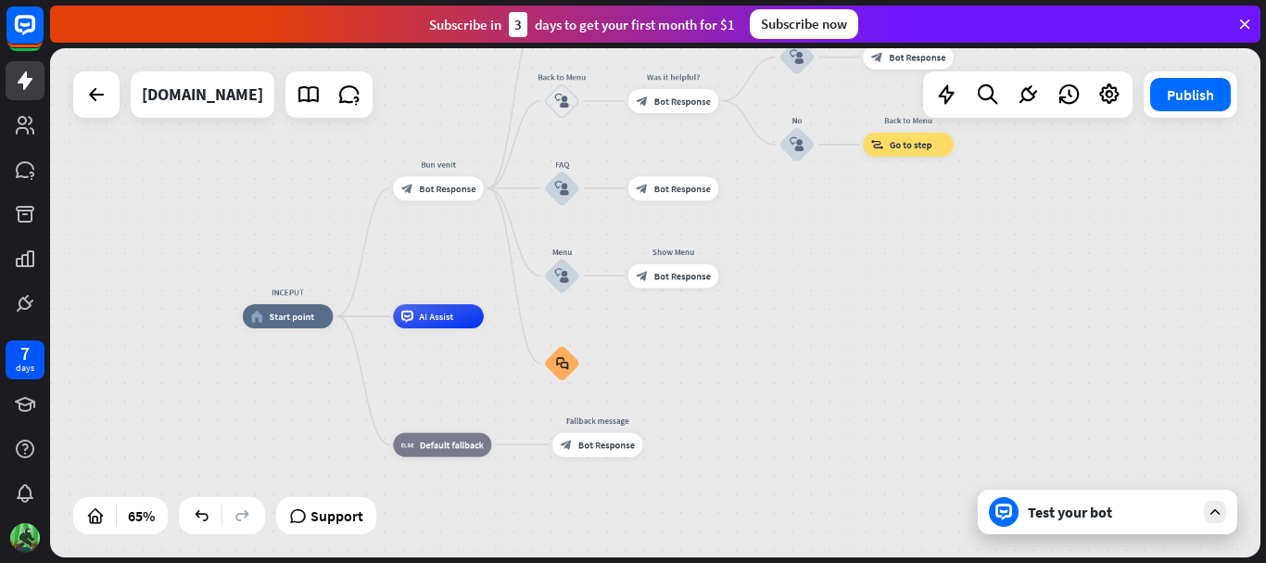
drag, startPoint x: 681, startPoint y: 323, endPoint x: 794, endPoint y: 385, distance: 129.0
click at [794, 385] on div "INCEPUT home_2 Start point Bun venit block_bot_response Bot Response Despre CTM…" at bounding box center [636, 481] width 787 height 331
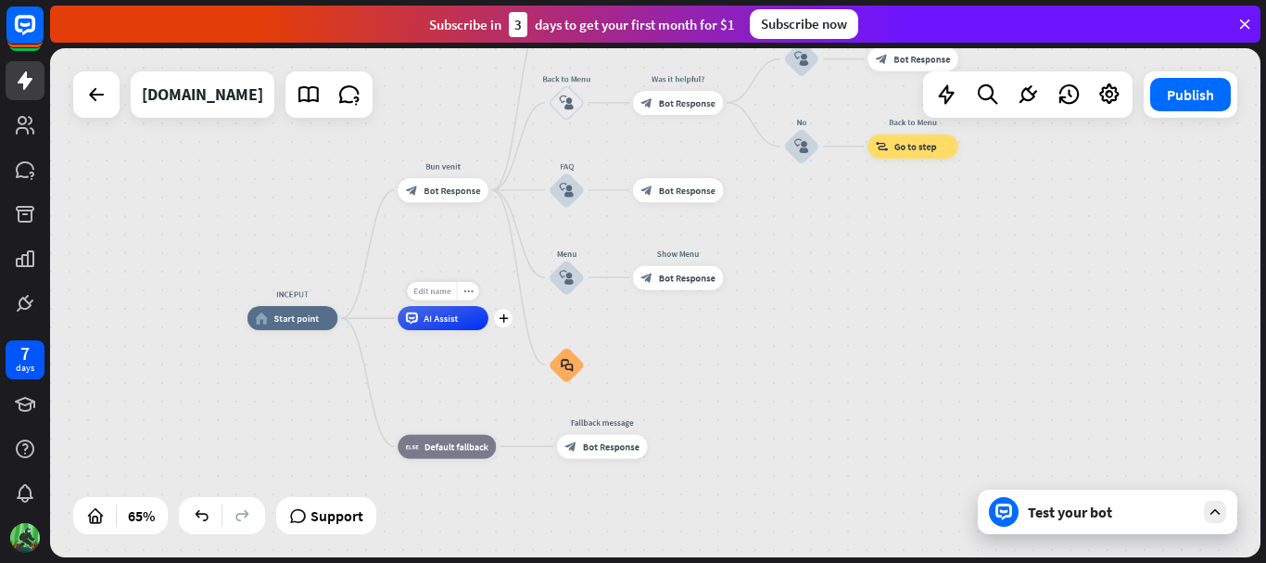
click at [434, 291] on span "Edit name" at bounding box center [431, 291] width 37 height 11
type input "*****"
click at [696, 351] on div "INCEPUT home_2 Start point Bun venit block_bot_response Bot Response Despre CTM…" at bounding box center [655, 302] width 1211 height 509
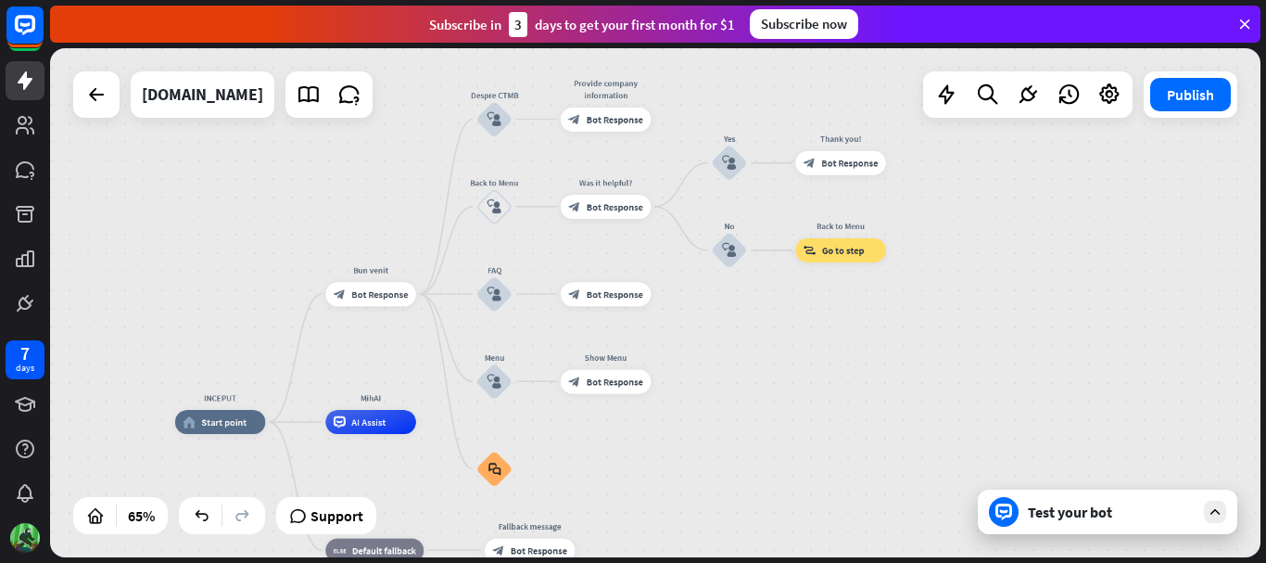
drag, startPoint x: 853, startPoint y: 351, endPoint x: 781, endPoint y: 455, distance: 126.5
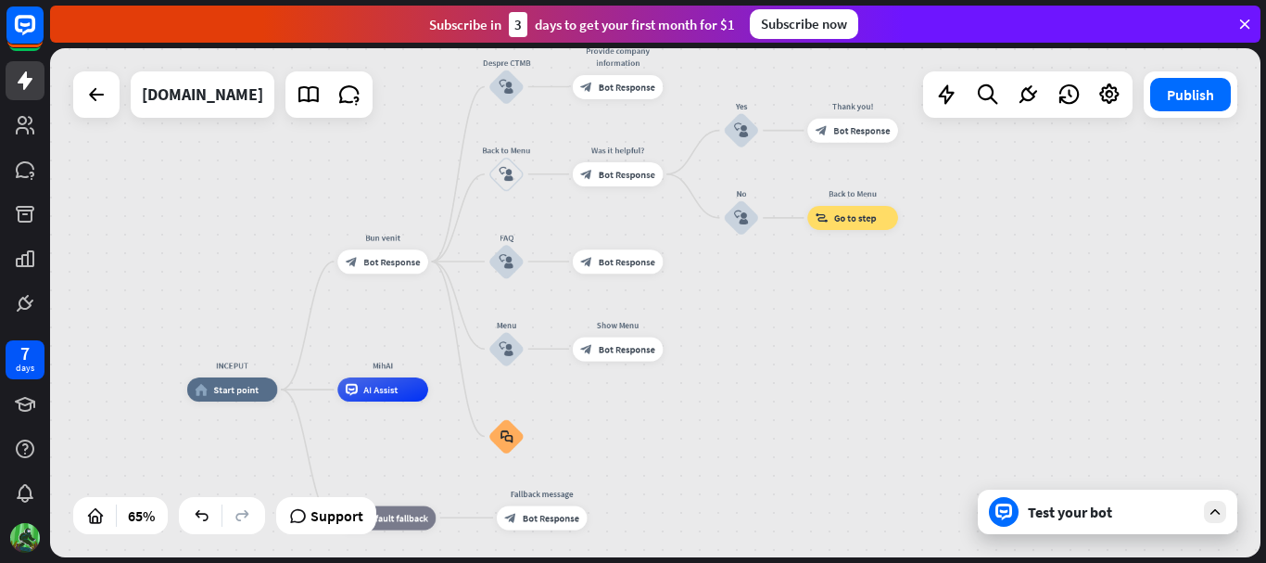
drag, startPoint x: 844, startPoint y: 442, endPoint x: 856, endPoint y: 411, distance: 33.7
click at [856, 411] on div "INCEPUT home_2 Start point Bun venit block_bot_response Bot Response Despre CTM…" at bounding box center [580, 554] width 787 height 331
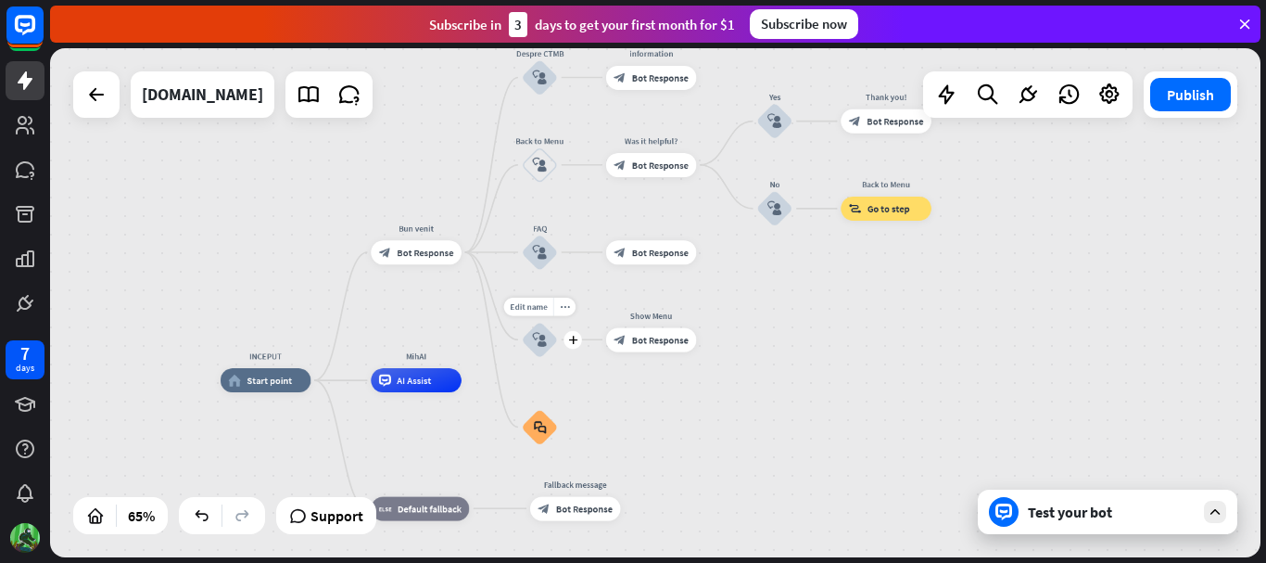
drag, startPoint x: 476, startPoint y: 353, endPoint x: 510, endPoint y: 343, distance: 34.9
click at [522, 343] on div "Edit name more_horiz plus block_user_input" at bounding box center [540, 340] width 36 height 36
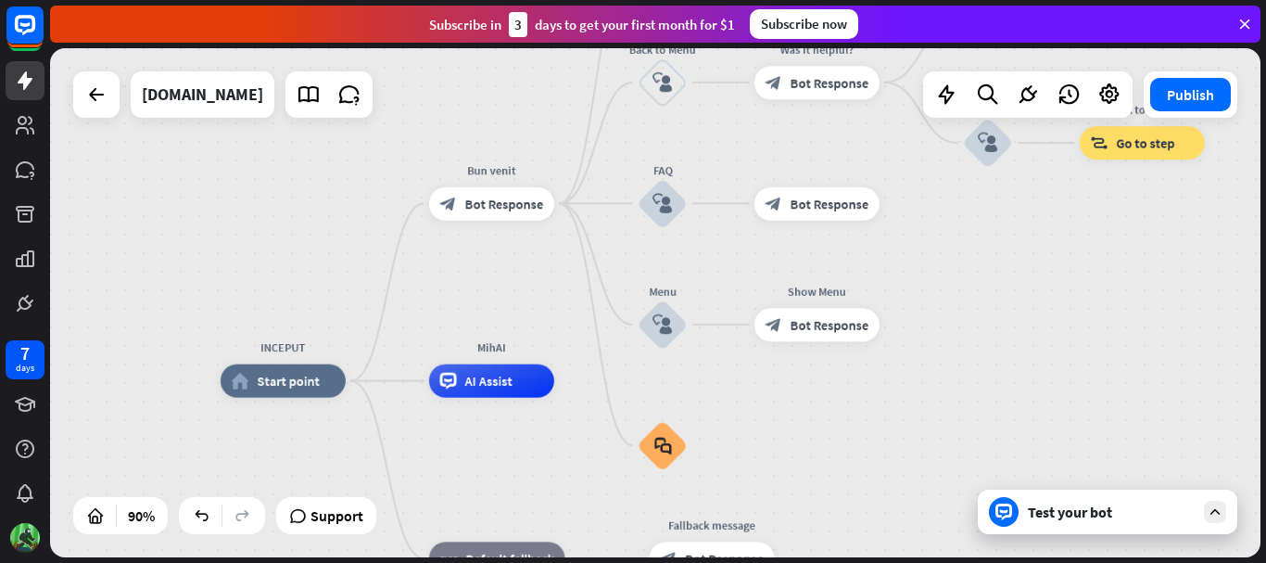
drag, startPoint x: 773, startPoint y: 428, endPoint x: 917, endPoint y: 419, distance: 144.0
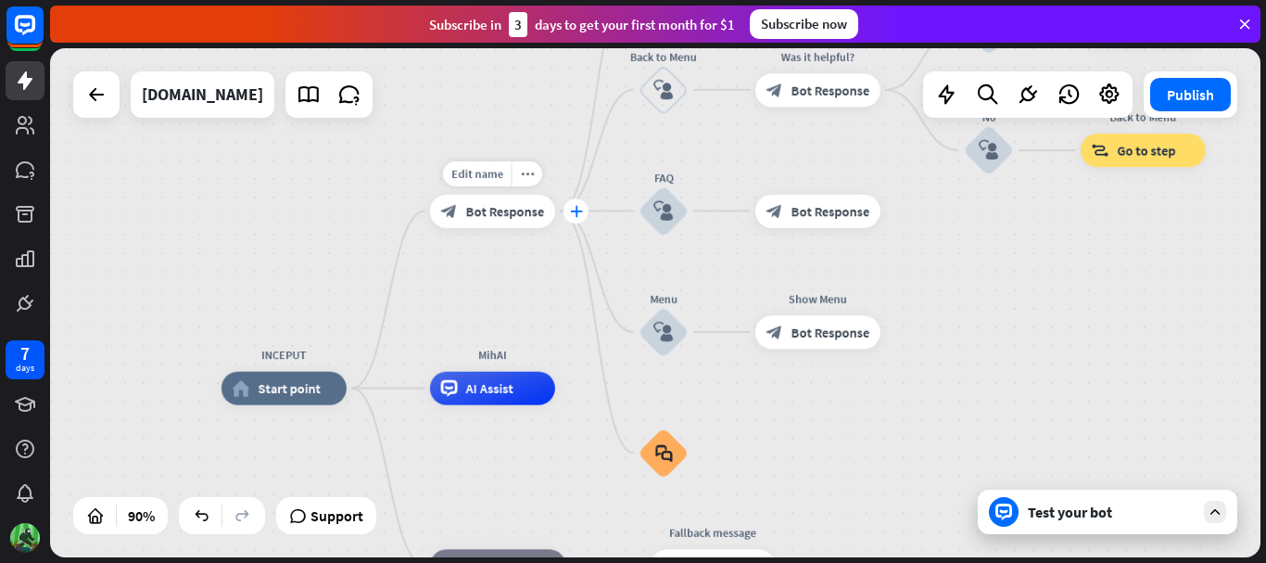
click at [579, 221] on div "plus" at bounding box center [576, 210] width 25 height 25
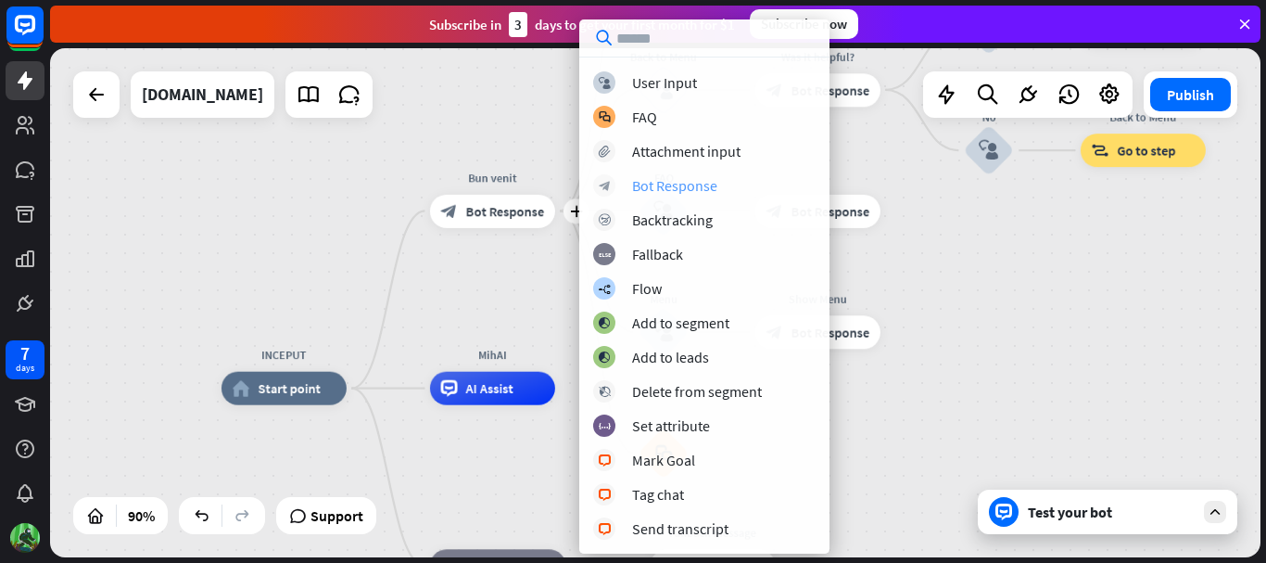
click at [679, 185] on div "Bot Response" at bounding box center [674, 185] width 85 height 19
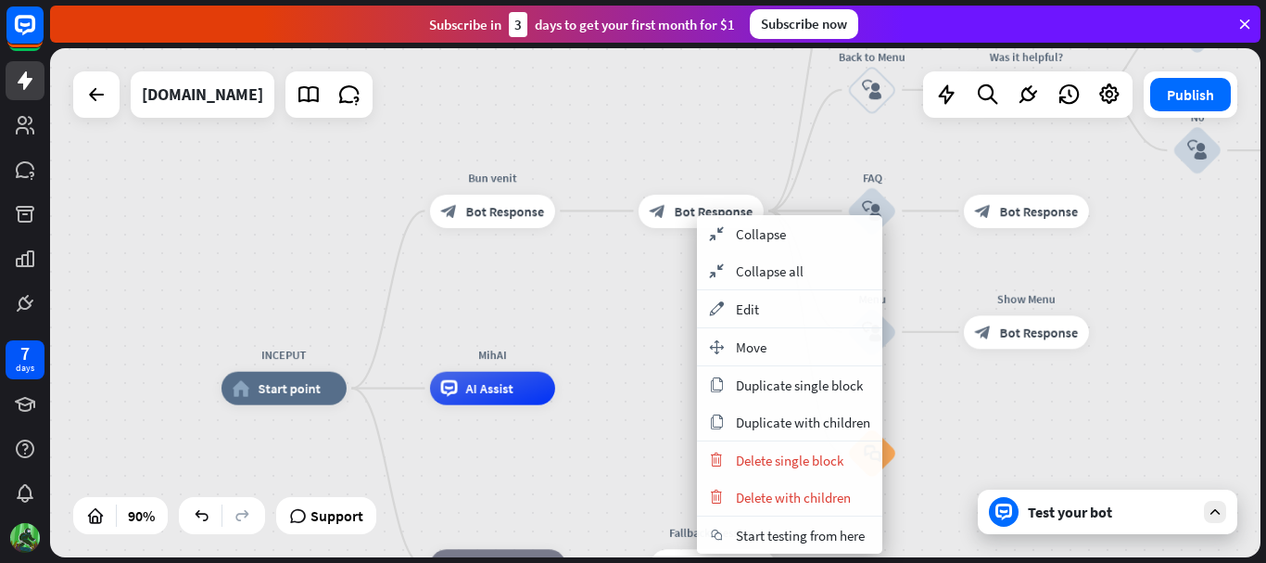
click at [1164, 258] on div "INCEPUT home_2 Start point Bun venit block_bot_response Bot Response block_bot_…" at bounding box center [655, 302] width 1211 height 509
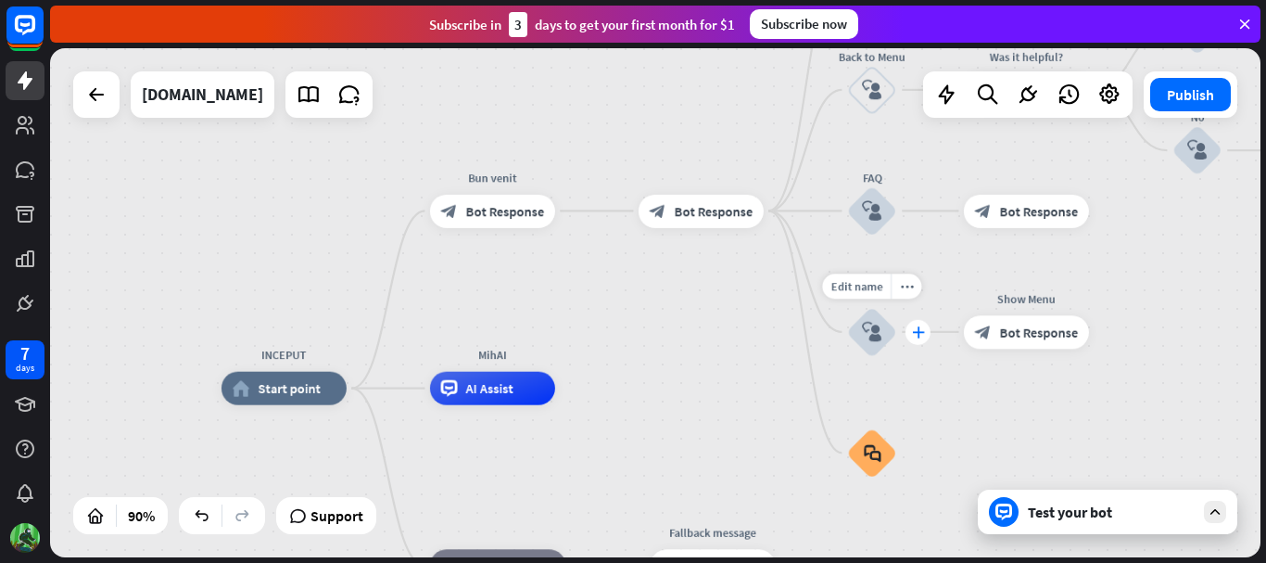
drag, startPoint x: 687, startPoint y: 220, endPoint x: 913, endPoint y: 344, distance: 258.0
drag, startPoint x: 692, startPoint y: 209, endPoint x: 713, endPoint y: 222, distance: 24.7
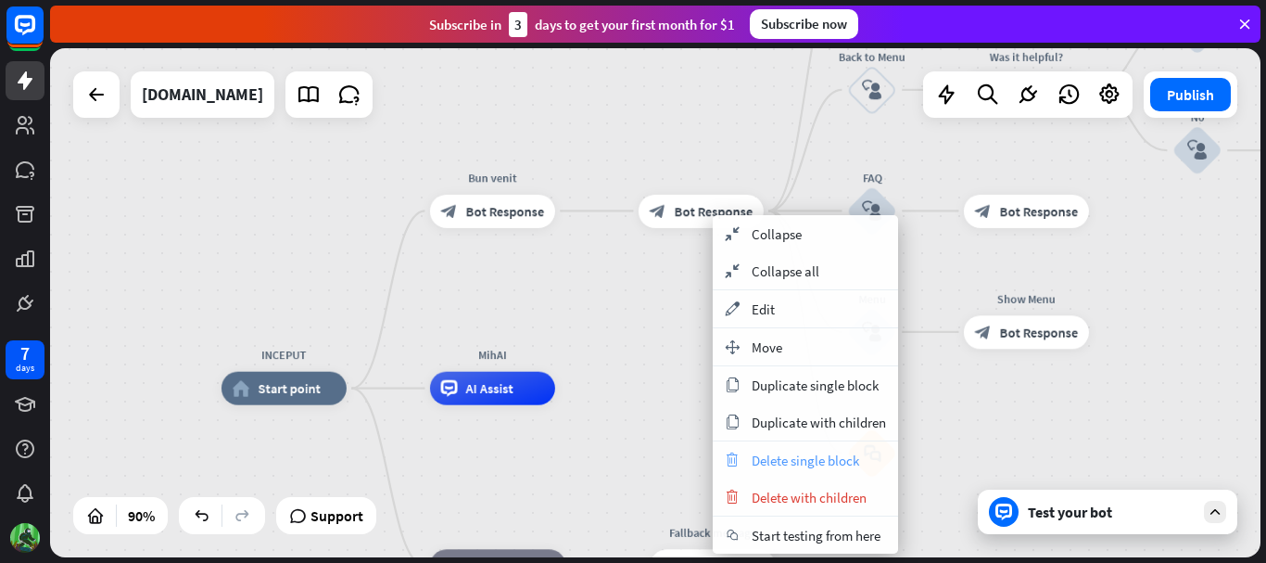
click at [773, 462] on span "Delete single block" at bounding box center [806, 460] width 108 height 18
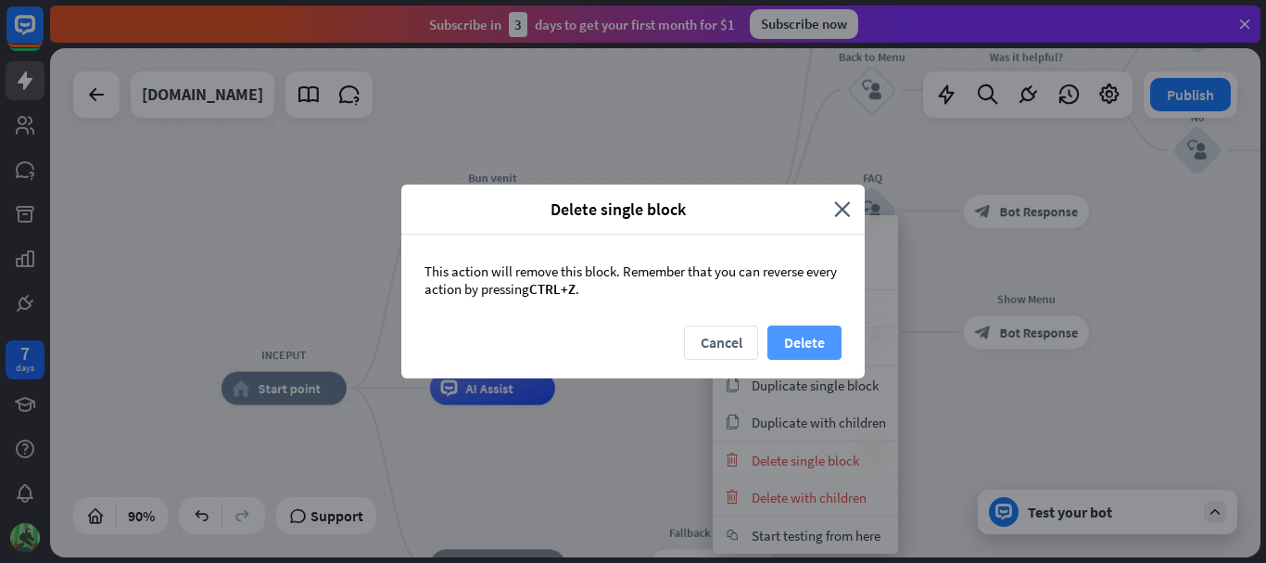
click at [789, 346] on button "Delete" at bounding box center [805, 342] width 74 height 34
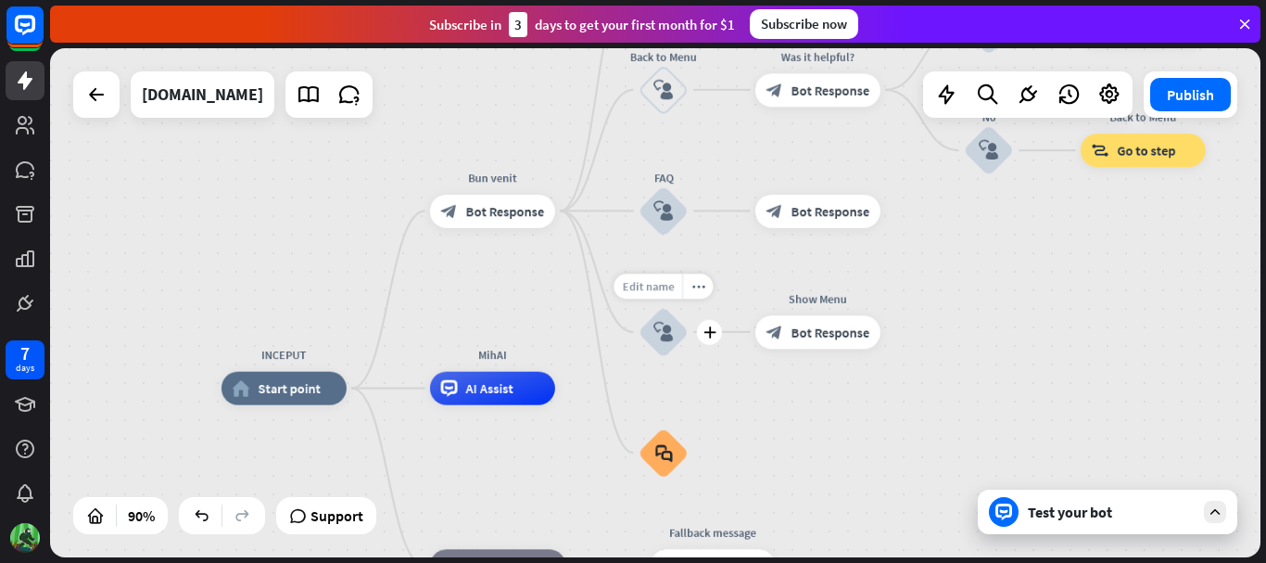
click at [659, 290] on span "Edit name" at bounding box center [648, 285] width 52 height 15
click at [671, 286] on input "****" at bounding box center [663, 286] width 117 height 23
type input "*****"
click at [770, 421] on div "INCEPUT home_2 Start point Bun venit block_bot_response Bot Response Despre CTM…" at bounding box center [655, 302] width 1211 height 509
click at [666, 329] on icon "block_user_input" at bounding box center [664, 332] width 20 height 20
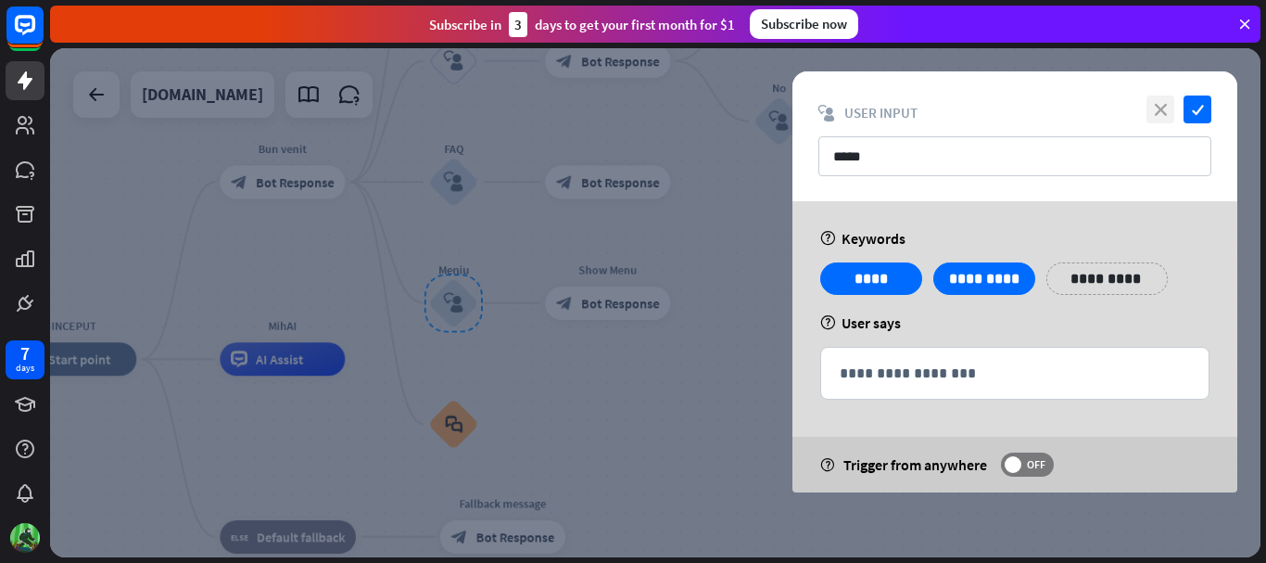
click at [1163, 109] on icon "close" at bounding box center [1161, 109] width 28 height 28
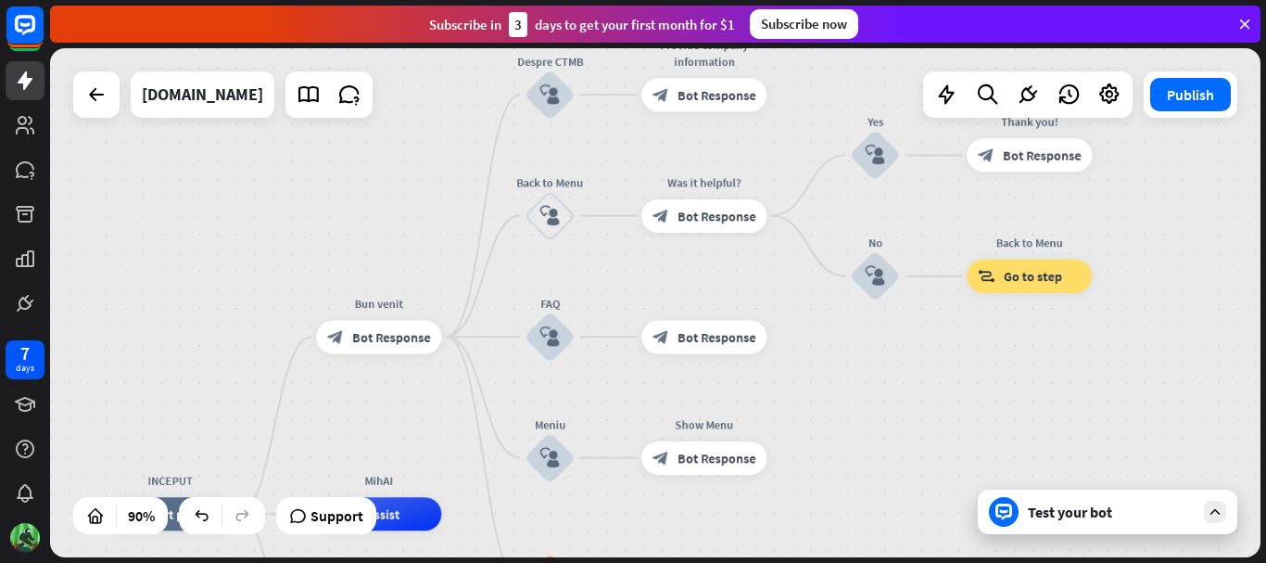
drag, startPoint x: 774, startPoint y: 375, endPoint x: 870, endPoint y: 530, distance: 182.4
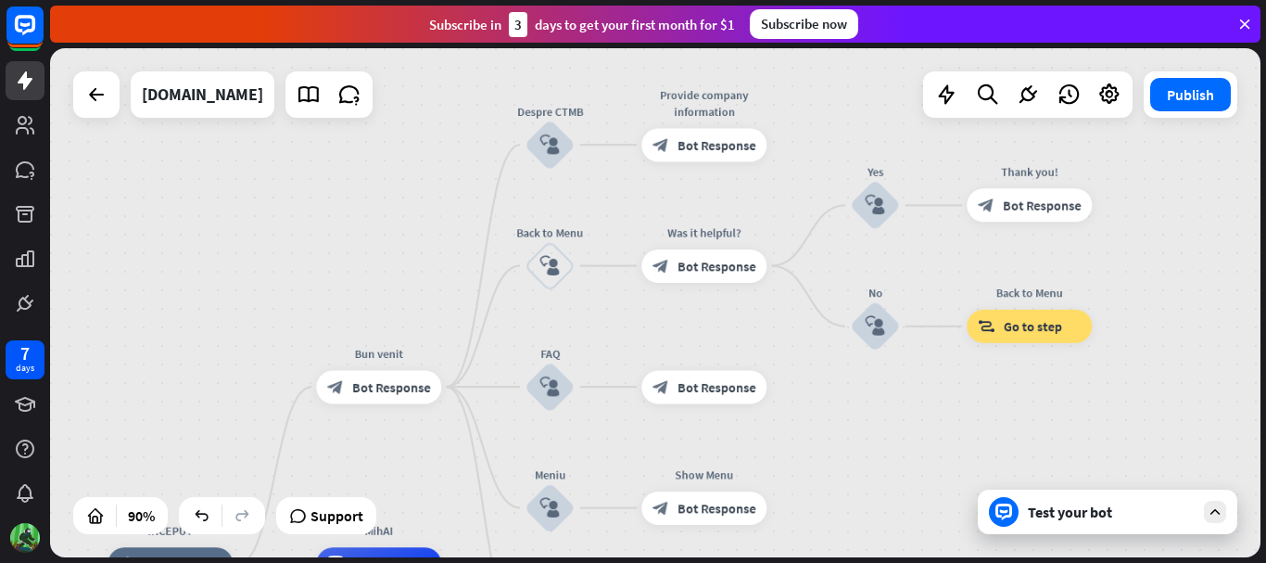
drag, startPoint x: 839, startPoint y: 392, endPoint x: 839, endPoint y: 442, distance: 50.1
click at [839, 442] on div "INCEPUT home_2 Start point Bun venit block_bot_response Bot Response Despre CTM…" at bounding box center [655, 302] width 1211 height 509
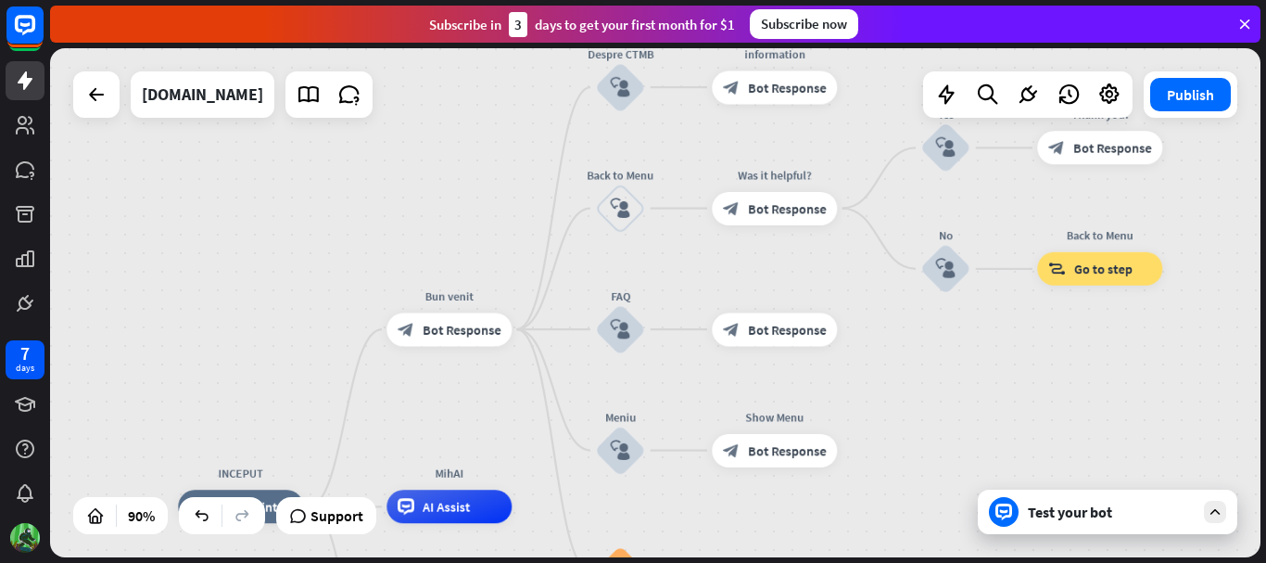
drag, startPoint x: 879, startPoint y: 478, endPoint x: 950, endPoint y: 420, distance: 92.2
click at [950, 420] on div "INCEPUT home_2 Start point Bun venit block_bot_response Bot Response Despre CTM…" at bounding box center [655, 302] width 1211 height 509
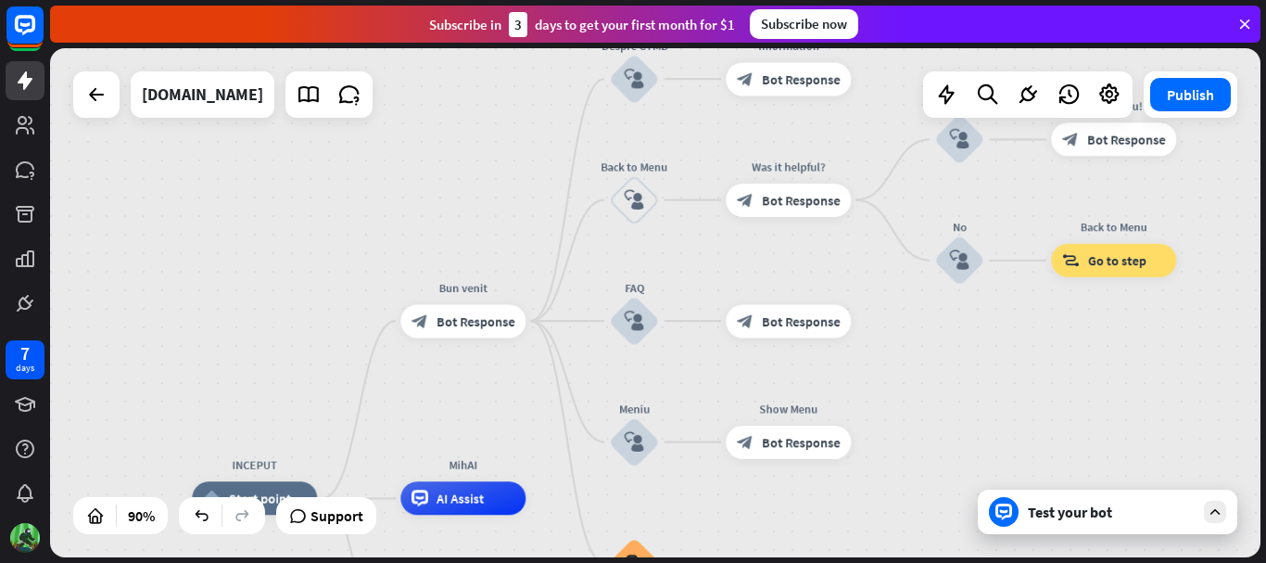
drag, startPoint x: 935, startPoint y: 366, endPoint x: 948, endPoint y: 359, distance: 14.9
click at [948, 359] on div "INCEPUT home_2 Start point Bun venit block_bot_response Bot Response Despre CTM…" at bounding box center [655, 302] width 1211 height 509
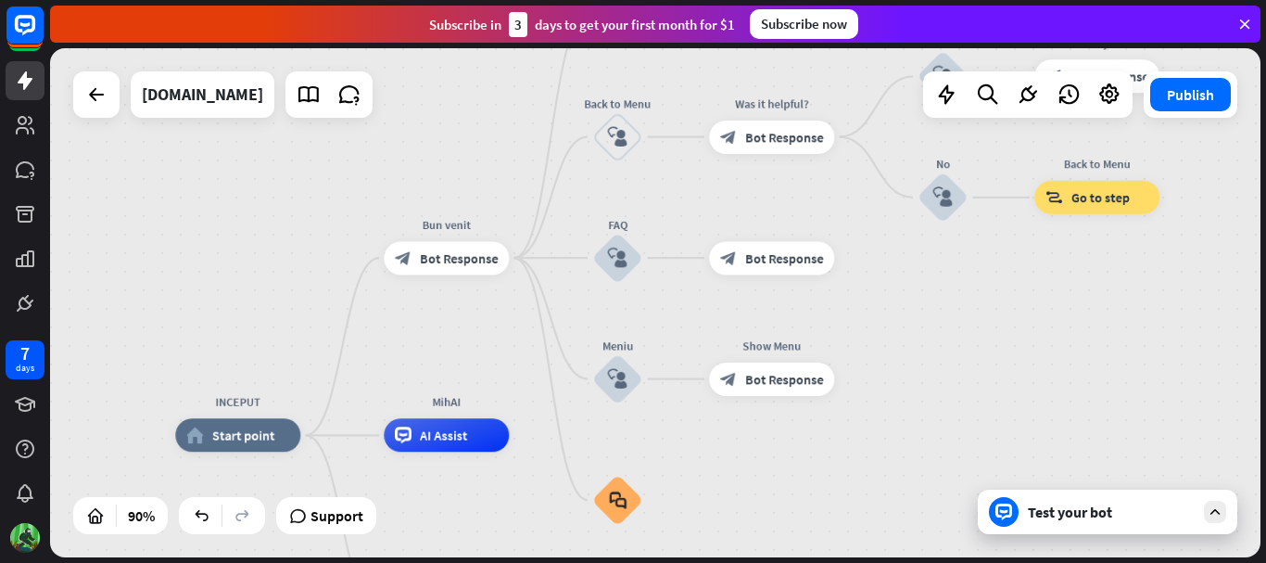
drag, startPoint x: 950, startPoint y: 385, endPoint x: 933, endPoint y: 332, distance: 55.7
click at [933, 332] on div "INCEPUT home_2 Start point Bun venit block_bot_response Bot Response Despre CTM…" at bounding box center [655, 302] width 1211 height 509
click at [1028, 515] on div "Test your bot" at bounding box center [1111, 511] width 167 height 19
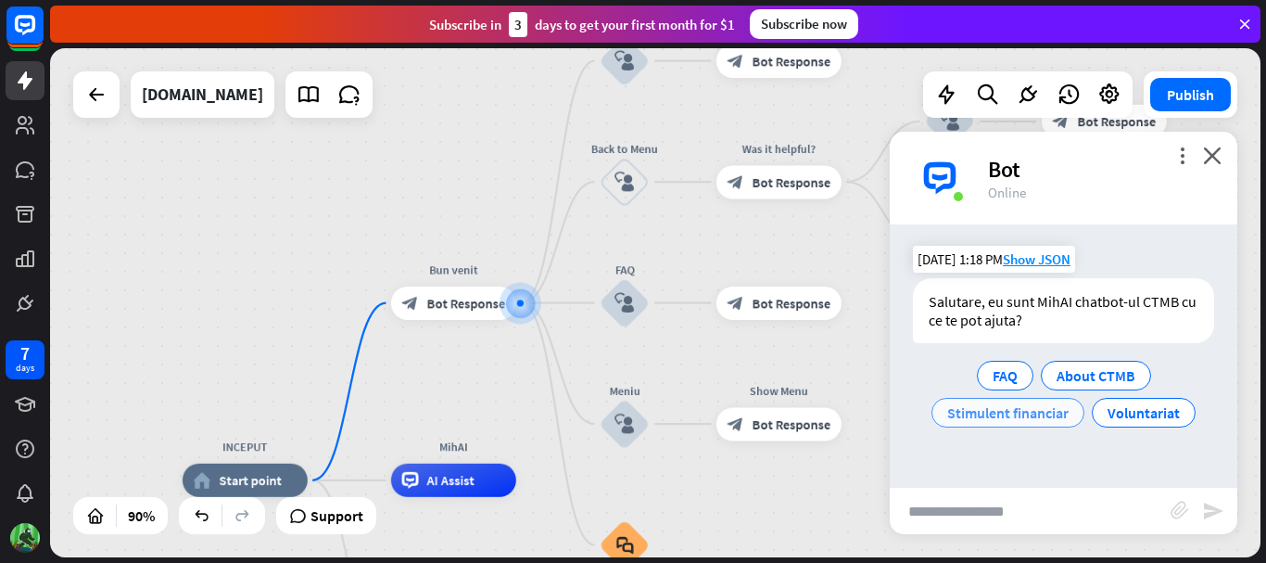
click at [1043, 412] on span "Stimulent financiar" at bounding box center [1007, 412] width 121 height 19
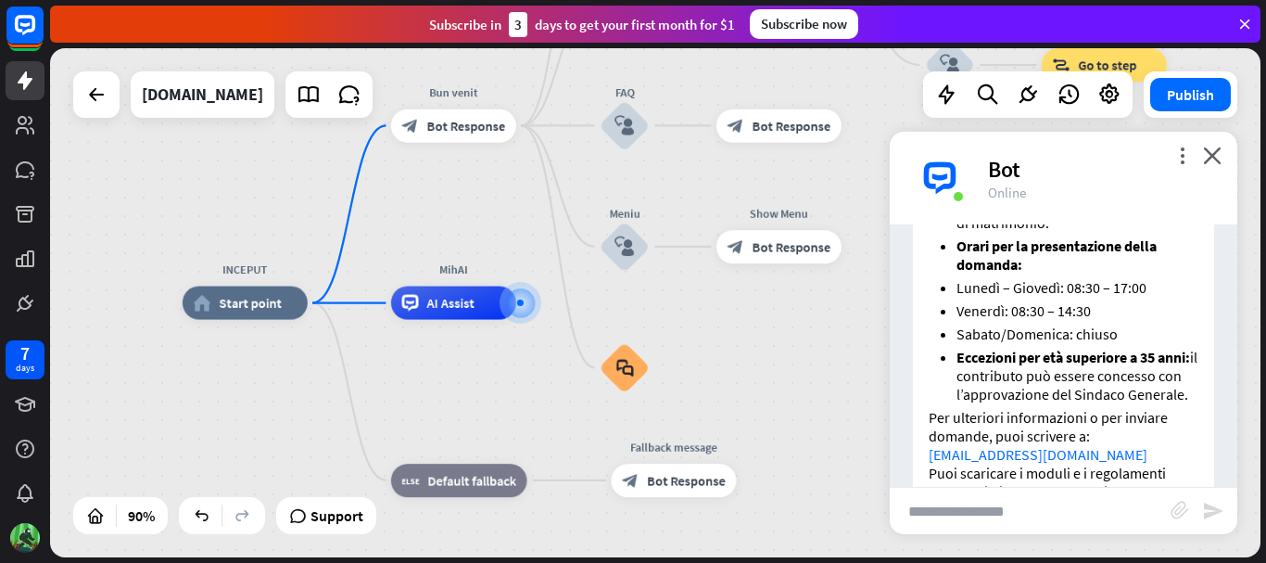
scroll to position [984, 0]
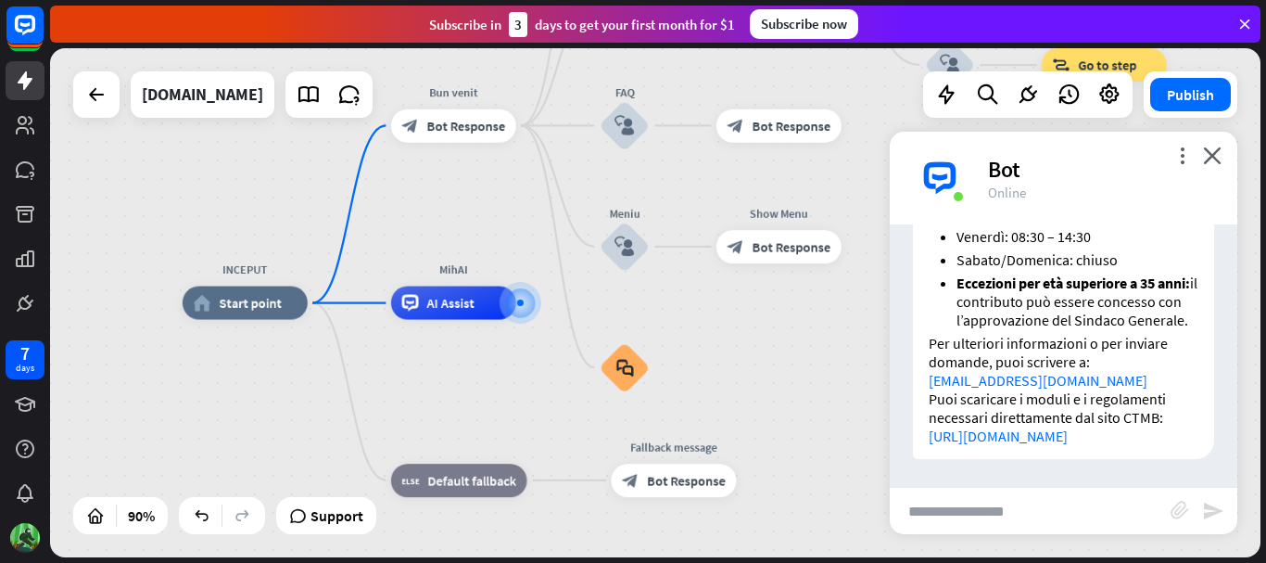
click at [1002, 509] on input "text" at bounding box center [1030, 511] width 281 height 46
type input "*********"
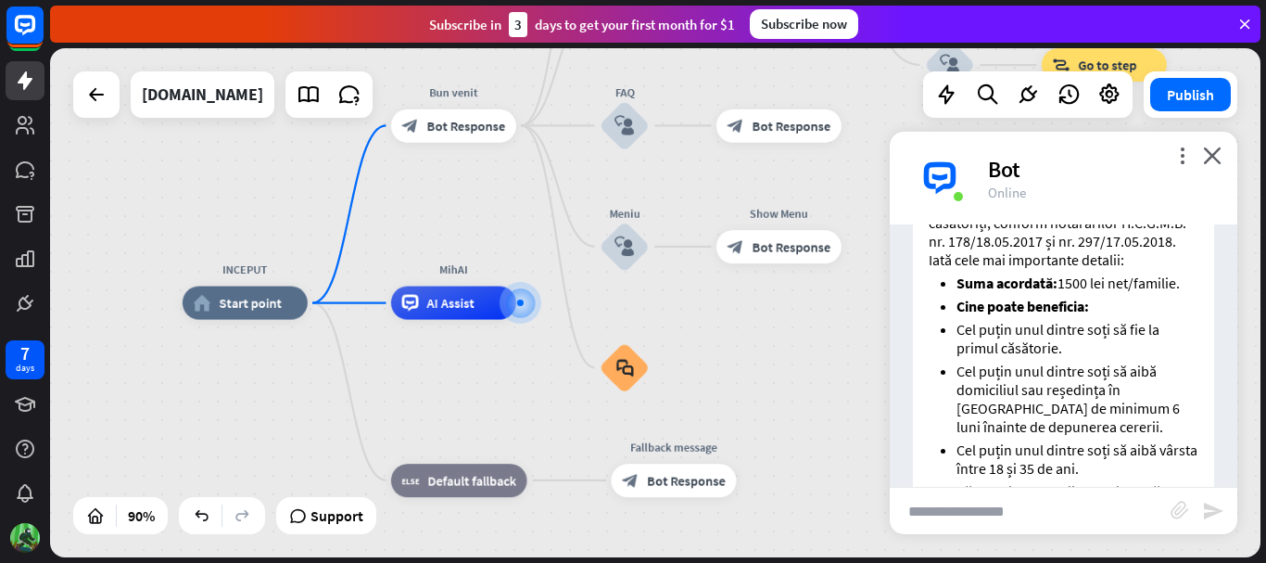
scroll to position [1249, 0]
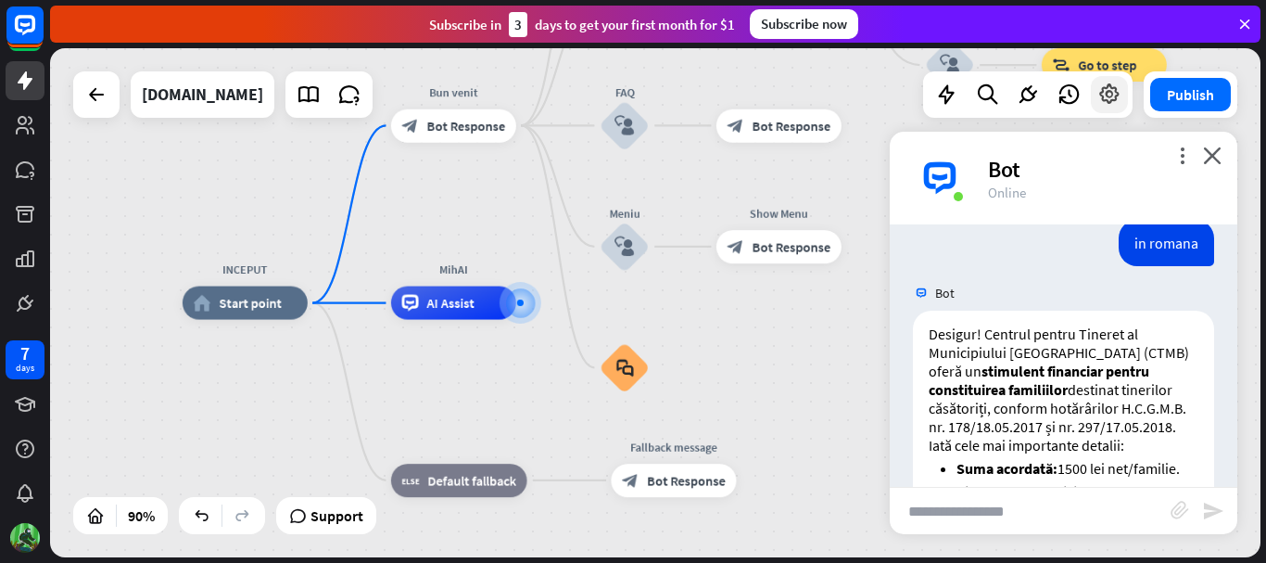
click at [1109, 89] on icon at bounding box center [1110, 94] width 24 height 24
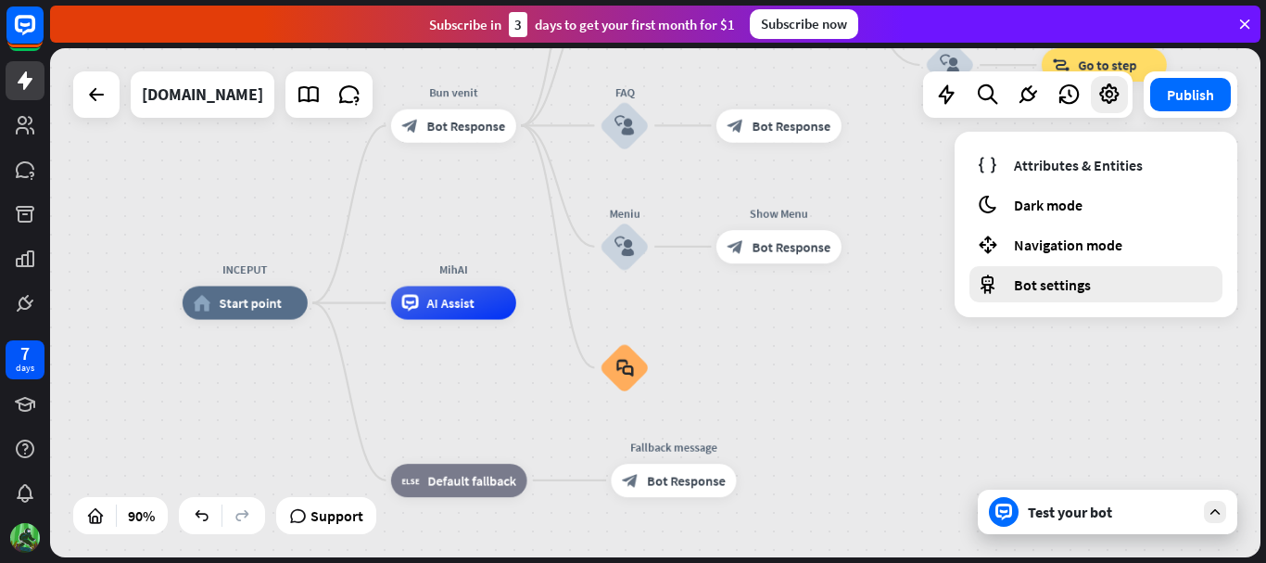
click at [1039, 283] on span "Bot settings" at bounding box center [1052, 284] width 77 height 19
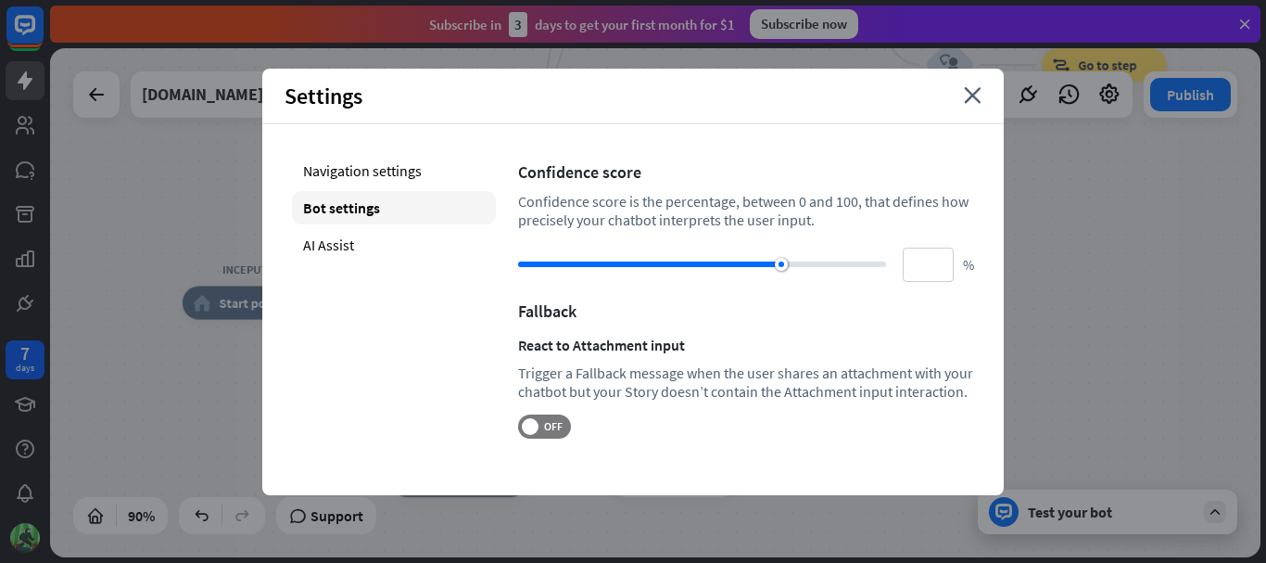
type input "**"
drag, startPoint x: 769, startPoint y: 265, endPoint x: 791, endPoint y: 265, distance: 21.3
click at [791, 265] on div at bounding box center [790, 264] width 13 height 13
click at [970, 96] on icon "close" at bounding box center [973, 95] width 18 height 17
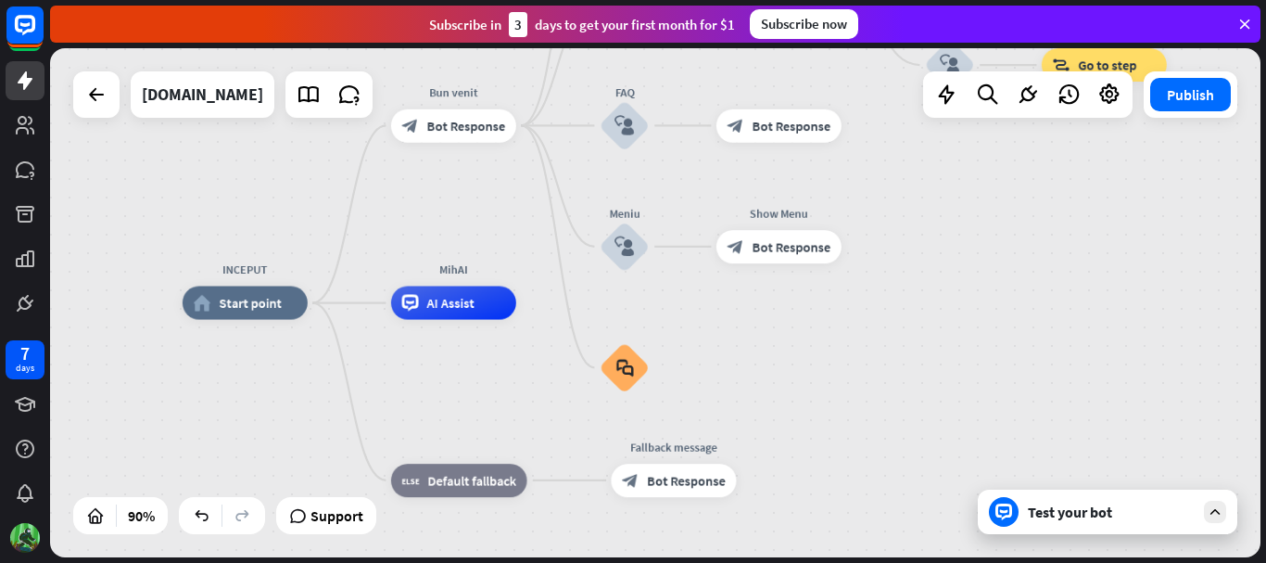
click at [1020, 270] on div "INCEPUT home_2 Start point Bun venit block_bot_response Bot Response Despre CTM…" at bounding box center [655, 302] width 1211 height 509
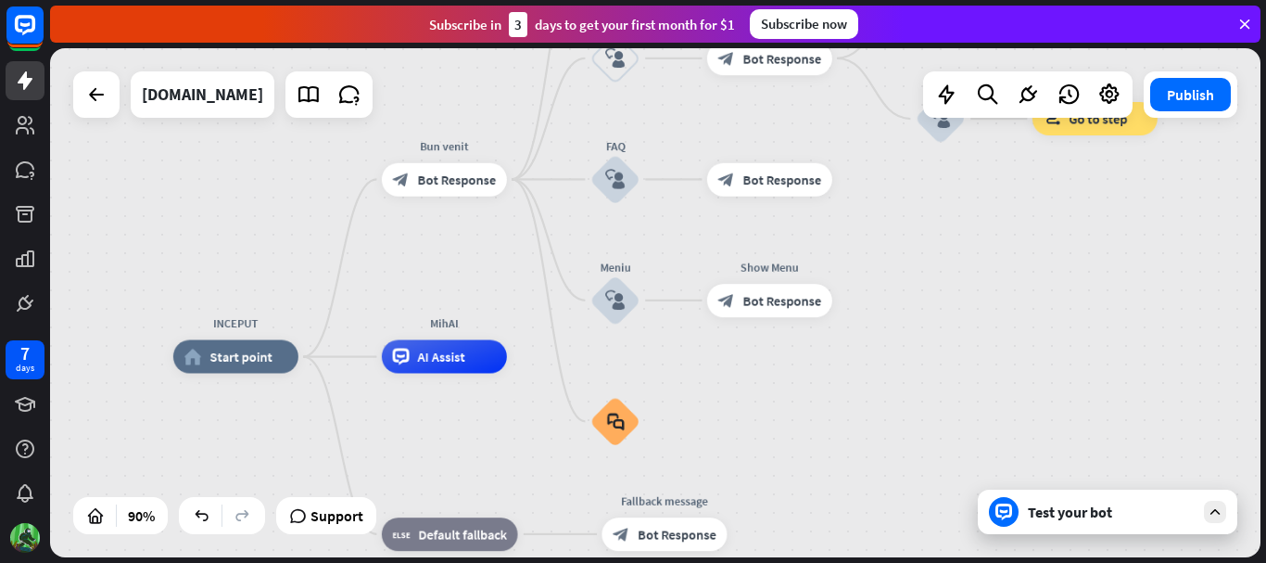
drag, startPoint x: 961, startPoint y: 335, endPoint x: 952, endPoint y: 388, distance: 54.6
click at [1093, 508] on div "Test your bot" at bounding box center [1111, 511] width 167 height 19
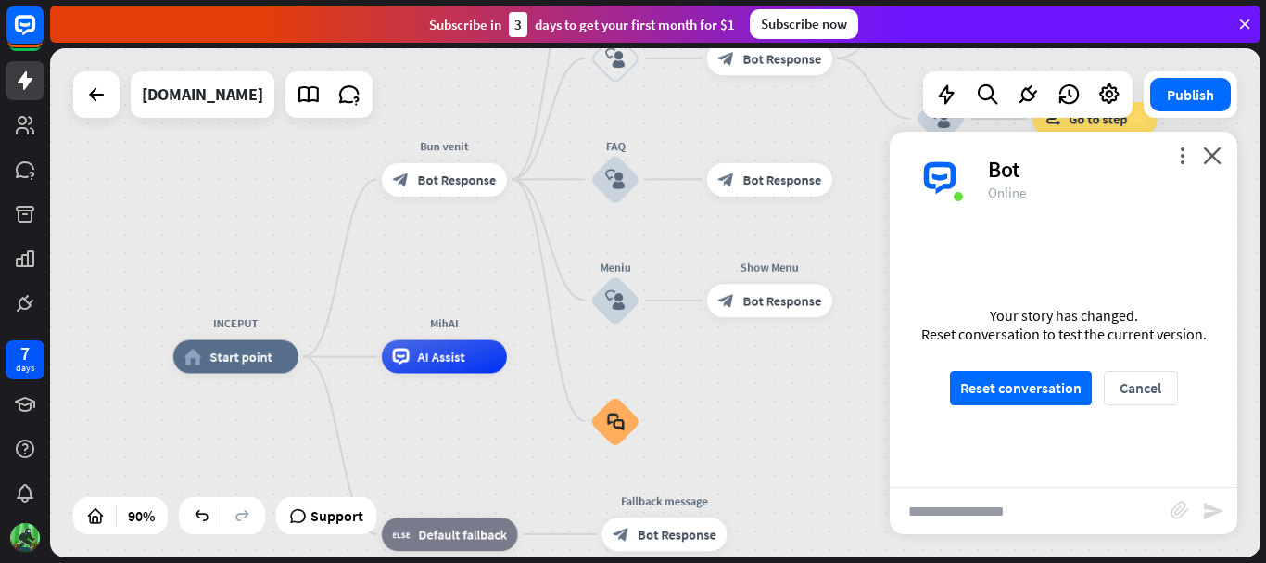
scroll to position [1286, 0]
click at [1034, 390] on button "Reset conversation" at bounding box center [1021, 388] width 142 height 34
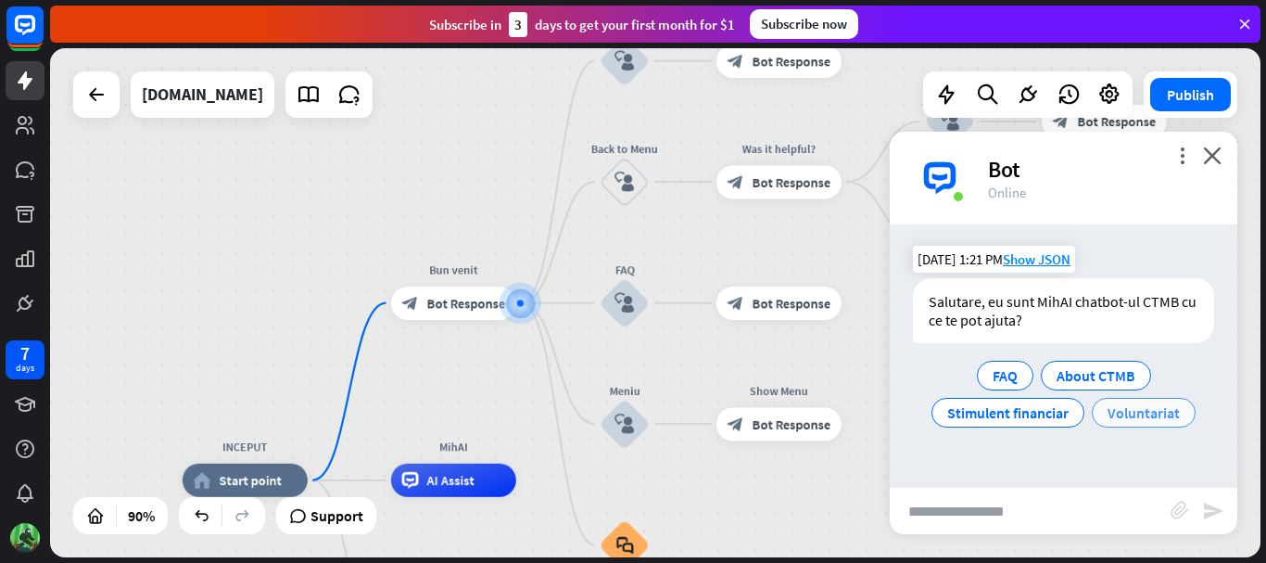
click at [1115, 405] on span "Voluntariat" at bounding box center [1144, 412] width 72 height 19
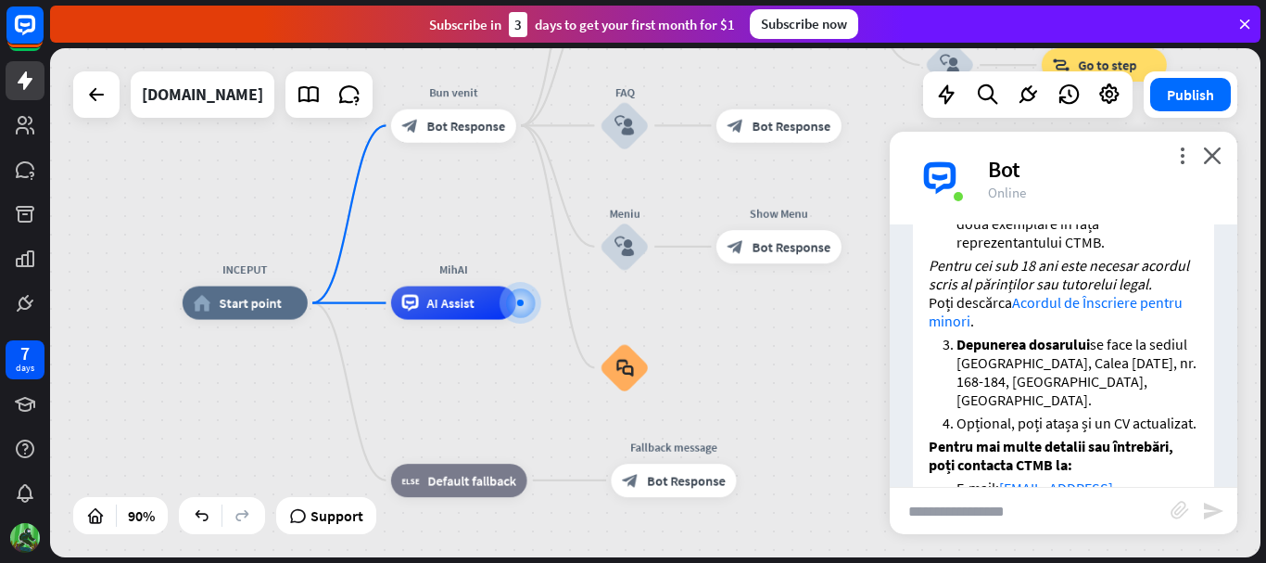
scroll to position [1112, 0]
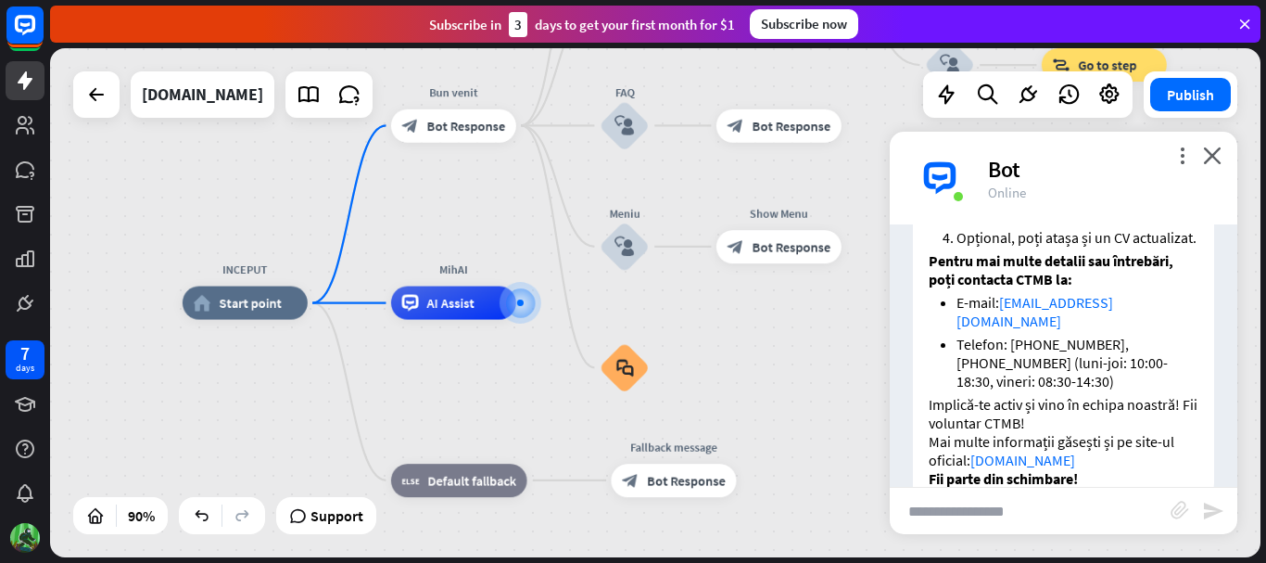
click at [1000, 513] on input "text" at bounding box center [1030, 511] width 281 height 46
type input "*********"
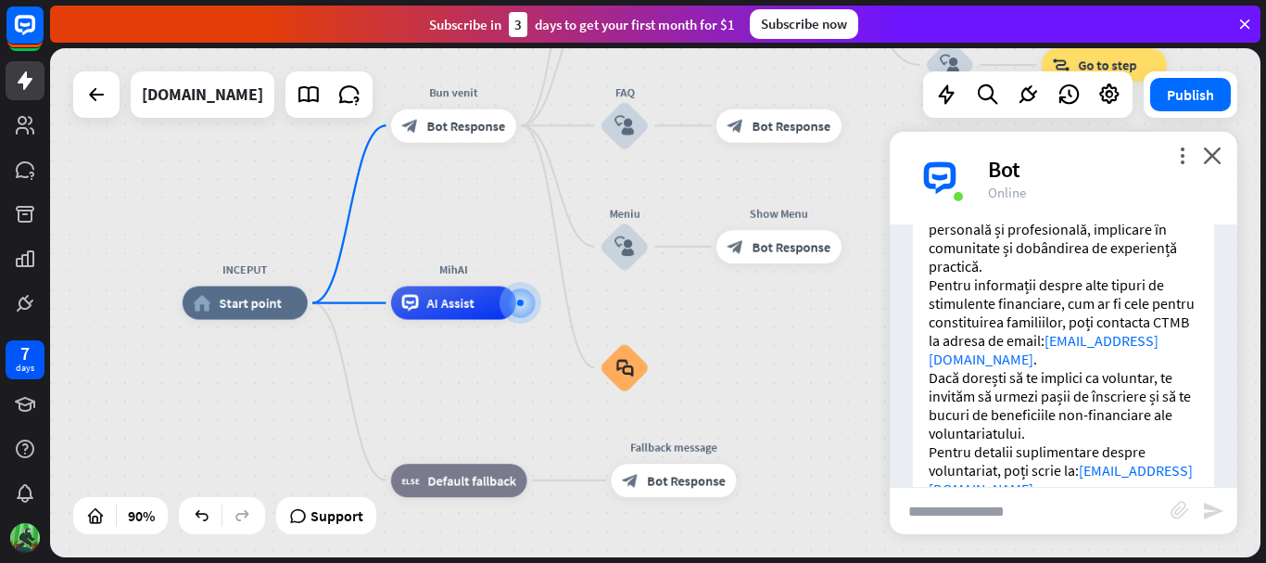
scroll to position [1525, 0]
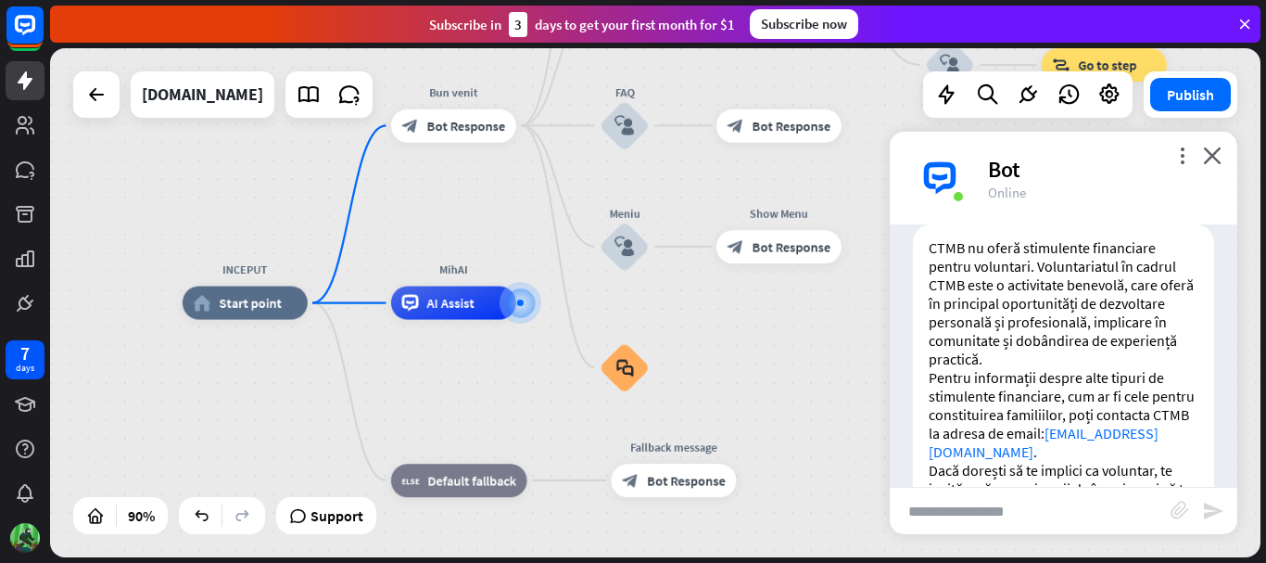
click at [1217, 164] on div "more_vert close Bot Online" at bounding box center [1064, 178] width 348 height 93
click at [1209, 153] on icon "close" at bounding box center [1212, 155] width 19 height 18
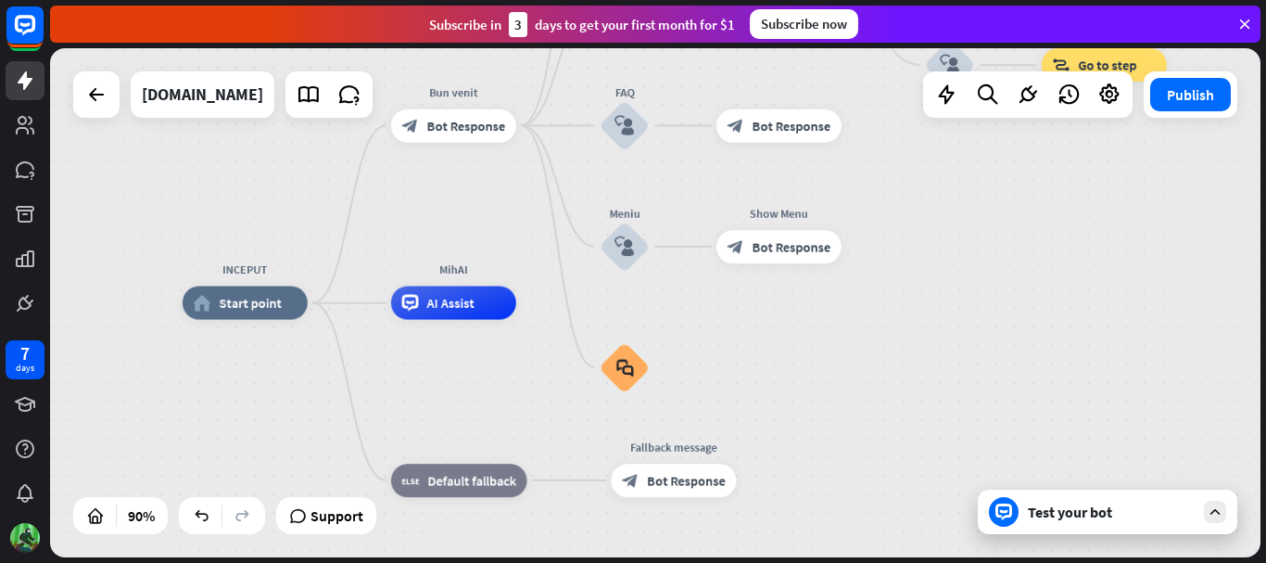
click at [1087, 525] on div "Test your bot" at bounding box center [1108, 511] width 260 height 44
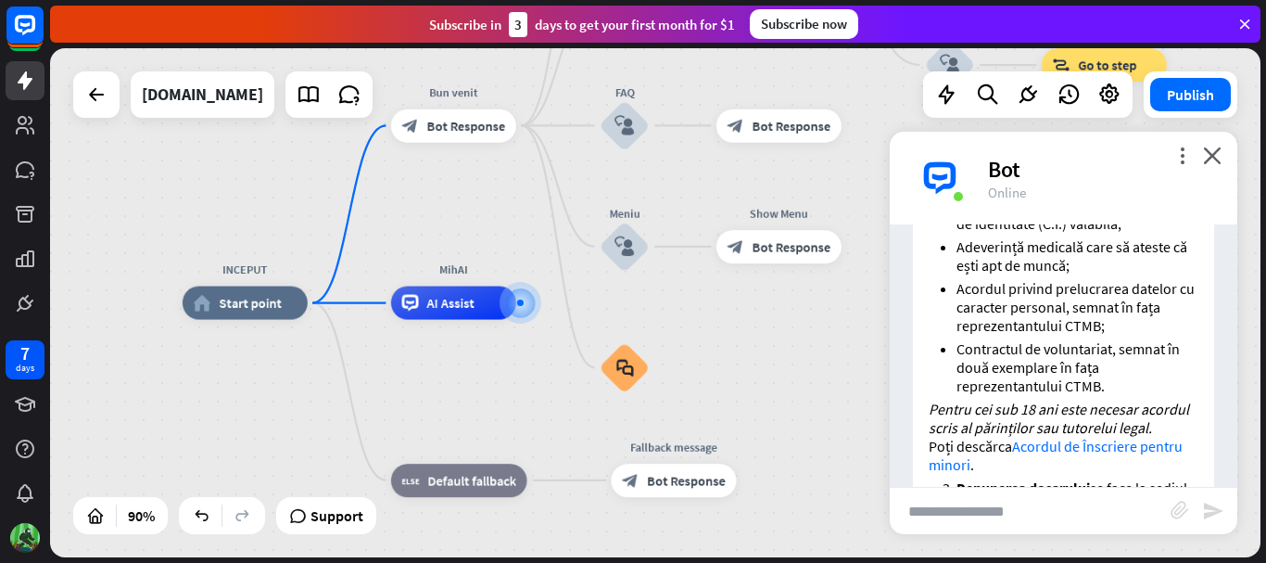
scroll to position [320, 0]
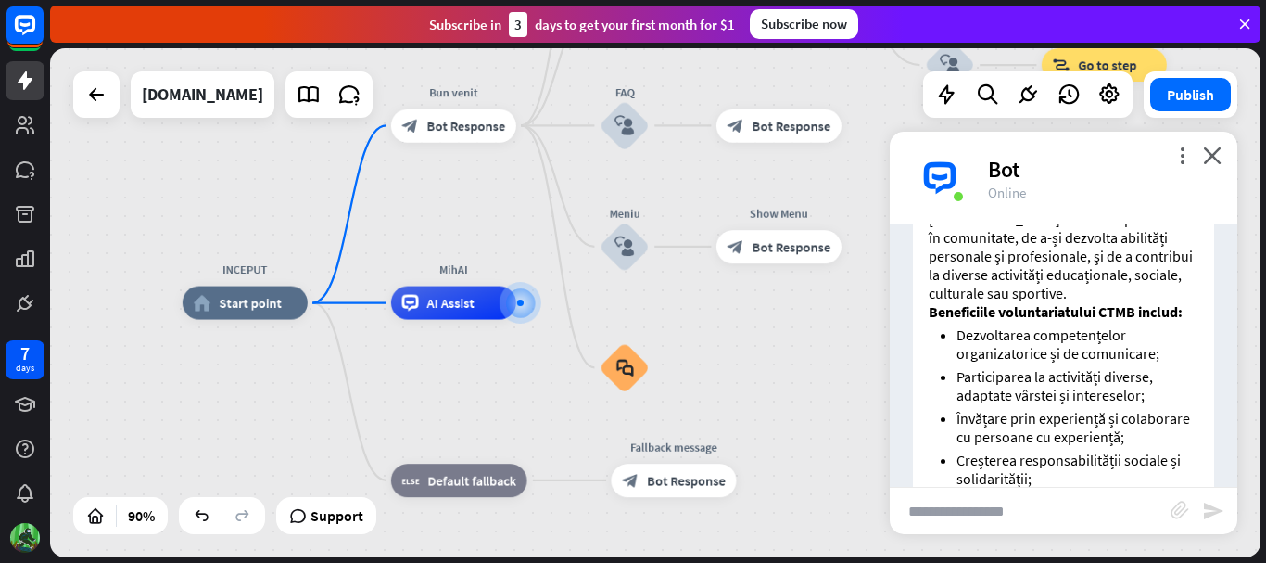
click at [1224, 149] on div "more_vert close Bot Online" at bounding box center [1064, 178] width 348 height 93
click at [1211, 160] on icon "close" at bounding box center [1212, 155] width 19 height 18
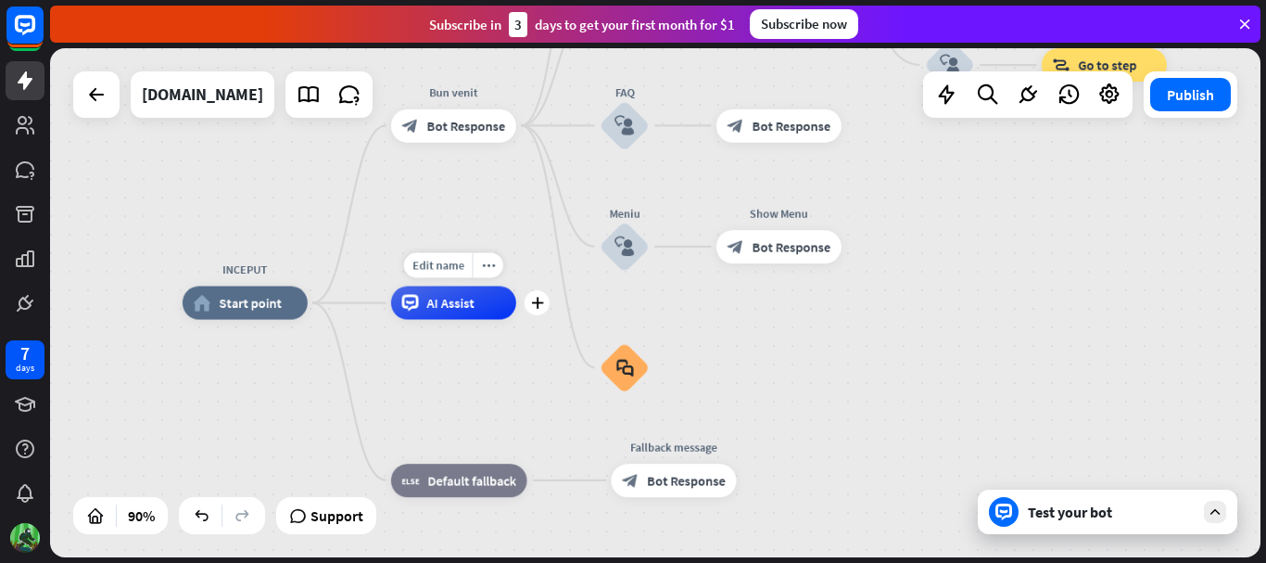
click at [439, 311] on div "AI Assist" at bounding box center [453, 302] width 125 height 33
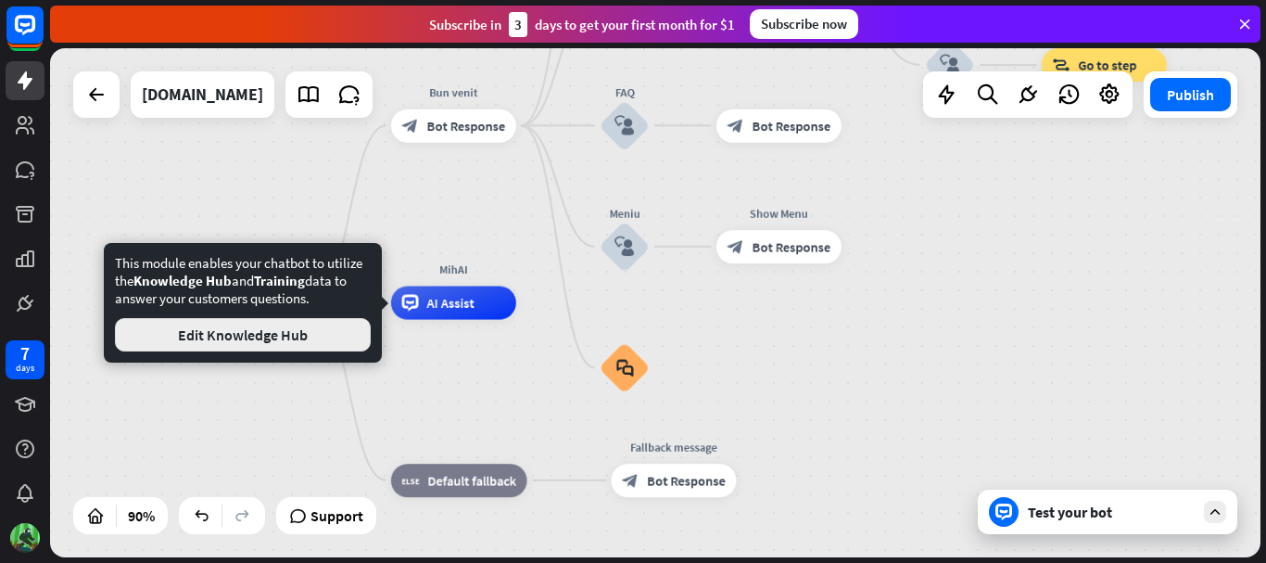
click at [323, 334] on button "Edit Knowledge Hub" at bounding box center [243, 334] width 256 height 33
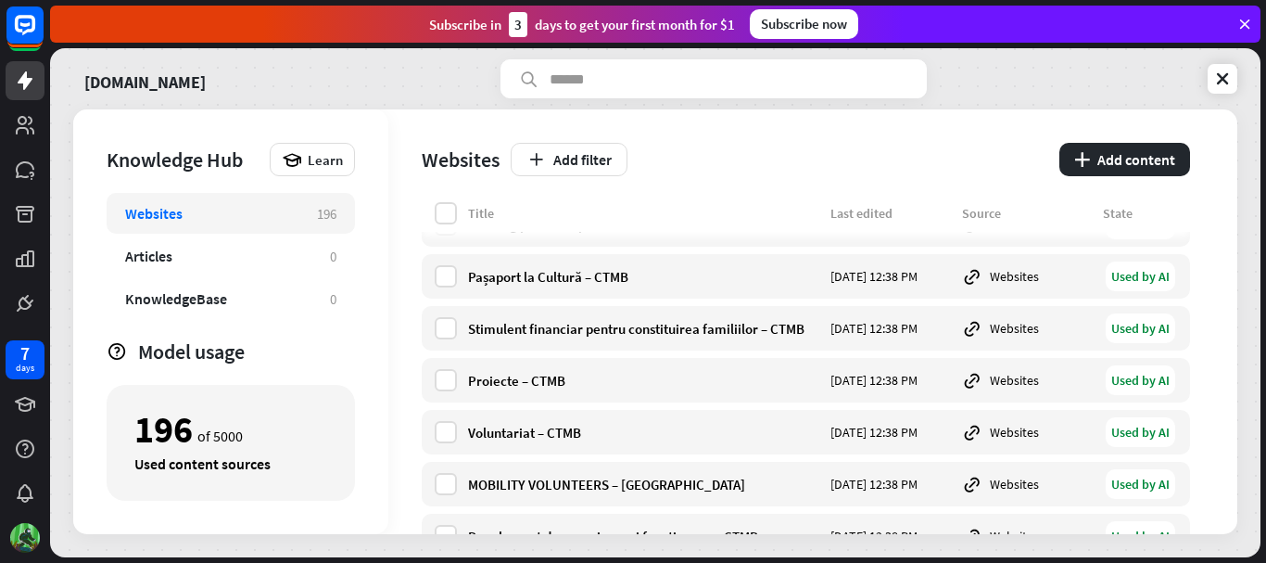
scroll to position [8891, 0]
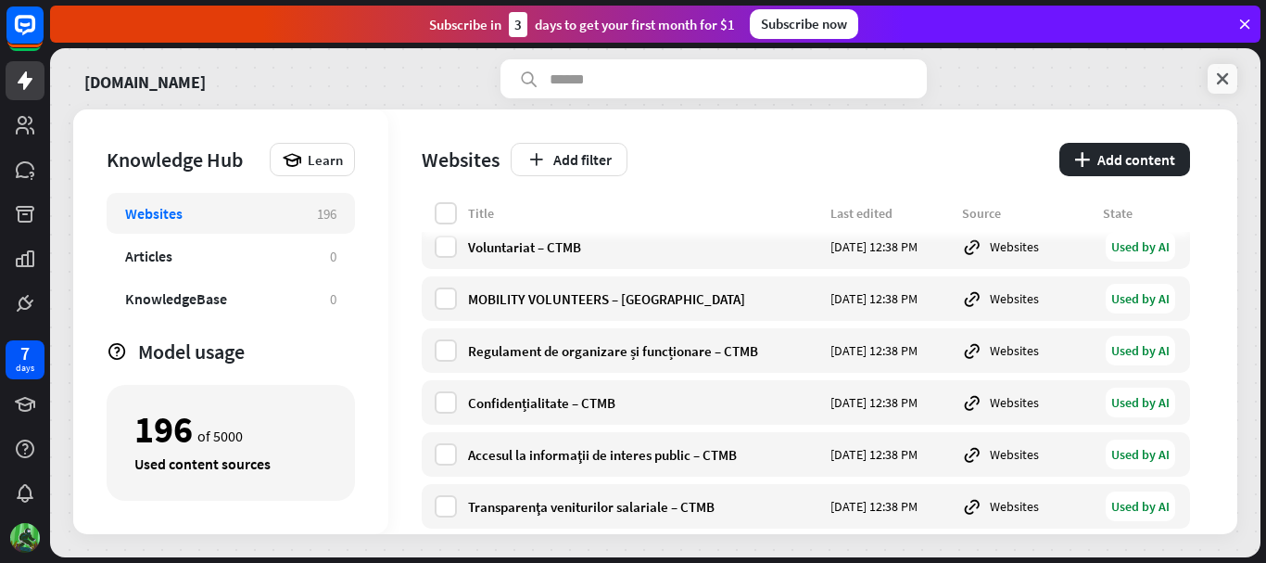
click at [1223, 84] on icon at bounding box center [1222, 79] width 19 height 19
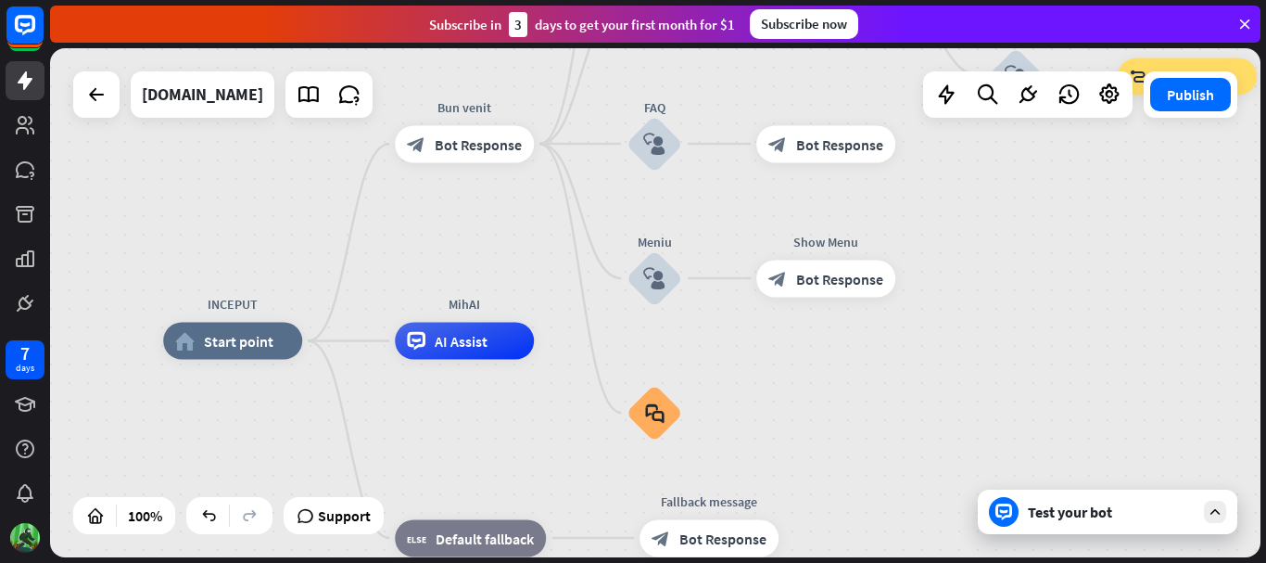
drag, startPoint x: 1005, startPoint y: 367, endPoint x: 876, endPoint y: 405, distance: 134.3
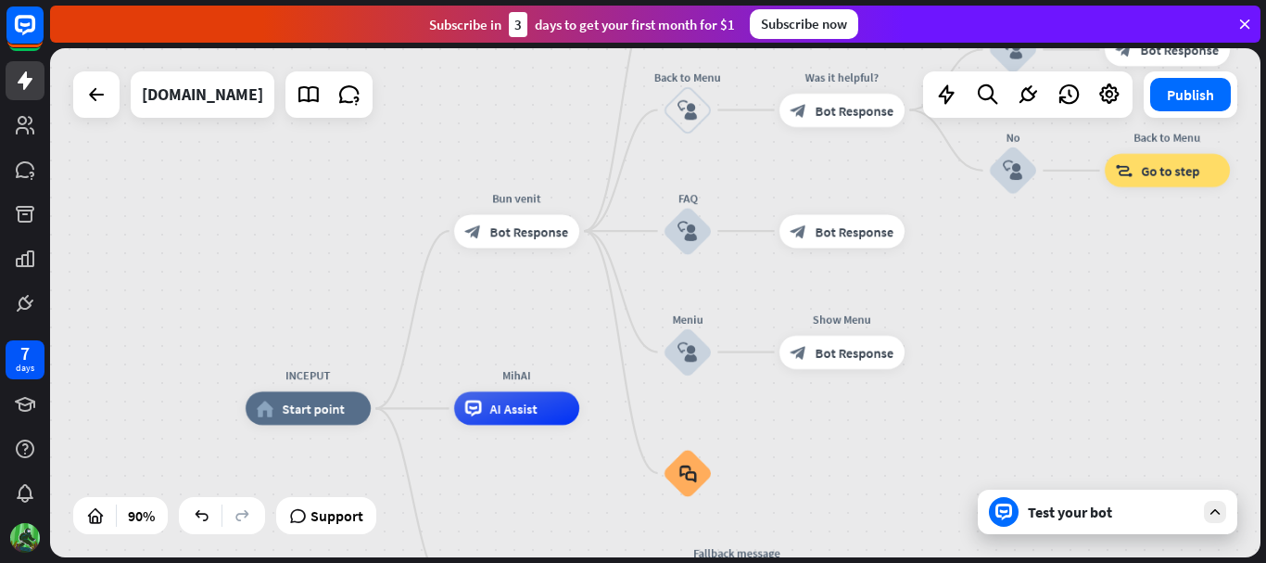
drag, startPoint x: 1064, startPoint y: 261, endPoint x: 1060, endPoint y: 338, distance: 77.1
click at [1060, 338] on div "INCEPUT home_2 Start point Bun venit block_bot_response Bot Response Despre CTM…" at bounding box center [655, 302] width 1211 height 509
click at [1063, 519] on div "Test your bot" at bounding box center [1111, 511] width 167 height 19
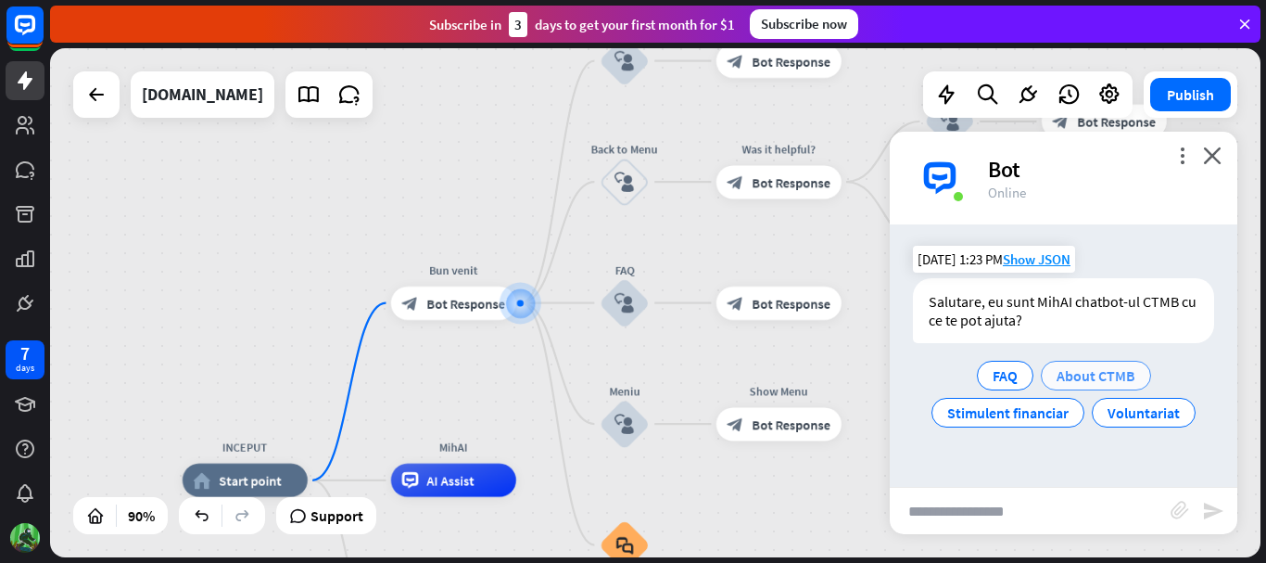
click at [1082, 378] on span "About CTMB" at bounding box center [1096, 375] width 79 height 19
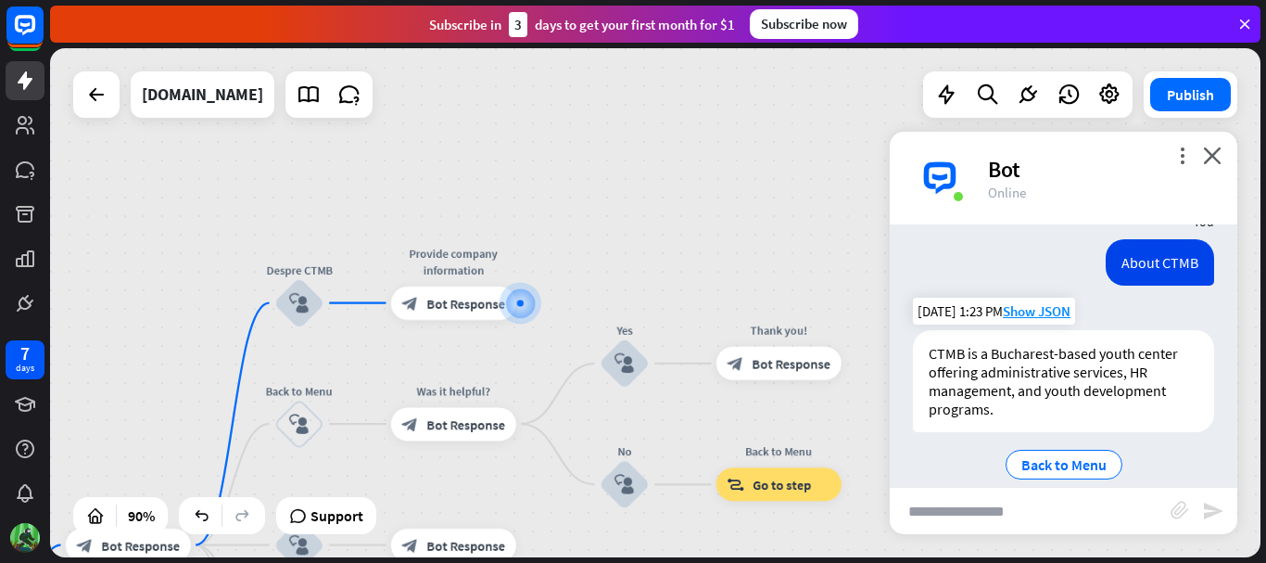
scroll to position [172, 0]
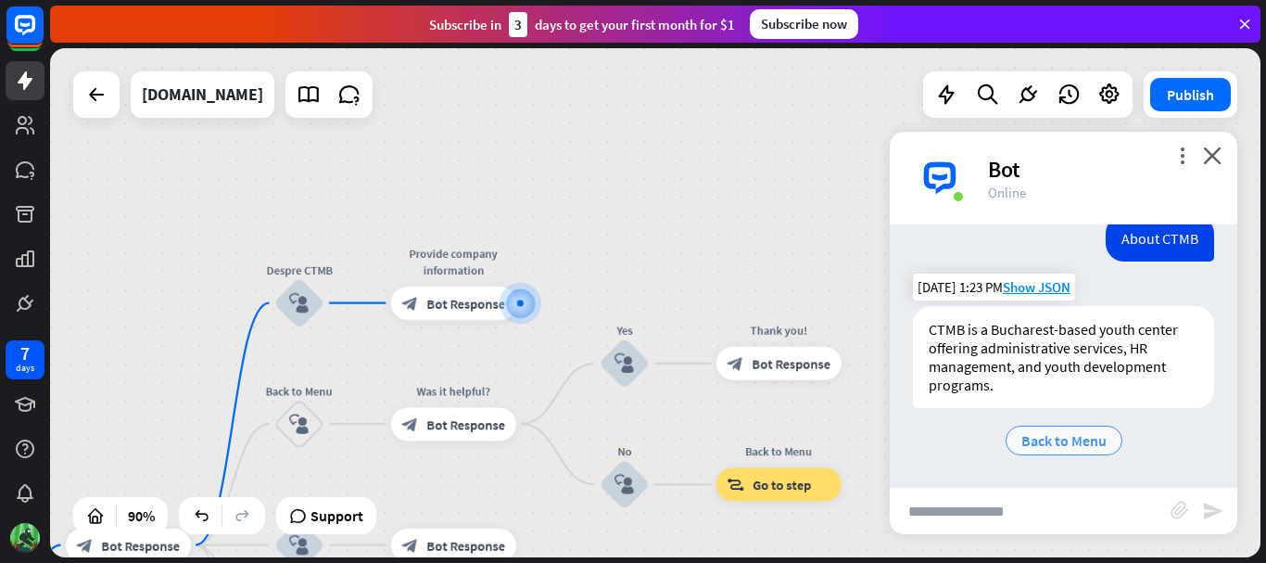
click at [1053, 440] on span "Back to Menu" at bounding box center [1064, 440] width 85 height 19
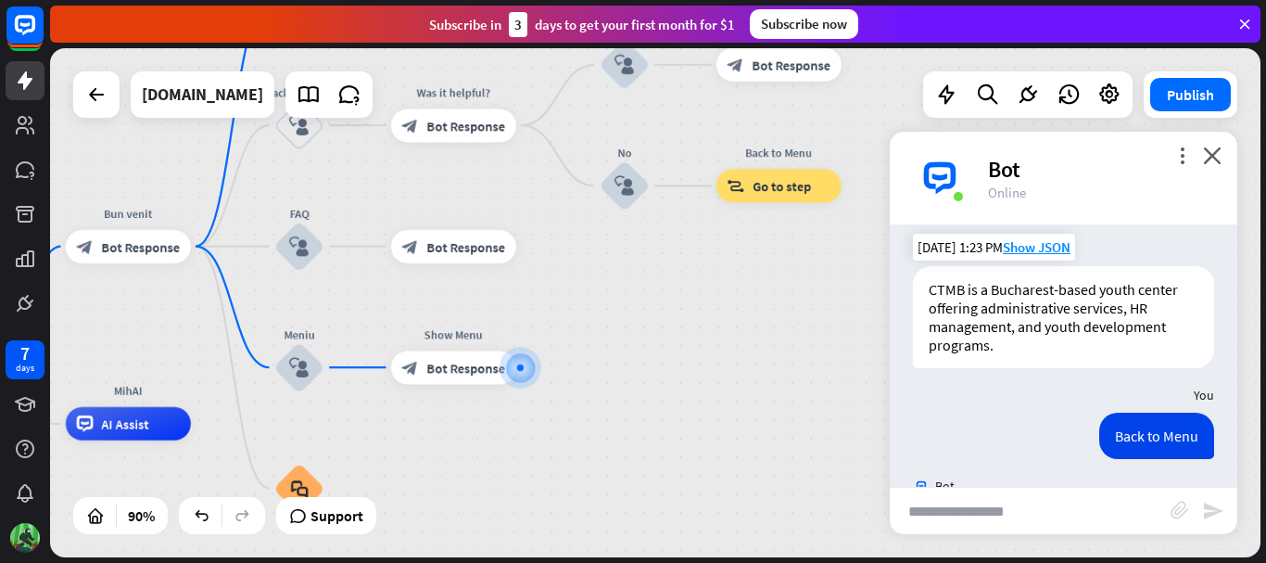
scroll to position [303, 0]
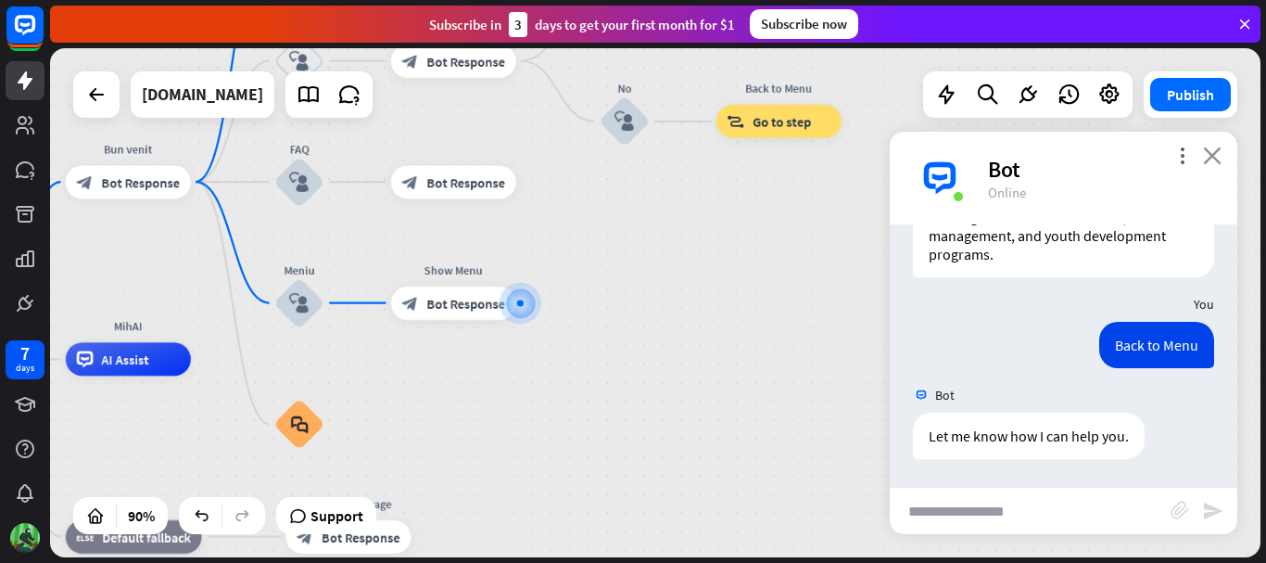
click at [1214, 157] on icon "close" at bounding box center [1212, 155] width 19 height 18
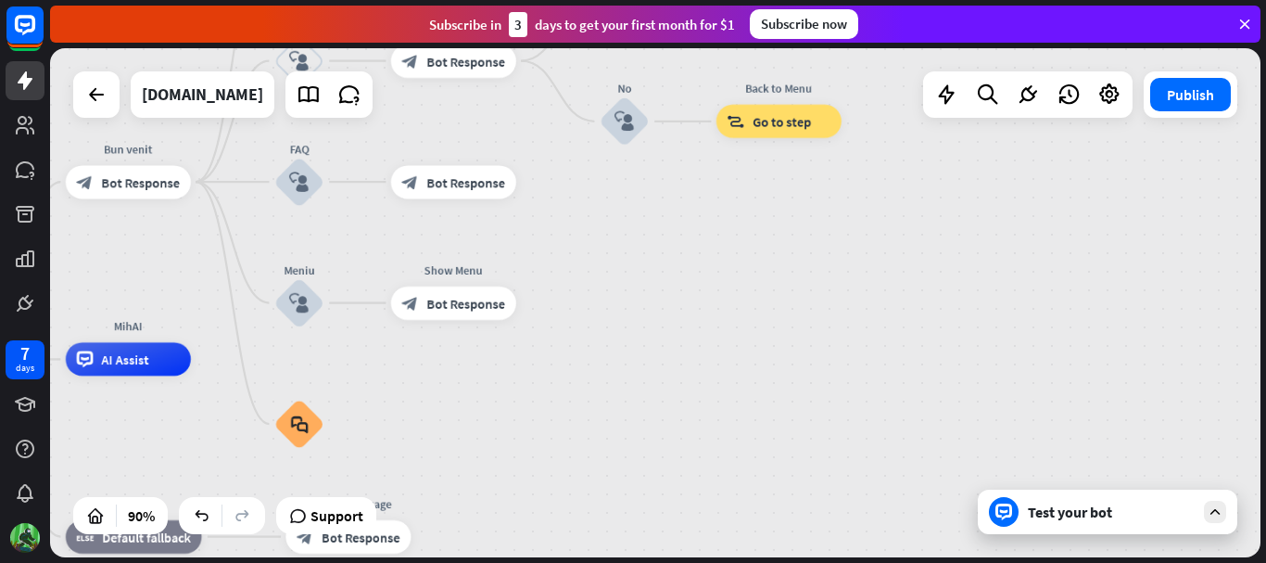
click at [1085, 512] on div "Test your bot" at bounding box center [1111, 511] width 167 height 19
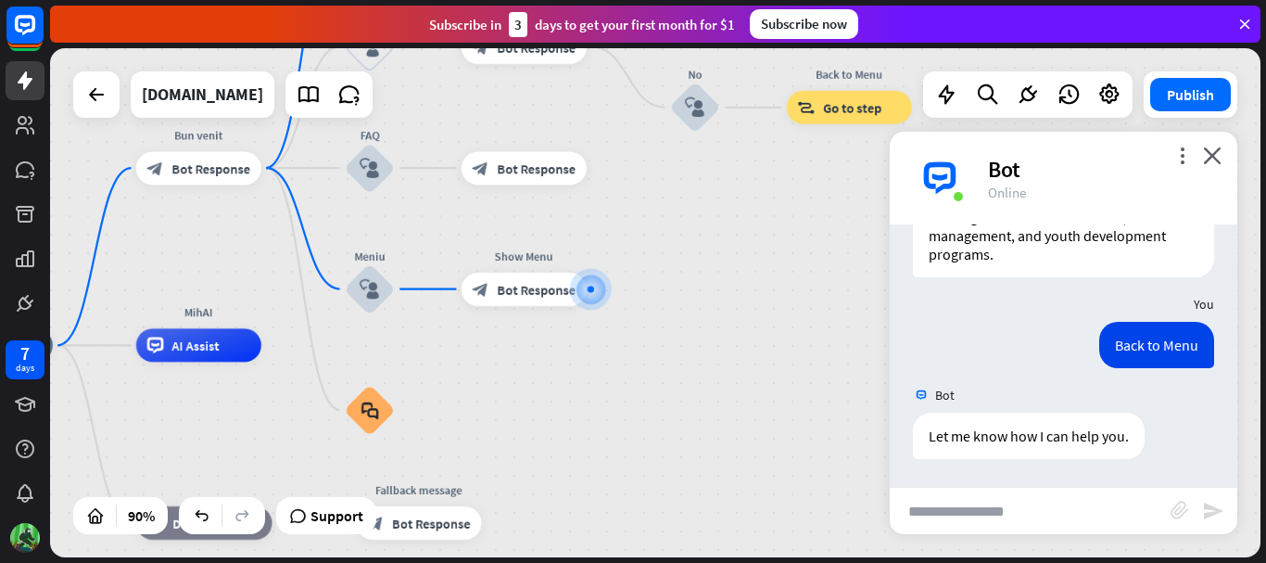
drag, startPoint x: 598, startPoint y: 410, endPoint x: 668, endPoint y: 396, distance: 71.8
click at [668, 396] on div "INCEPUT home_2 Start point Bun venit block_bot_response Bot Response Despre CTM…" at bounding box center [472, 574] width 1089 height 458
click at [1012, 511] on input "text" at bounding box center [1030, 511] width 281 height 46
click at [1009, 509] on input "text" at bounding box center [1030, 511] width 281 height 46
type input "***"
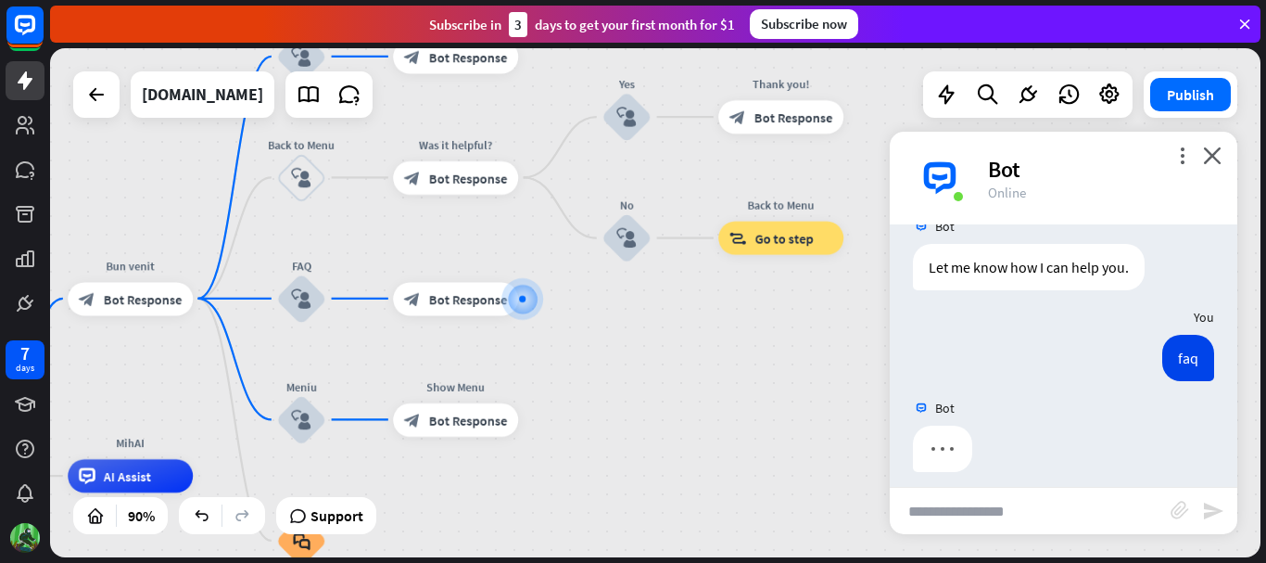
scroll to position [485, 0]
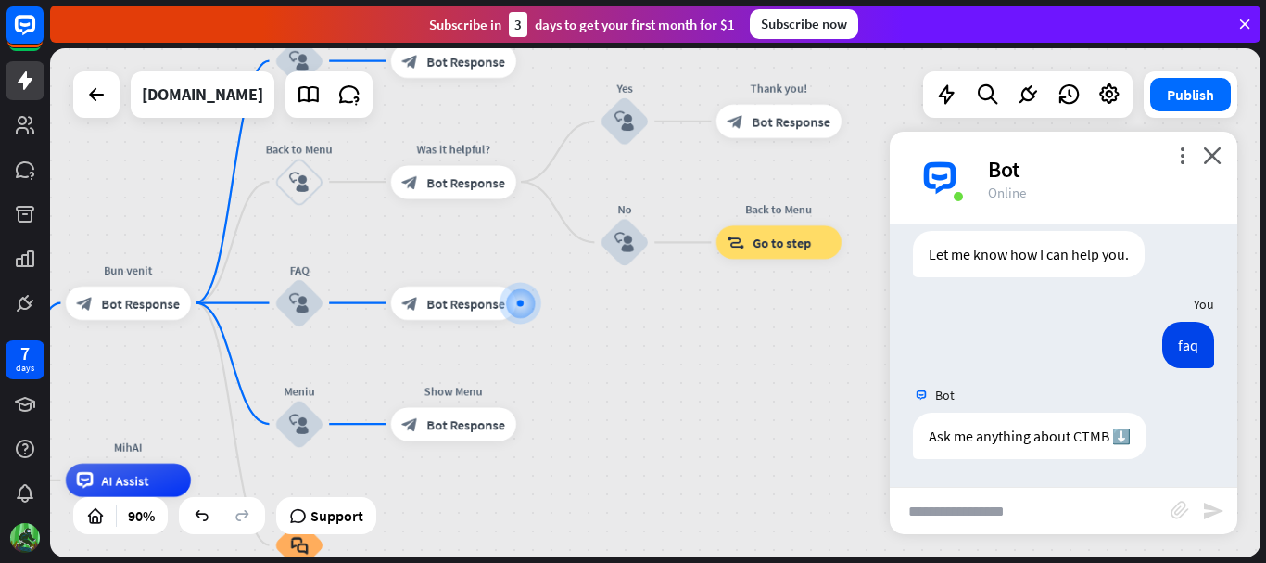
click at [974, 503] on input "text" at bounding box center [1030, 511] width 281 height 46
type input "**********"
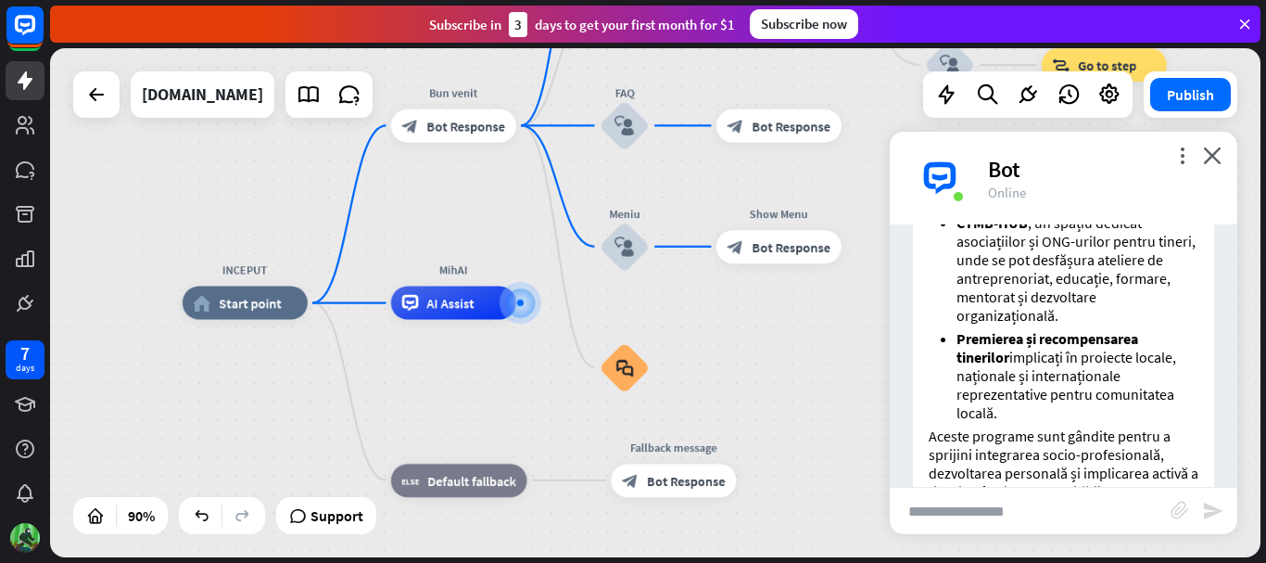
scroll to position [1552, 0]
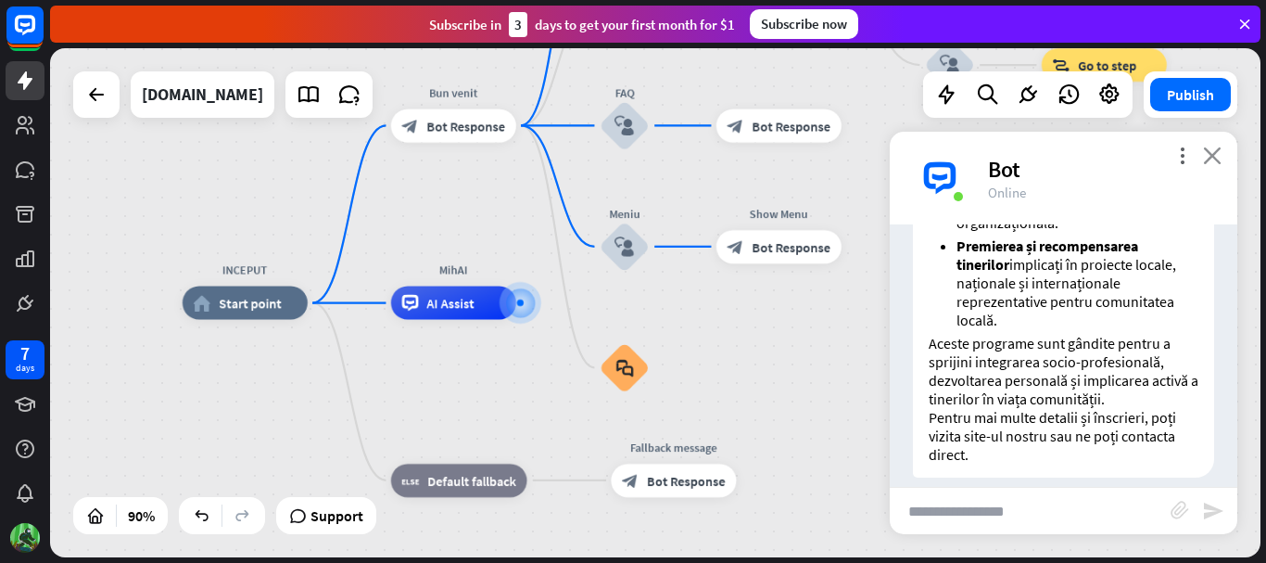
click at [1216, 159] on icon "close" at bounding box center [1212, 155] width 19 height 18
